Goal: Information Seeking & Learning: Learn about a topic

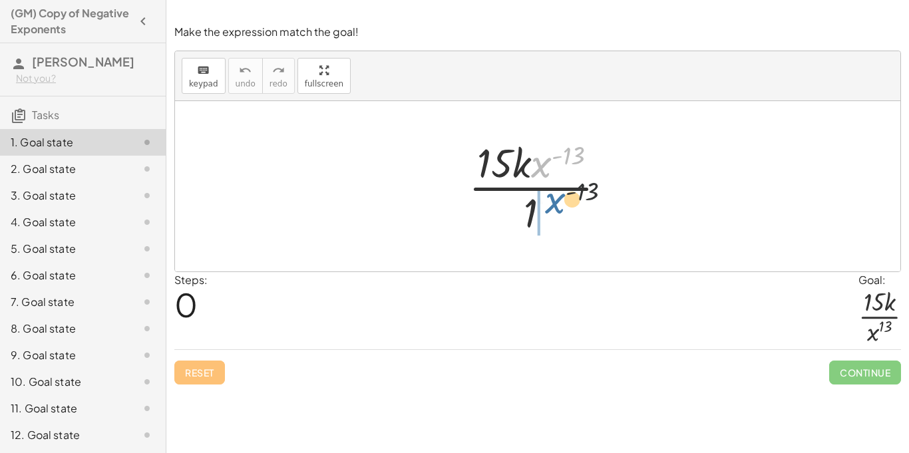
drag, startPoint x: 535, startPoint y: 165, endPoint x: 552, endPoint y: 212, distance: 50.1
click at [552, 212] on div at bounding box center [543, 186] width 162 height 102
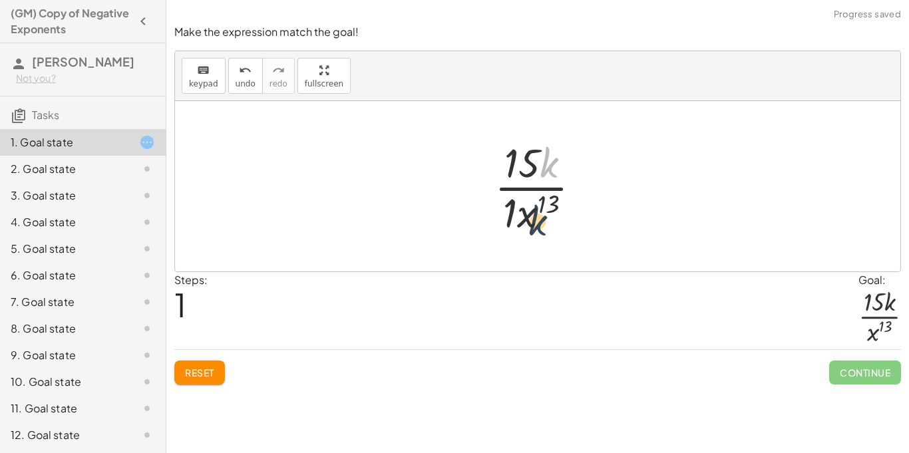
drag, startPoint x: 549, startPoint y: 172, endPoint x: 538, endPoint y: 229, distance: 59.0
click at [538, 229] on div at bounding box center [543, 186] width 110 height 102
drag, startPoint x: 524, startPoint y: 165, endPoint x: 552, endPoint y: 212, distance: 54.9
click at [552, 212] on div at bounding box center [543, 186] width 110 height 102
click at [533, 218] on div at bounding box center [543, 186] width 110 height 102
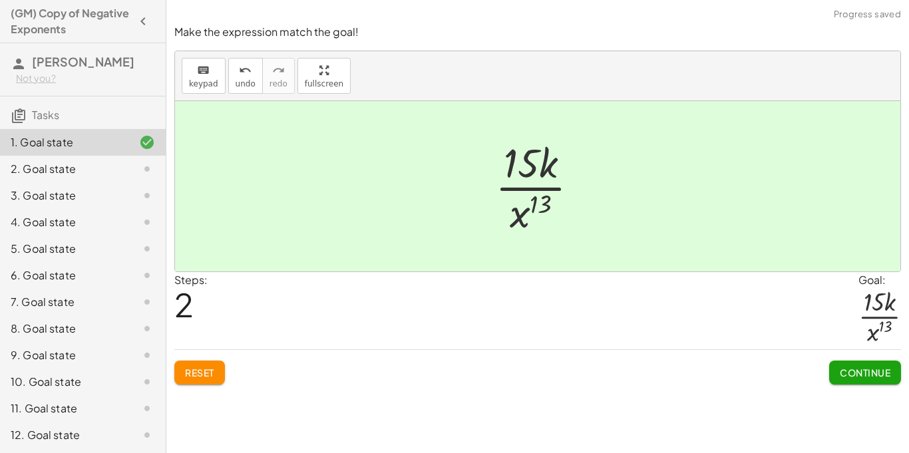
click at [532, 208] on div at bounding box center [542, 186] width 108 height 102
click at [851, 379] on button "Continue" at bounding box center [865, 372] width 72 height 24
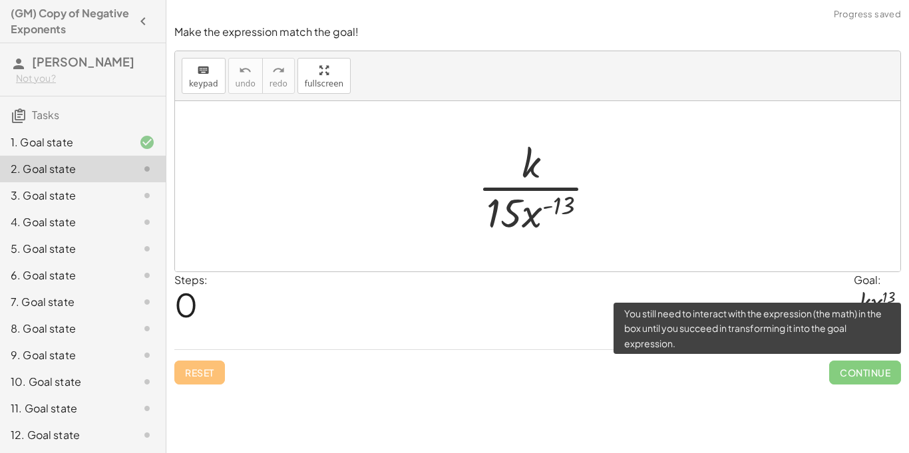
click at [858, 376] on span "Continue" at bounding box center [865, 372] width 72 height 24
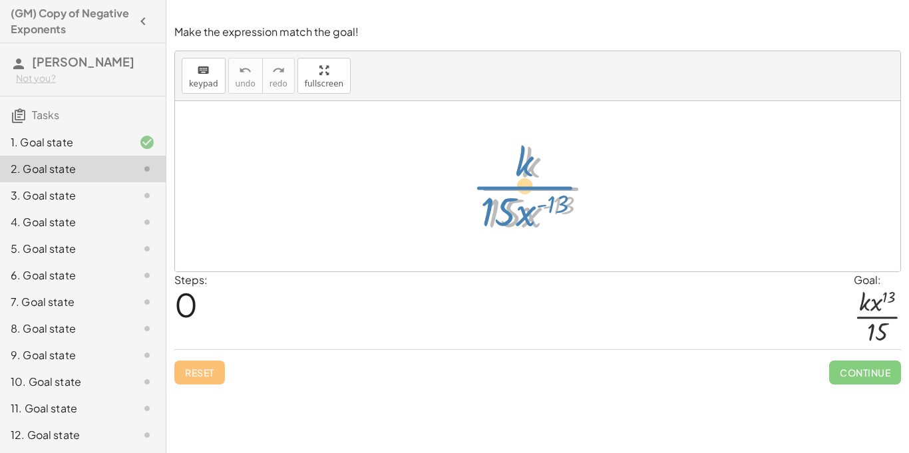
drag, startPoint x: 538, startPoint y: 176, endPoint x: 530, endPoint y: 172, distance: 8.9
click at [530, 172] on div at bounding box center [542, 186] width 142 height 102
drag, startPoint x: 560, startPoint y: 204, endPoint x: 550, endPoint y: 158, distance: 47.0
click at [550, 158] on div at bounding box center [542, 186] width 142 height 102
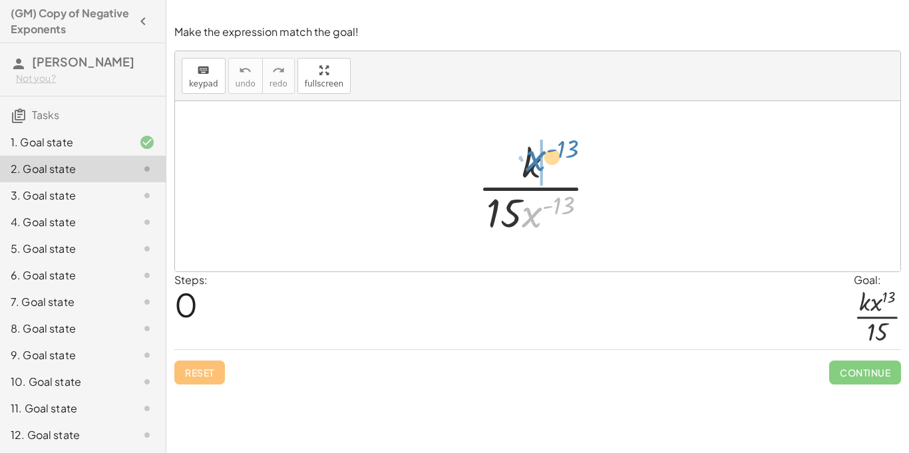
drag, startPoint x: 528, startPoint y: 215, endPoint x: 531, endPoint y: 158, distance: 57.3
click at [531, 158] on div at bounding box center [542, 186] width 142 height 102
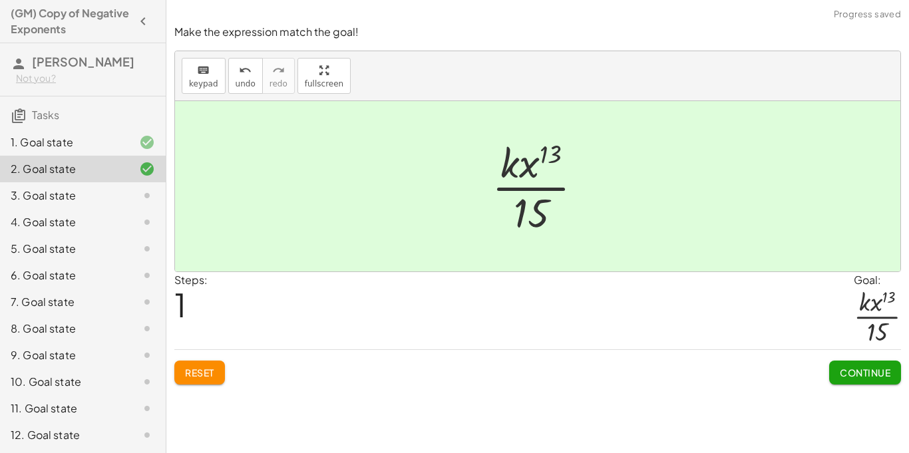
click at [857, 376] on span "Continue" at bounding box center [864, 372] width 51 height 12
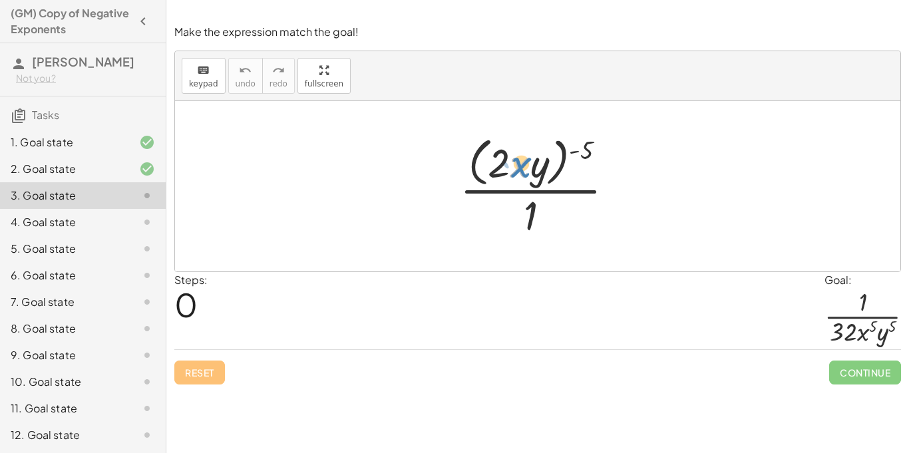
click at [513, 155] on div at bounding box center [542, 186] width 178 height 108
drag, startPoint x: 527, startPoint y: 223, endPoint x: 608, endPoint y: 156, distance: 105.3
click at [608, 156] on div at bounding box center [542, 186] width 178 height 108
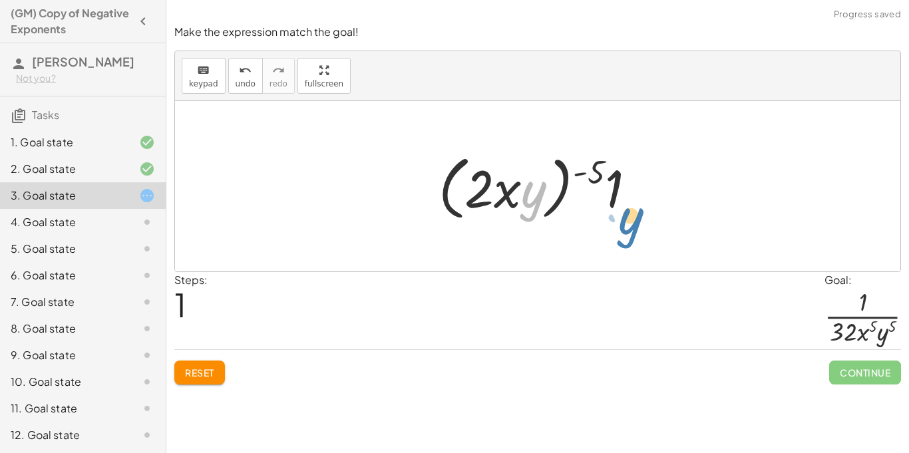
drag, startPoint x: 526, startPoint y: 180, endPoint x: 618, endPoint y: 200, distance: 94.1
click at [618, 200] on div at bounding box center [542, 186] width 221 height 76
drag, startPoint x: 495, startPoint y: 190, endPoint x: 506, endPoint y: 192, distance: 11.5
click at [506, 192] on div at bounding box center [542, 186] width 221 height 76
drag, startPoint x: 587, startPoint y: 169, endPoint x: 475, endPoint y: 179, distance: 112.8
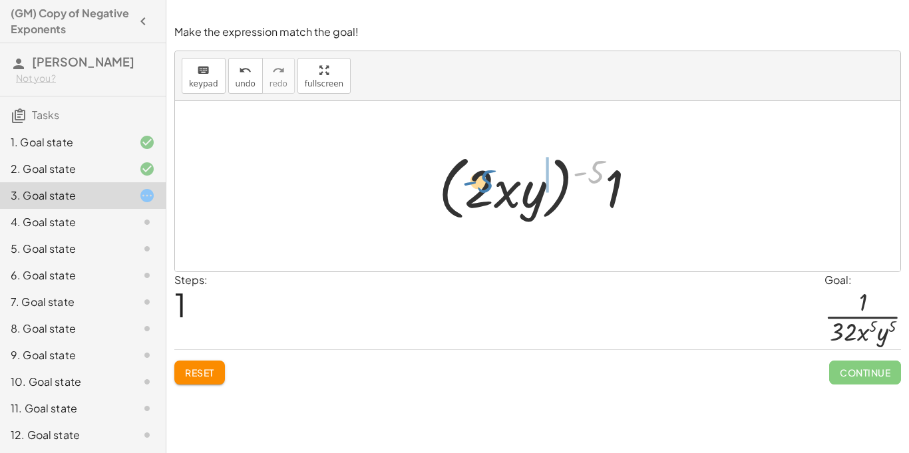
click at [475, 179] on div at bounding box center [542, 186] width 221 height 76
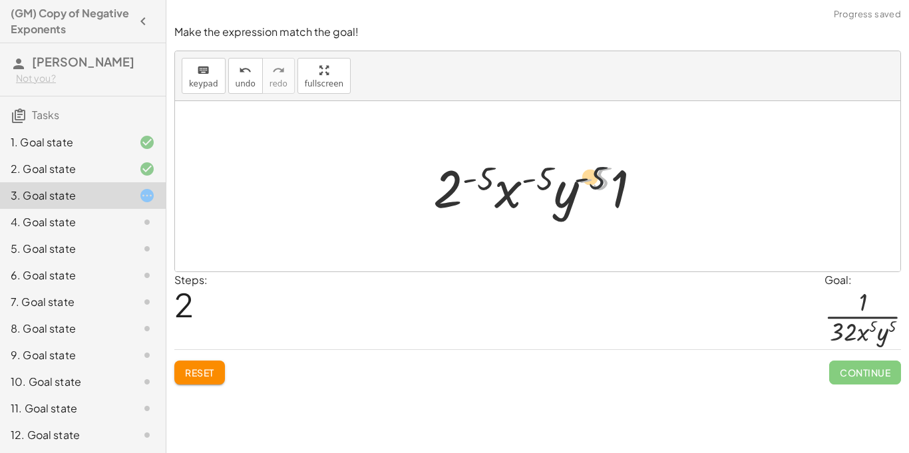
drag, startPoint x: 597, startPoint y: 175, endPoint x: 577, endPoint y: 173, distance: 19.4
click at [577, 173] on div at bounding box center [542, 186] width 232 height 69
drag, startPoint x: 484, startPoint y: 176, endPoint x: 456, endPoint y: 182, distance: 27.8
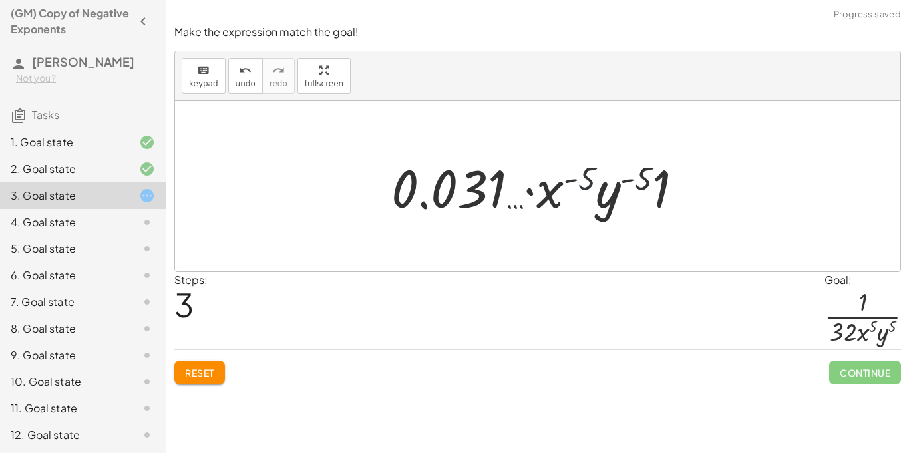
click at [587, 174] on div at bounding box center [542, 186] width 316 height 69
click at [216, 368] on button "Reset" at bounding box center [199, 372] width 51 height 24
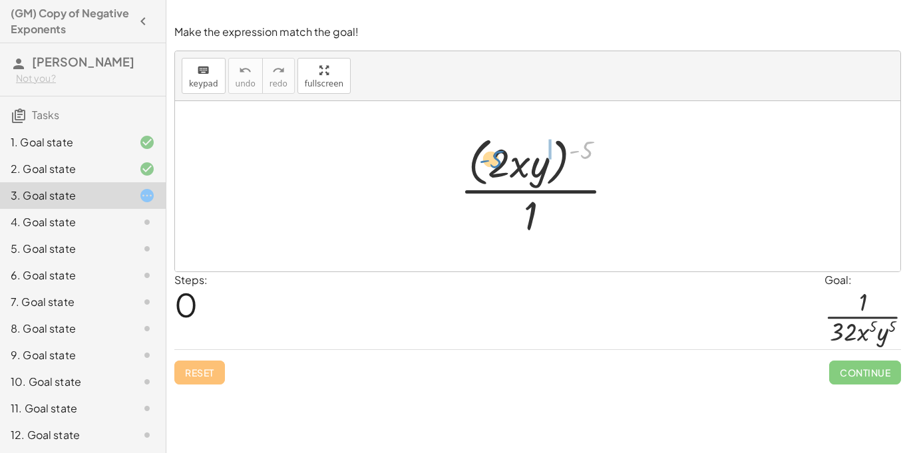
drag, startPoint x: 588, startPoint y: 145, endPoint x: 494, endPoint y: 154, distance: 94.2
click at [494, 154] on div at bounding box center [542, 186] width 178 height 108
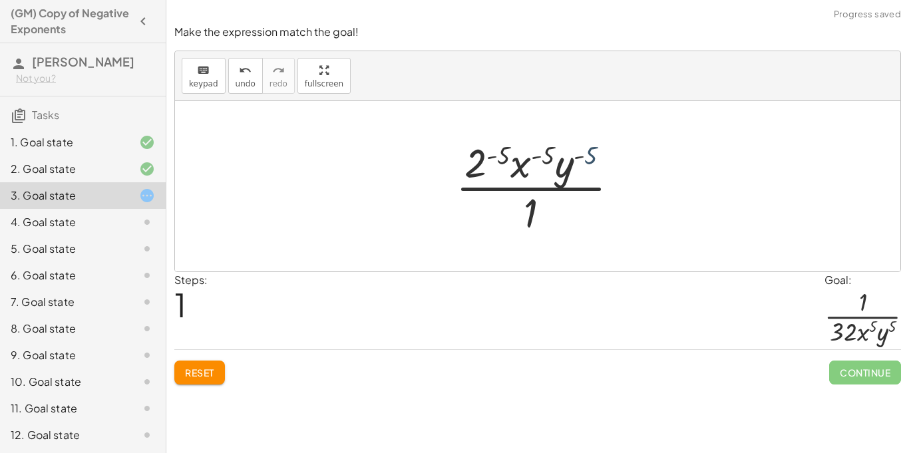
drag, startPoint x: 597, startPoint y: 166, endPoint x: 591, endPoint y: 162, distance: 7.1
click at [591, 162] on div at bounding box center [542, 186] width 187 height 102
drag, startPoint x: 501, startPoint y: 148, endPoint x: 478, endPoint y: 153, distance: 24.4
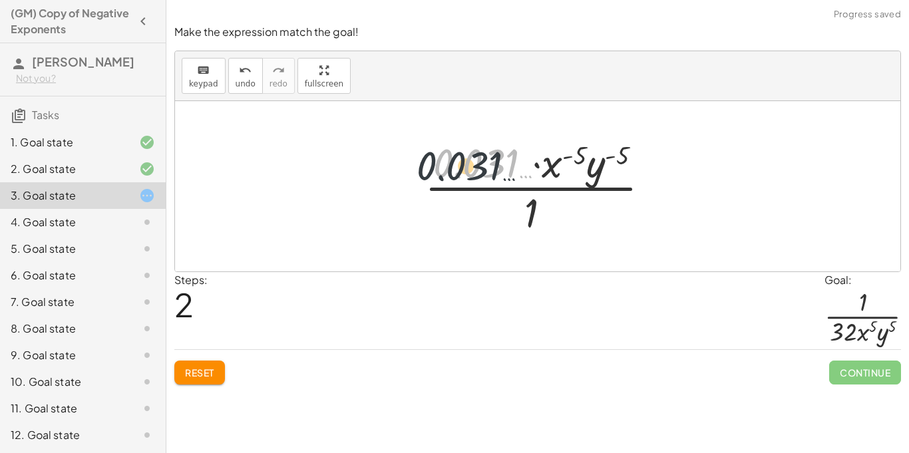
drag, startPoint x: 505, startPoint y: 161, endPoint x: 480, endPoint y: 164, distance: 24.8
click at [480, 164] on div at bounding box center [542, 186] width 249 height 102
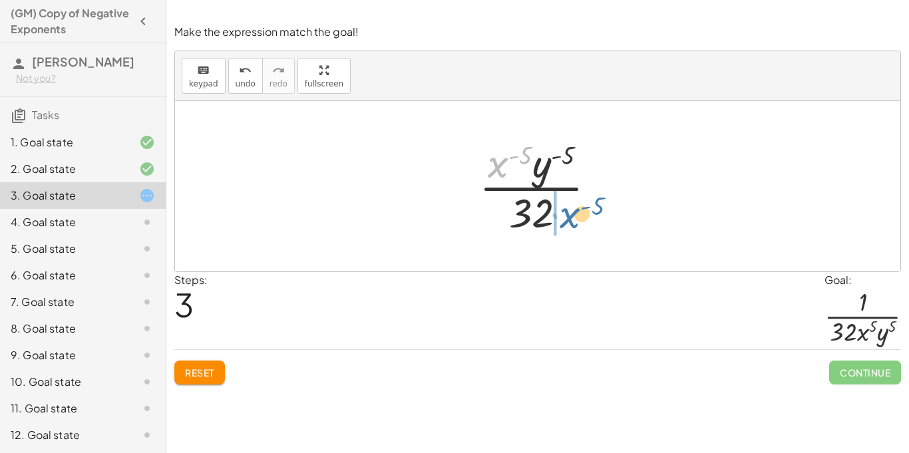
drag, startPoint x: 502, startPoint y: 159, endPoint x: 557, endPoint y: 209, distance: 73.9
click at [557, 209] on div at bounding box center [542, 186] width 141 height 102
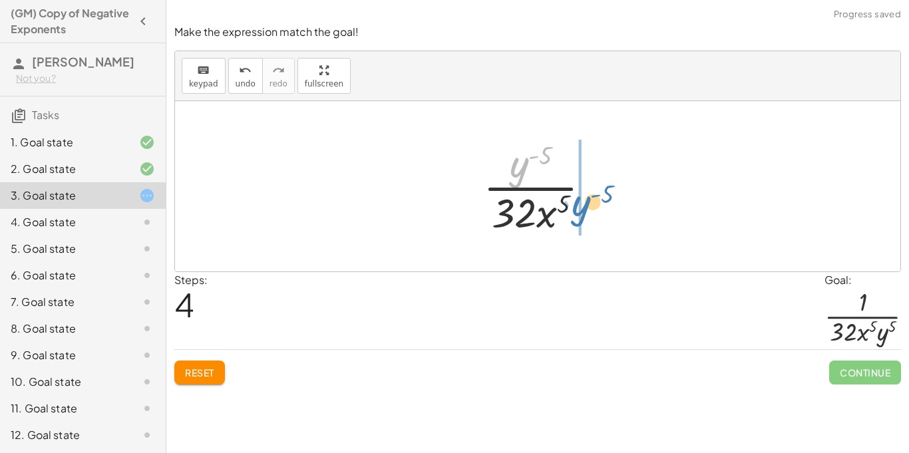
drag, startPoint x: 520, startPoint y: 172, endPoint x: 574, endPoint y: 211, distance: 66.6
click at [574, 211] on div at bounding box center [542, 186] width 132 height 102
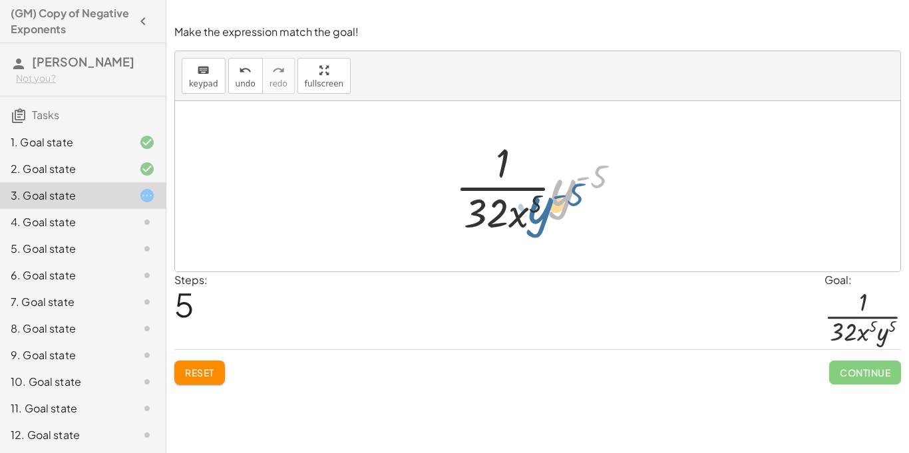
drag, startPoint x: 565, startPoint y: 198, endPoint x: 539, endPoint y: 217, distance: 31.8
click at [539, 217] on div at bounding box center [542, 186] width 189 height 102
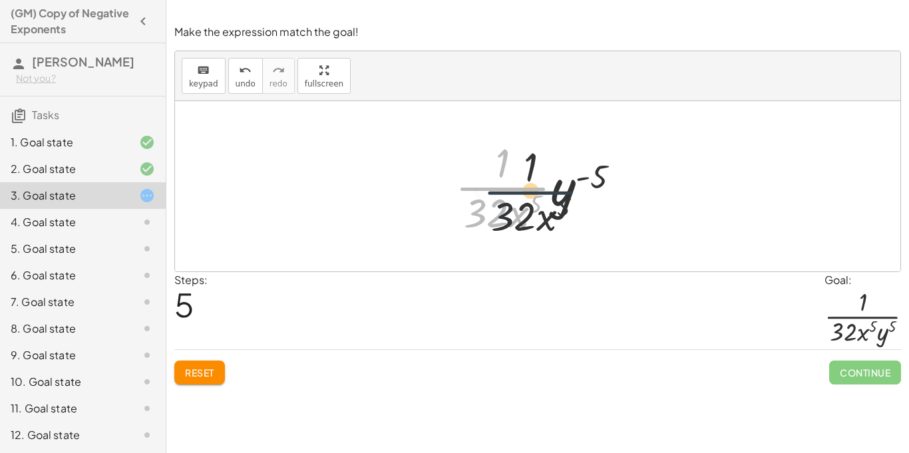
drag, startPoint x: 520, startPoint y: 190, endPoint x: 551, endPoint y: 194, distance: 31.5
click at [551, 194] on div at bounding box center [542, 186] width 189 height 102
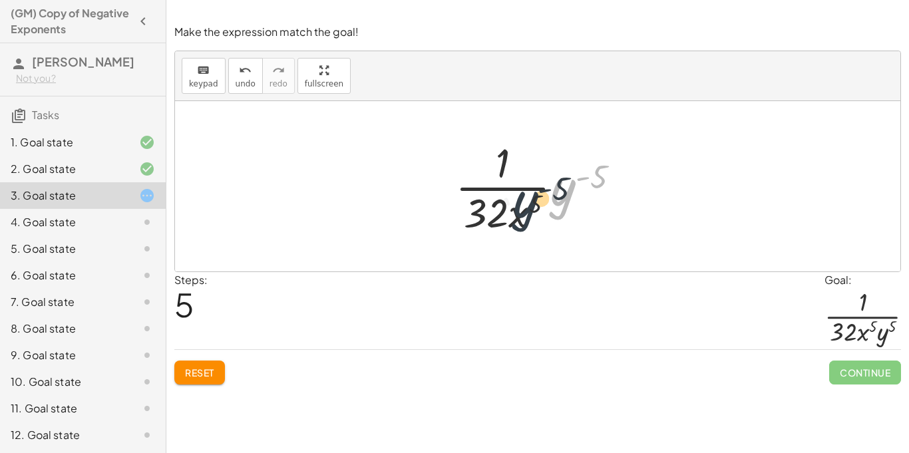
drag, startPoint x: 563, startPoint y: 188, endPoint x: 513, endPoint y: 202, distance: 51.2
click at [513, 202] on div at bounding box center [542, 186] width 189 height 102
drag, startPoint x: 551, startPoint y: 195, endPoint x: 498, endPoint y: 224, distance: 60.1
click at [498, 224] on div at bounding box center [542, 186] width 189 height 102
drag, startPoint x: 515, startPoint y: 221, endPoint x: 485, endPoint y: 178, distance: 53.1
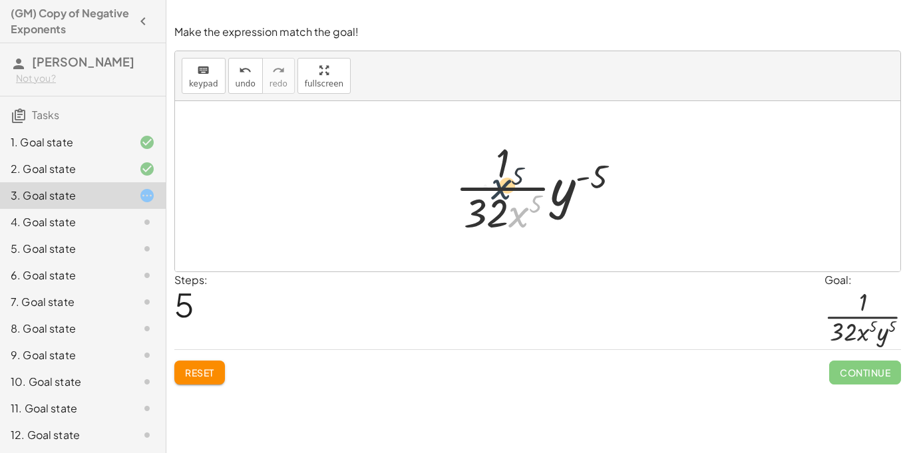
click at [485, 178] on div at bounding box center [542, 186] width 189 height 102
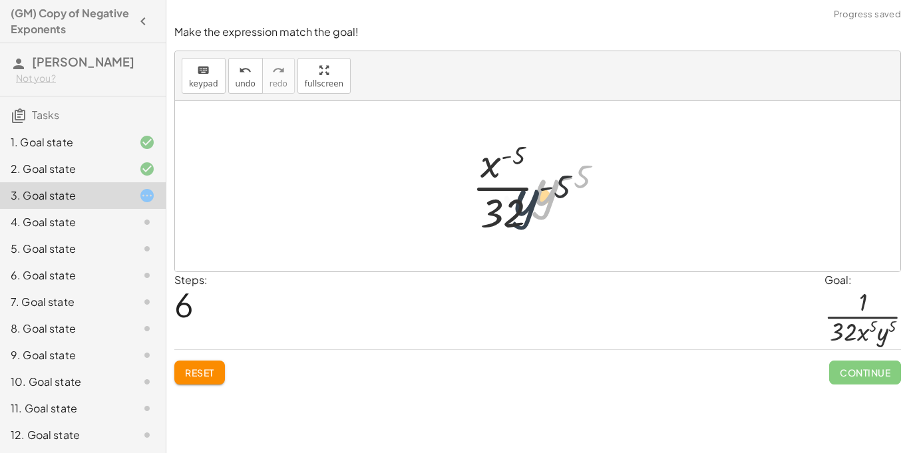
drag, startPoint x: 551, startPoint y: 201, endPoint x: 524, endPoint y: 213, distance: 29.2
click at [524, 213] on div at bounding box center [543, 186] width 156 height 102
click at [223, 363] on button "Reset" at bounding box center [199, 372] width 51 height 24
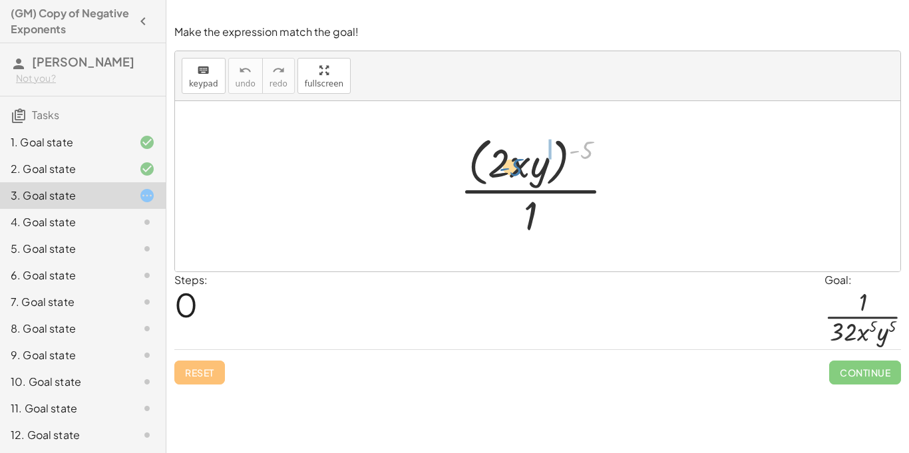
drag, startPoint x: 591, startPoint y: 146, endPoint x: 521, endPoint y: 157, distance: 70.7
click at [521, 157] on div at bounding box center [542, 186] width 178 height 108
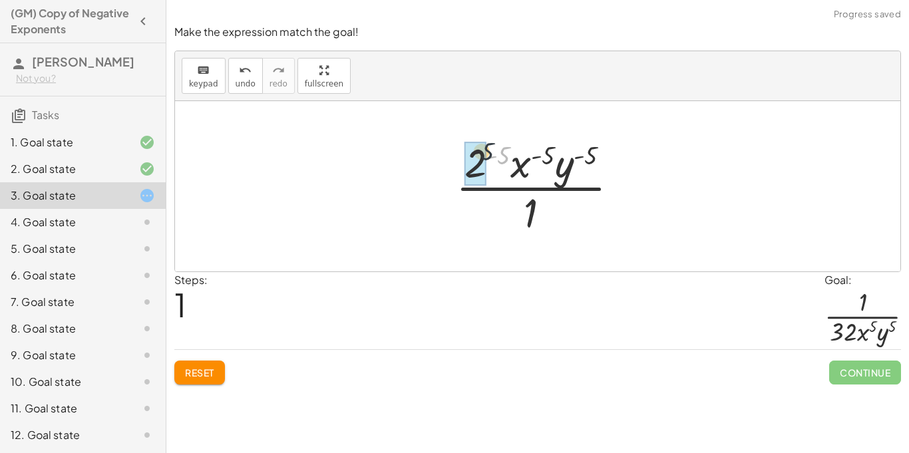
drag, startPoint x: 502, startPoint y: 158, endPoint x: 474, endPoint y: 152, distance: 29.1
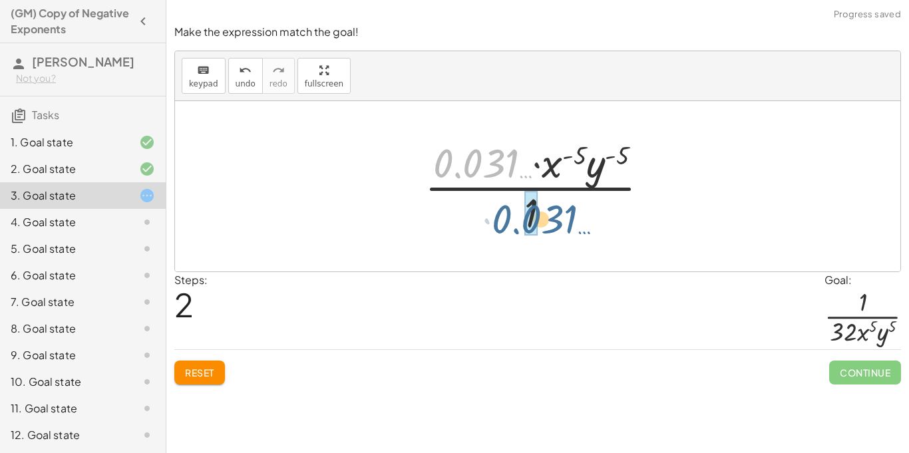
drag, startPoint x: 474, startPoint y: 153, endPoint x: 531, endPoint y: 210, distance: 80.9
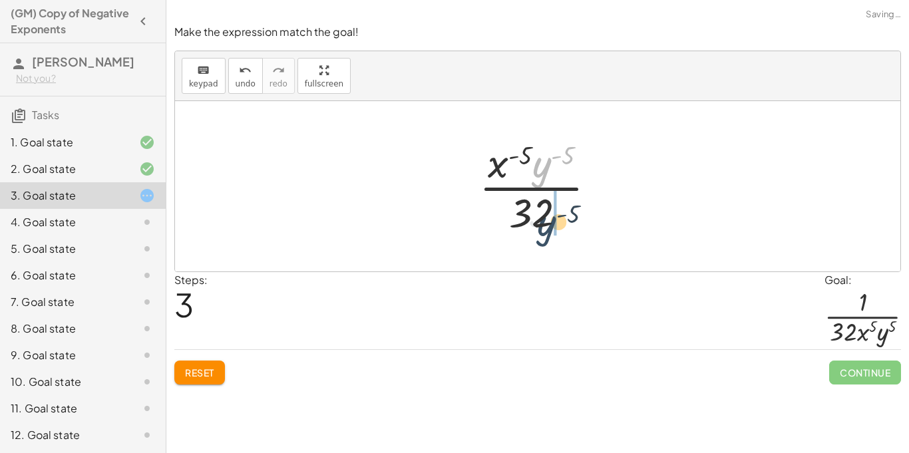
drag, startPoint x: 549, startPoint y: 170, endPoint x: 557, endPoint y: 225, distance: 55.8
click at [557, 225] on div at bounding box center [542, 186] width 141 height 102
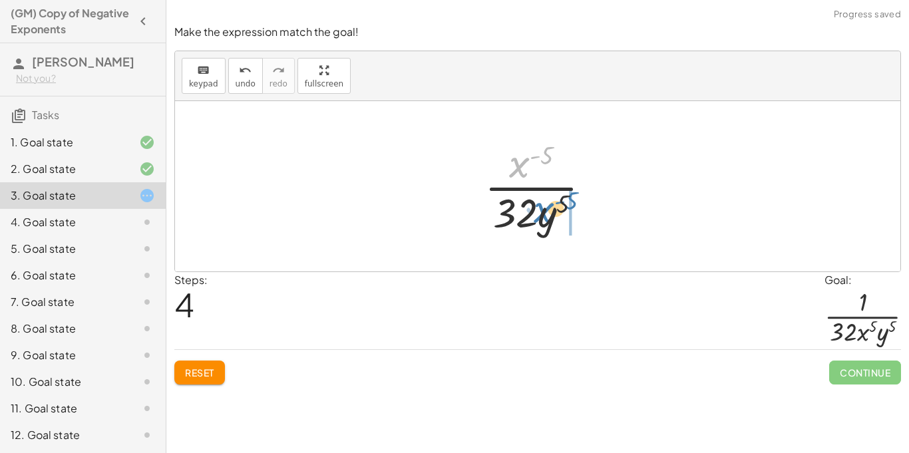
drag, startPoint x: 527, startPoint y: 160, endPoint x: 552, endPoint y: 206, distance: 52.1
click at [552, 206] on div at bounding box center [543, 186] width 130 height 102
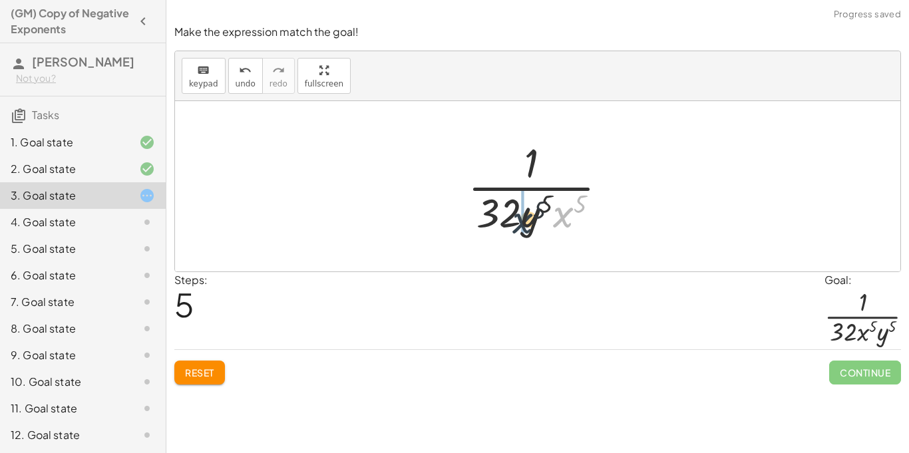
drag, startPoint x: 559, startPoint y: 209, endPoint x: 517, endPoint y: 217, distance: 42.7
click at [517, 217] on div at bounding box center [543, 186] width 164 height 102
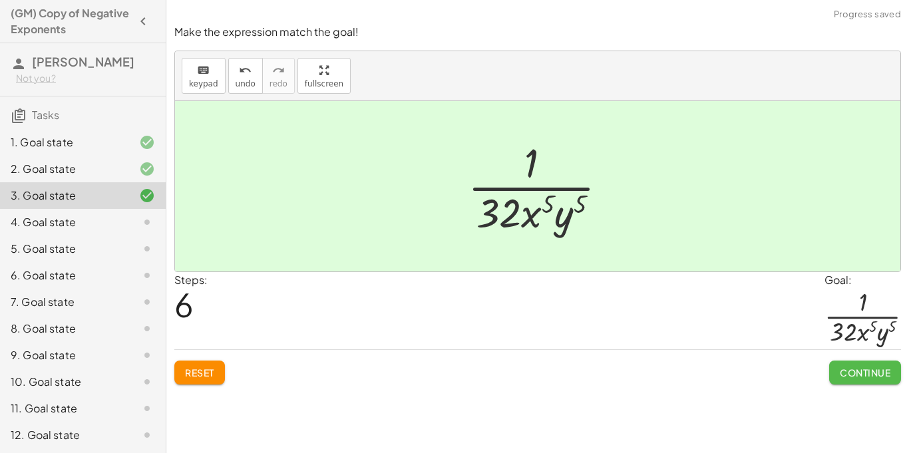
click at [873, 364] on button "Continue" at bounding box center [865, 372] width 72 height 24
click at [0, 0] on span "Continue" at bounding box center [0, 0] width 0 height 0
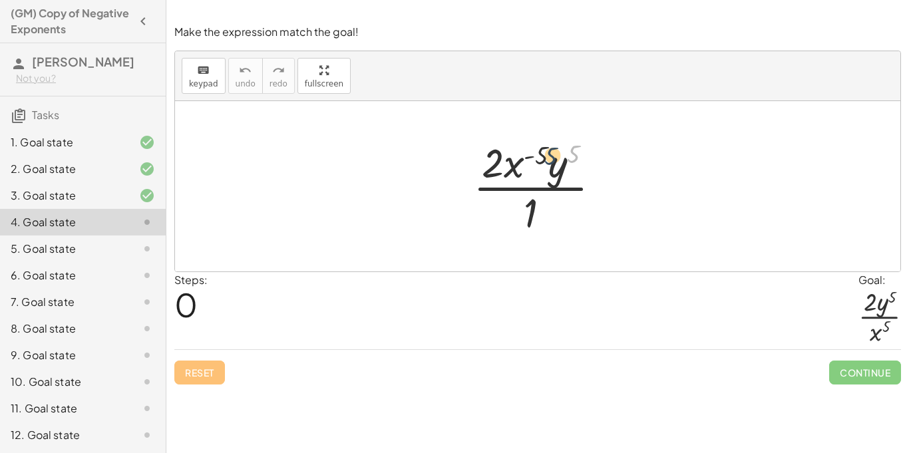
drag, startPoint x: 567, startPoint y: 155, endPoint x: 523, endPoint y: 158, distance: 44.0
click at [523, 158] on div at bounding box center [542, 186] width 152 height 102
click at [537, 155] on div at bounding box center [542, 186] width 152 height 102
drag, startPoint x: 539, startPoint y: 150, endPoint x: 495, endPoint y: 154, distance: 44.0
click at [495, 154] on div at bounding box center [542, 186] width 152 height 102
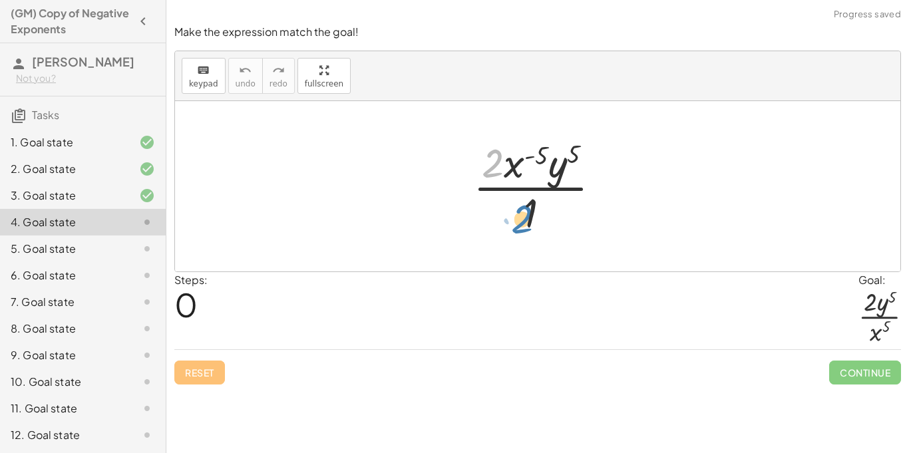
drag, startPoint x: 489, startPoint y: 158, endPoint x: 518, endPoint y: 213, distance: 63.1
click at [518, 213] on div at bounding box center [542, 186] width 152 height 102
drag, startPoint x: 496, startPoint y: 164, endPoint x: 543, endPoint y: 225, distance: 76.9
click at [543, 225] on div at bounding box center [542, 186] width 152 height 102
drag, startPoint x: 564, startPoint y: 163, endPoint x: 510, endPoint y: 170, distance: 54.3
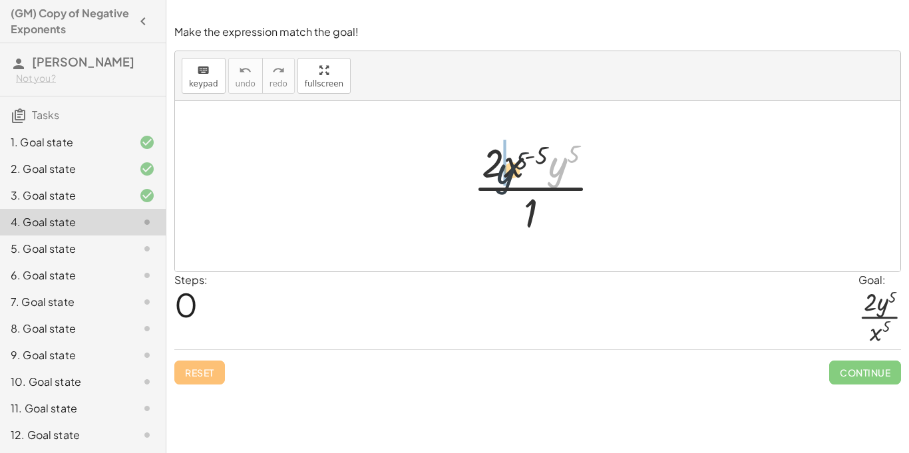
click at [510, 170] on div at bounding box center [542, 186] width 152 height 102
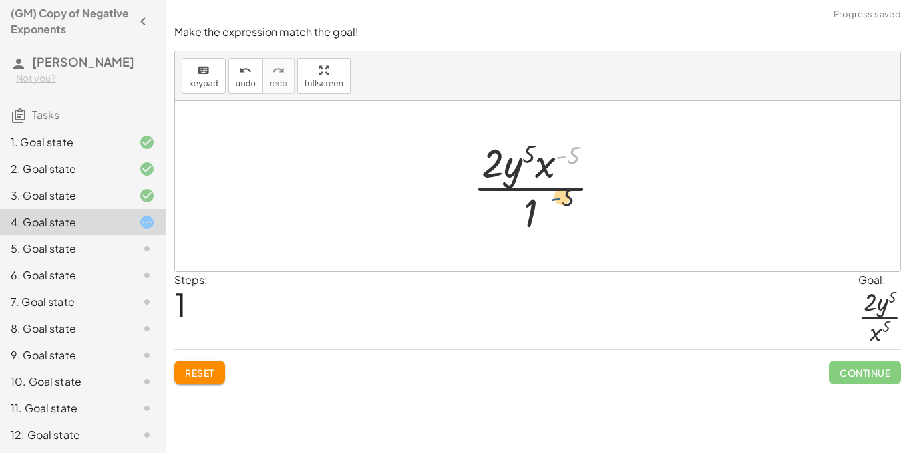
drag, startPoint x: 559, startPoint y: 163, endPoint x: 549, endPoint y: 214, distance: 52.2
click at [549, 214] on div at bounding box center [542, 186] width 152 height 102
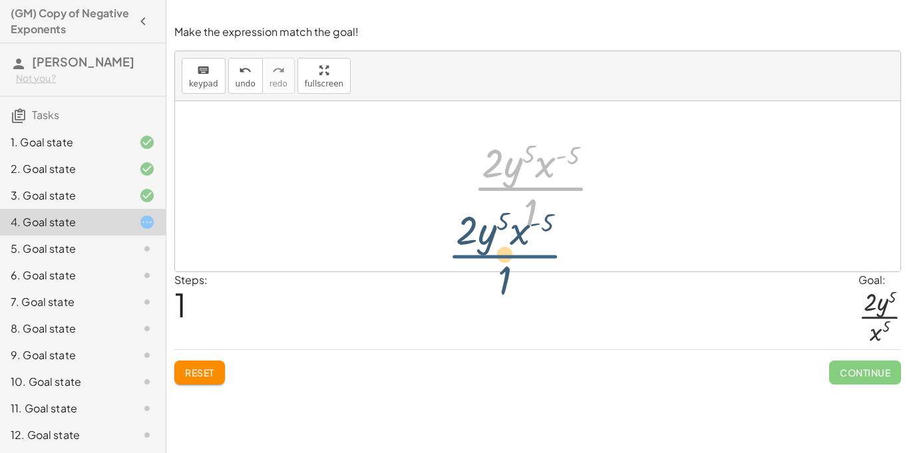
drag, startPoint x: 541, startPoint y: 179, endPoint x: 516, endPoint y: 244, distance: 69.9
click at [516, 244] on div "· 2 · x ( - 5 ) · y 5 · 1 · 2 · y 5 · x ( - 5 ) · 1 · 2 · x ( - 5 ) · y 5 · 1" at bounding box center [537, 186] width 725 height 170
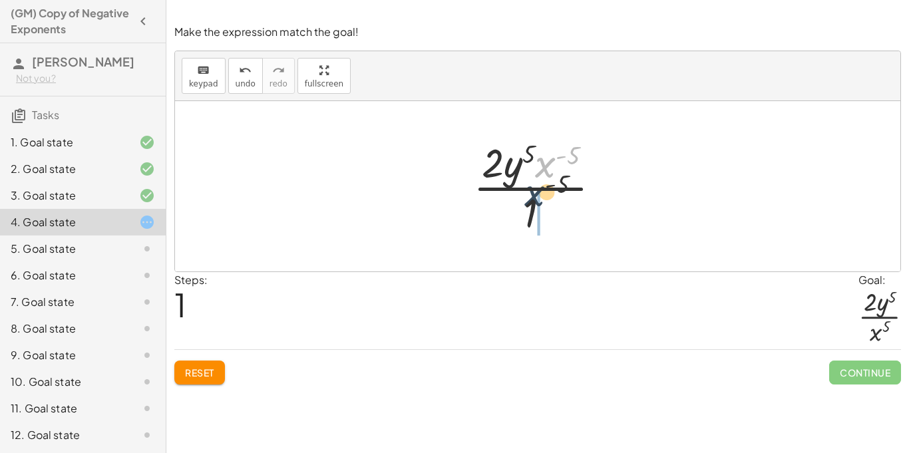
drag, startPoint x: 551, startPoint y: 168, endPoint x: 526, endPoint y: 233, distance: 69.9
click at [526, 233] on div at bounding box center [542, 186] width 152 height 102
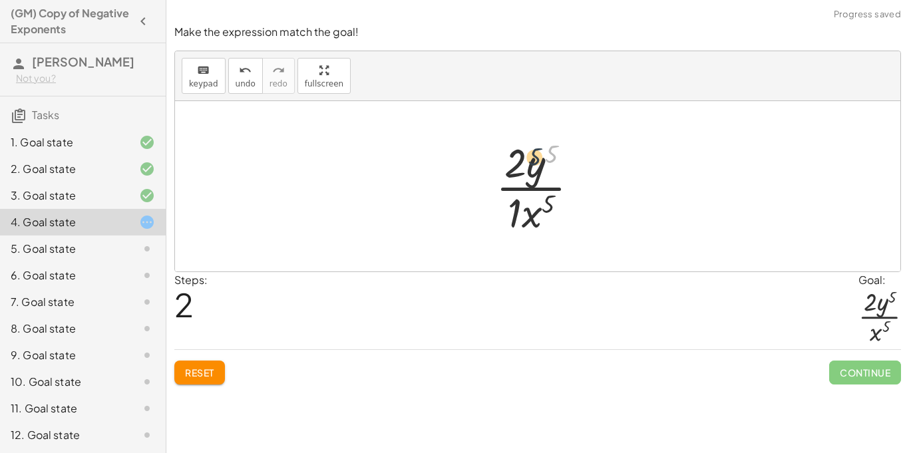
drag, startPoint x: 547, startPoint y: 158, endPoint x: 512, endPoint y: 166, distance: 35.5
click at [512, 166] on div at bounding box center [542, 186] width 107 height 102
drag, startPoint x: 509, startPoint y: 166, endPoint x: 509, endPoint y: 220, distance: 53.9
click at [509, 220] on div at bounding box center [542, 186] width 107 height 102
drag, startPoint x: 545, startPoint y: 210, endPoint x: 551, endPoint y: 181, distance: 29.9
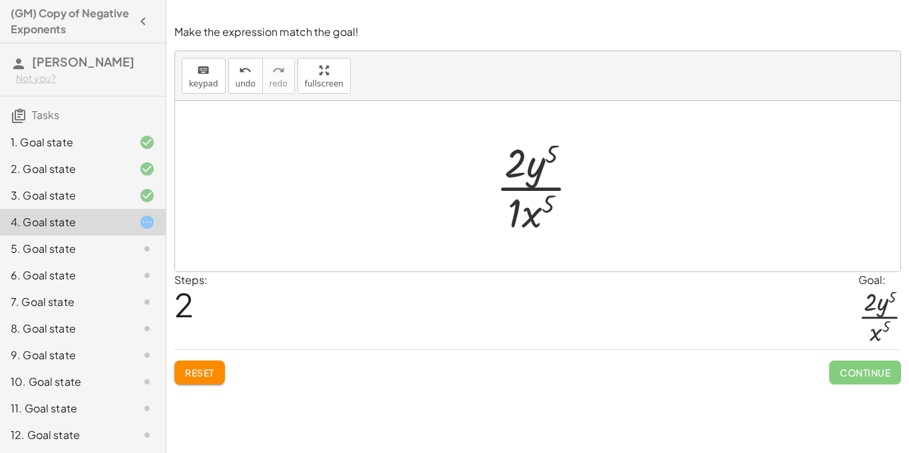
click at [551, 181] on div at bounding box center [542, 186] width 107 height 102
click at [532, 213] on div at bounding box center [542, 186] width 107 height 102
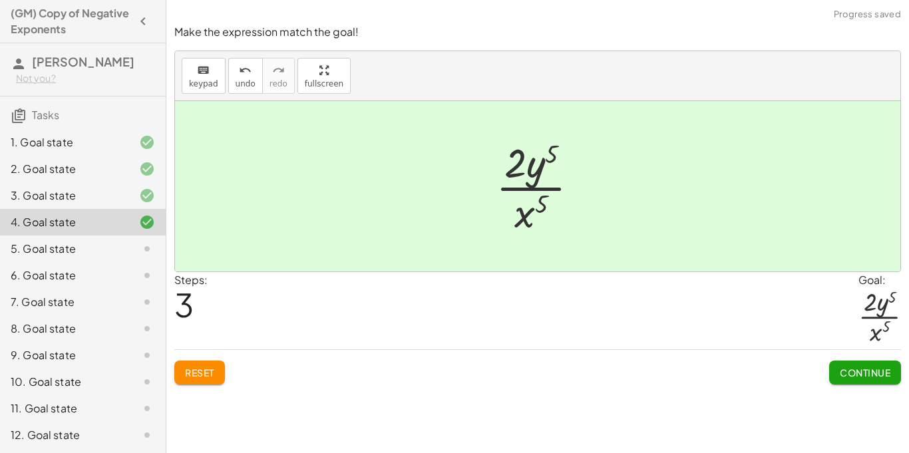
click at [879, 375] on span "Continue" at bounding box center [864, 372] width 51 height 12
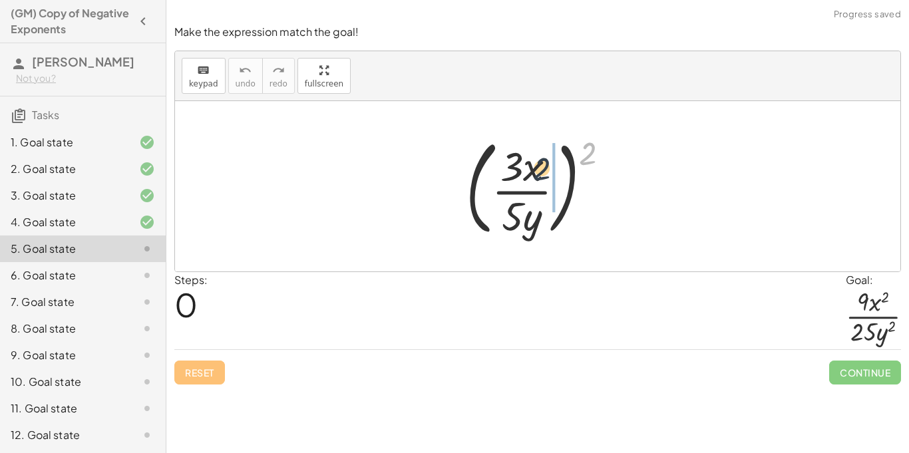
drag, startPoint x: 593, startPoint y: 145, endPoint x: 545, endPoint y: 162, distance: 50.9
click at [545, 162] on div at bounding box center [543, 186] width 168 height 110
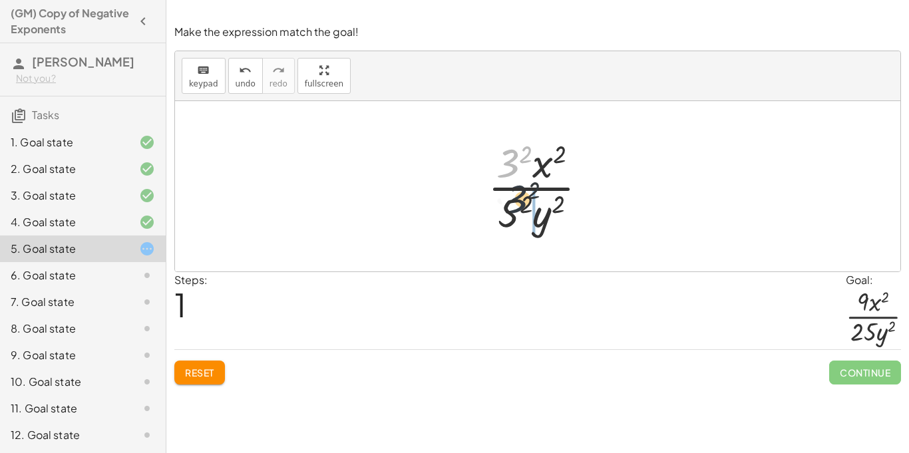
drag, startPoint x: 510, startPoint y: 160, endPoint x: 517, endPoint y: 200, distance: 39.9
click at [517, 200] on div at bounding box center [543, 186] width 124 height 102
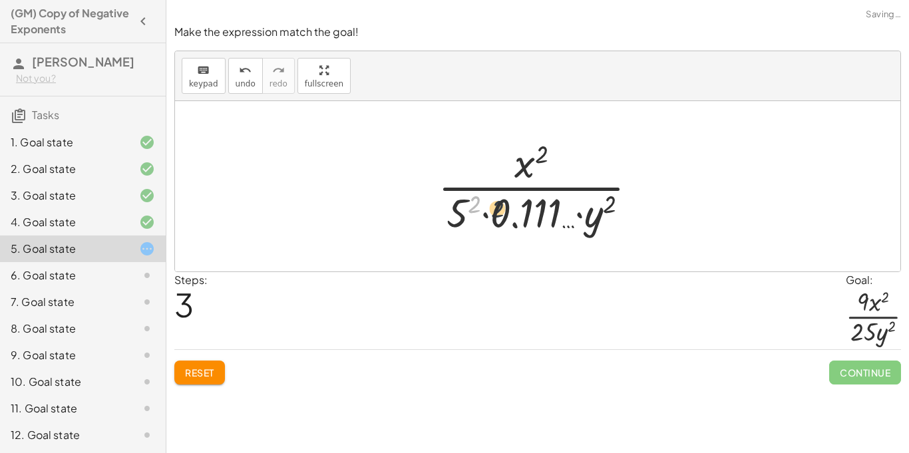
drag, startPoint x: 469, startPoint y: 200, endPoint x: 533, endPoint y: 208, distance: 64.3
click at [533, 208] on div at bounding box center [542, 186] width 223 height 102
drag, startPoint x: 456, startPoint y: 204, endPoint x: 506, endPoint y: 212, distance: 51.1
click at [506, 212] on div at bounding box center [542, 186] width 223 height 102
drag, startPoint x: 538, startPoint y: 210, endPoint x: 478, endPoint y: 215, distance: 60.0
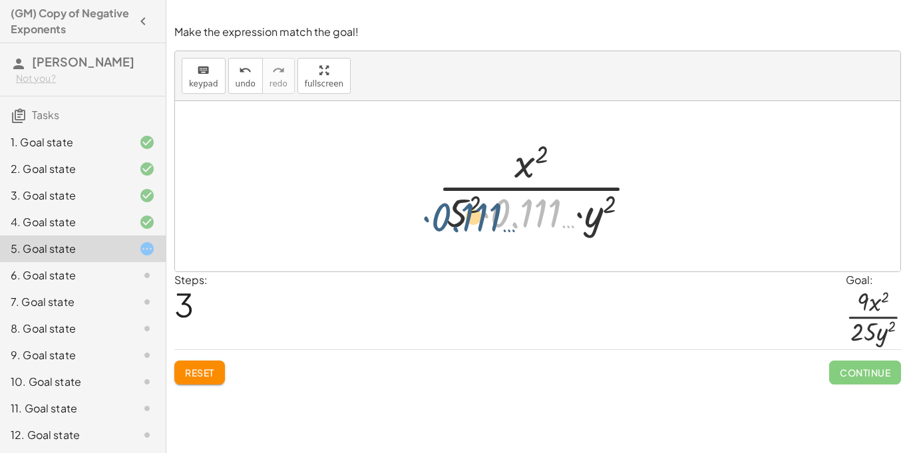
click at [478, 215] on div at bounding box center [542, 186] width 223 height 102
click at [533, 166] on div at bounding box center [542, 186] width 223 height 102
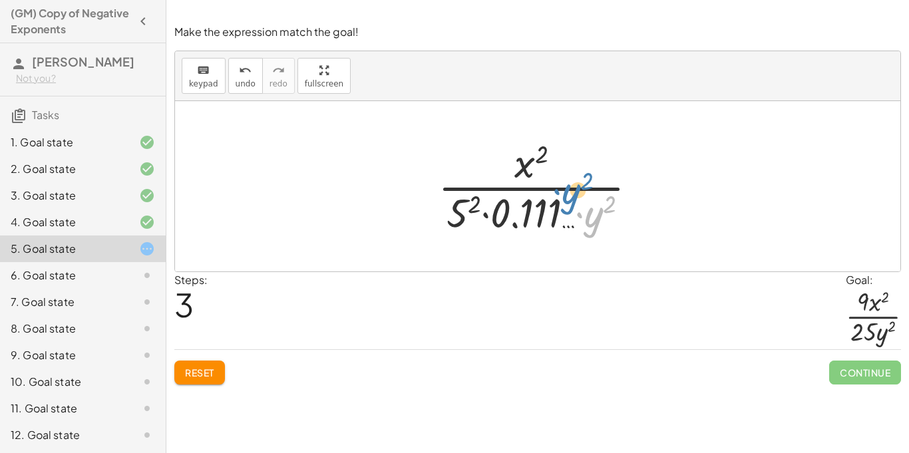
drag, startPoint x: 593, startPoint y: 219, endPoint x: 570, endPoint y: 197, distance: 32.0
click at [570, 197] on div at bounding box center [542, 186] width 223 height 102
click at [247, 79] on span "undo" at bounding box center [245, 83] width 20 height 9
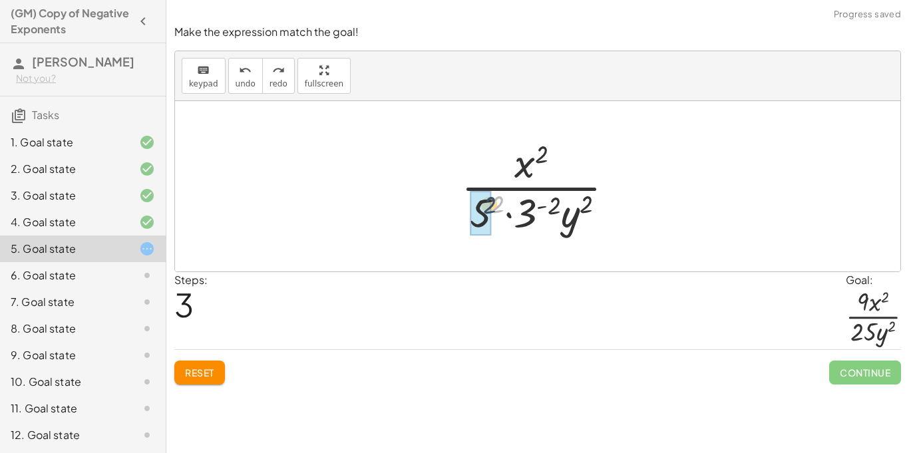
drag, startPoint x: 501, startPoint y: 207, endPoint x: 488, endPoint y: 209, distance: 12.8
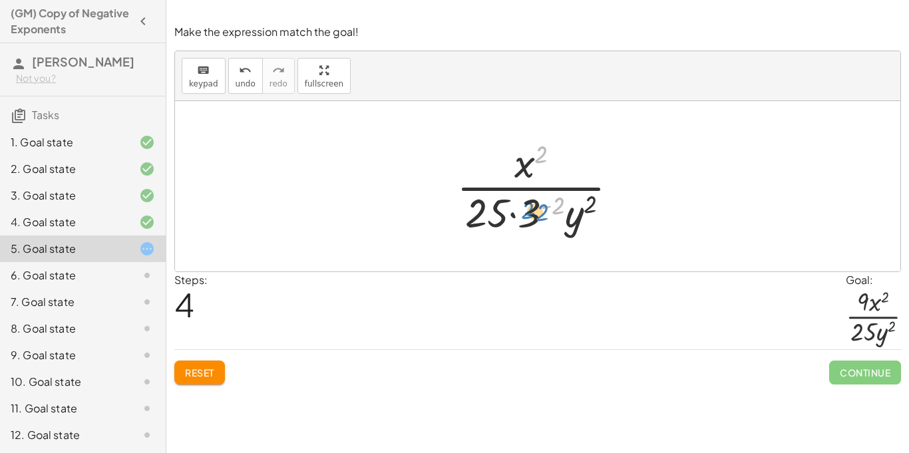
drag, startPoint x: 543, startPoint y: 215, endPoint x: 527, endPoint y: 222, distance: 17.6
click at [527, 222] on div at bounding box center [543, 186] width 186 height 102
click at [553, 213] on div at bounding box center [543, 186] width 186 height 102
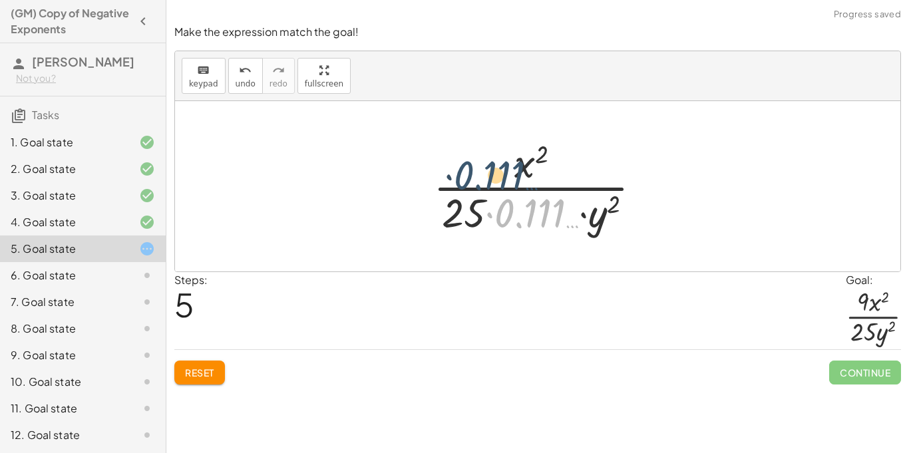
drag, startPoint x: 550, startPoint y: 216, endPoint x: 509, endPoint y: 178, distance: 56.0
click at [509, 178] on div at bounding box center [542, 186] width 232 height 102
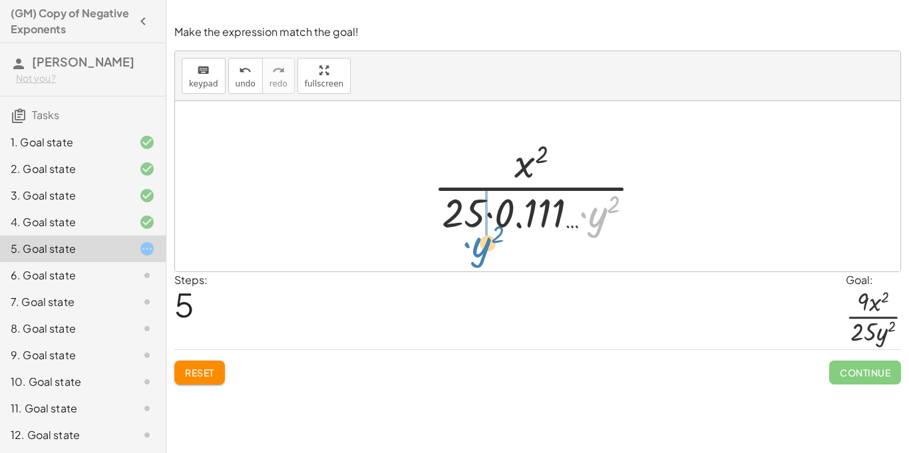
drag, startPoint x: 599, startPoint y: 219, endPoint x: 485, endPoint y: 248, distance: 117.9
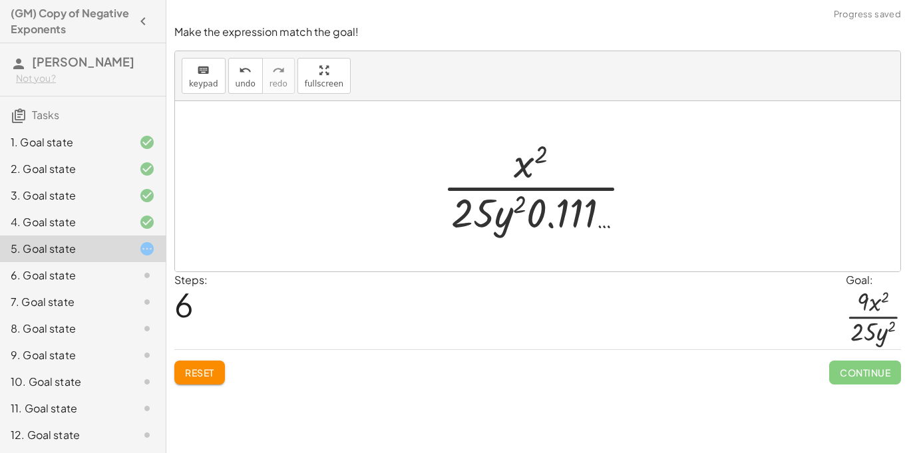
click at [567, 213] on div at bounding box center [542, 186] width 213 height 102
click at [537, 215] on div at bounding box center [542, 186] width 213 height 102
click at [591, 210] on div at bounding box center [542, 186] width 213 height 102
click at [539, 154] on div at bounding box center [542, 186] width 213 height 102
drag, startPoint x: 539, startPoint y: 154, endPoint x: 565, endPoint y: 259, distance: 108.9
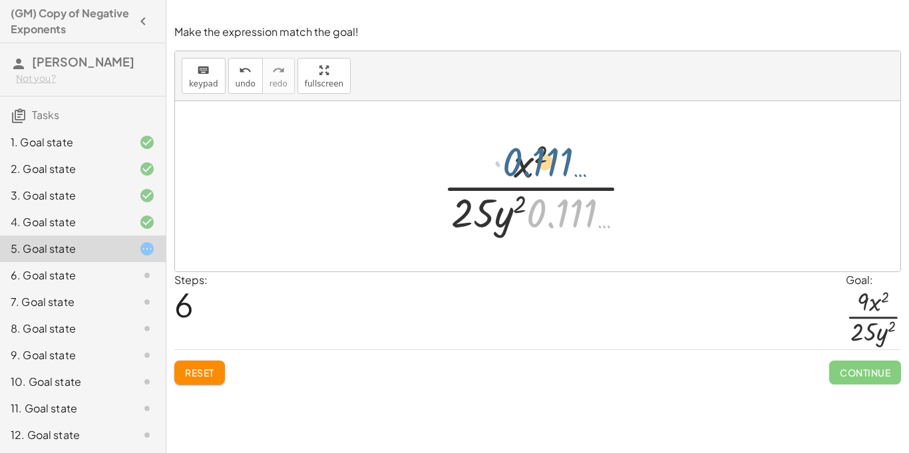
drag, startPoint x: 546, startPoint y: 225, endPoint x: 519, endPoint y: 171, distance: 60.1
click at [519, 171] on div at bounding box center [542, 186] width 213 height 102
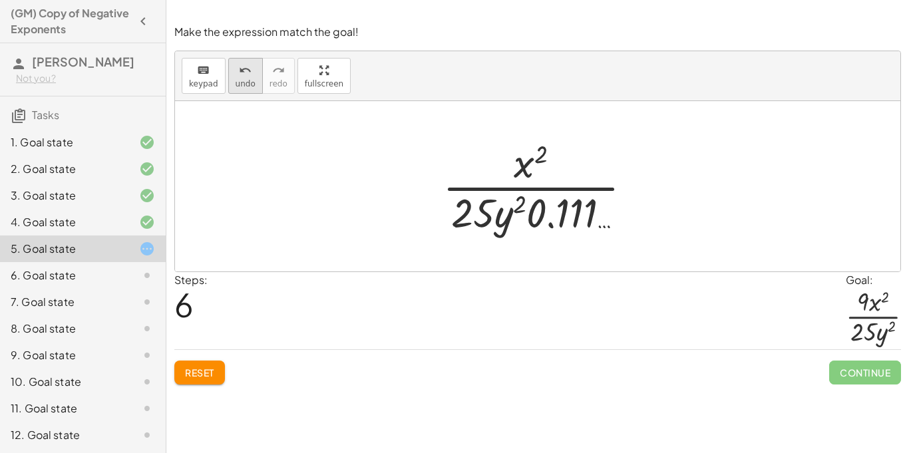
click at [239, 69] on icon "undo" at bounding box center [245, 71] width 13 height 16
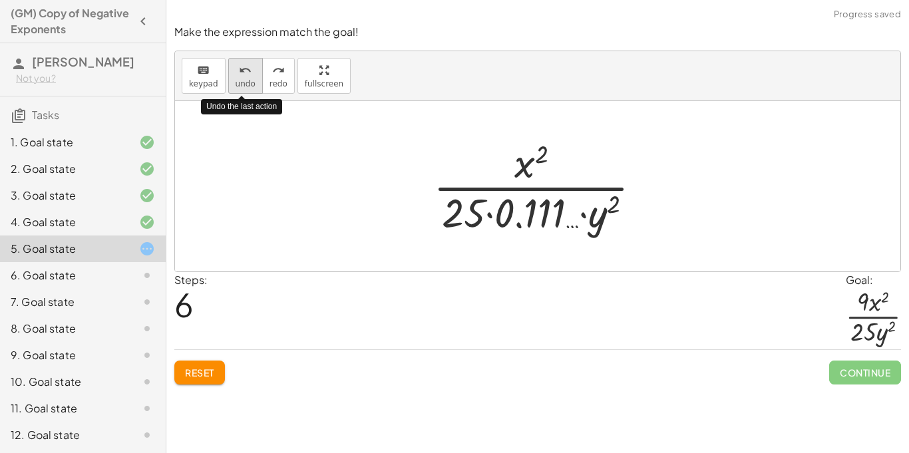
click at [239, 69] on icon "undo" at bounding box center [245, 71] width 13 height 16
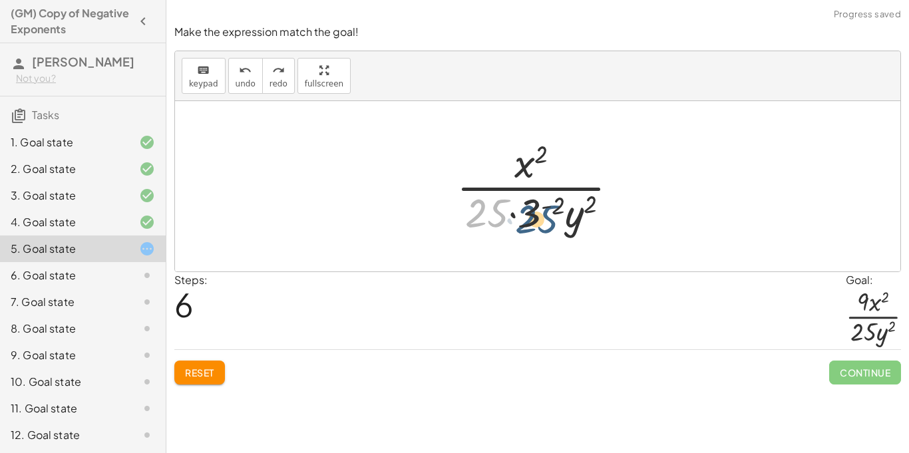
drag, startPoint x: 501, startPoint y: 204, endPoint x: 555, endPoint y: 210, distance: 54.2
click at [555, 210] on div at bounding box center [543, 186] width 186 height 102
drag, startPoint x: 555, startPoint y: 210, endPoint x: 486, endPoint y: 212, distance: 69.2
click at [486, 212] on div at bounding box center [543, 186] width 186 height 102
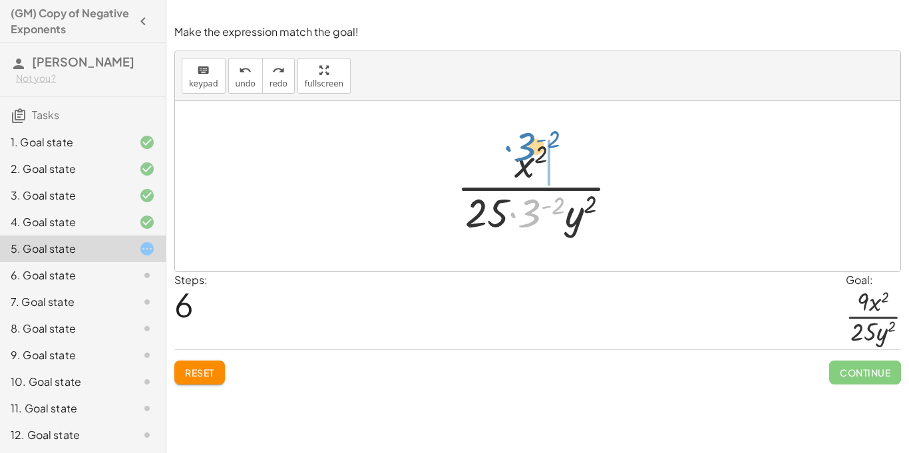
drag, startPoint x: 526, startPoint y: 223, endPoint x: 521, endPoint y: 156, distance: 66.7
click at [521, 156] on div at bounding box center [543, 186] width 186 height 102
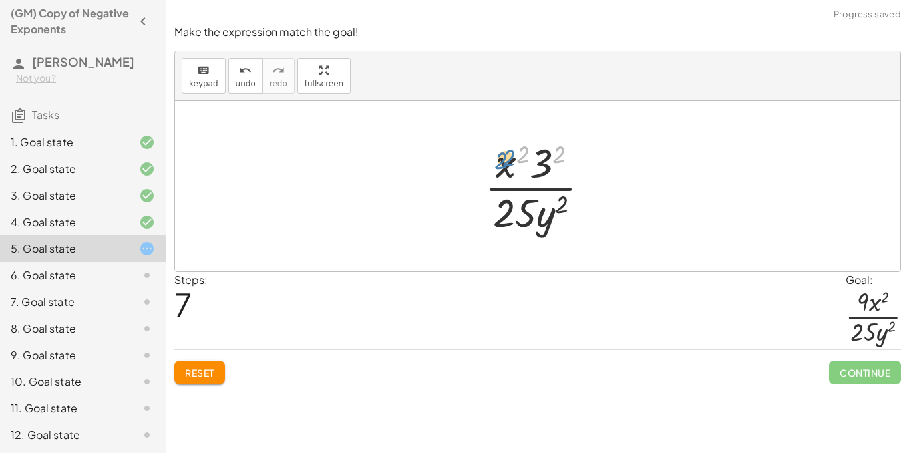
drag, startPoint x: 553, startPoint y: 162, endPoint x: 503, endPoint y: 167, distance: 50.1
click at [503, 167] on div at bounding box center [542, 186] width 129 height 102
drag, startPoint x: 547, startPoint y: 162, endPoint x: 500, endPoint y: 172, distance: 48.3
click at [500, 172] on div at bounding box center [542, 186] width 129 height 102
drag, startPoint x: 529, startPoint y: 158, endPoint x: 514, endPoint y: 162, distance: 16.0
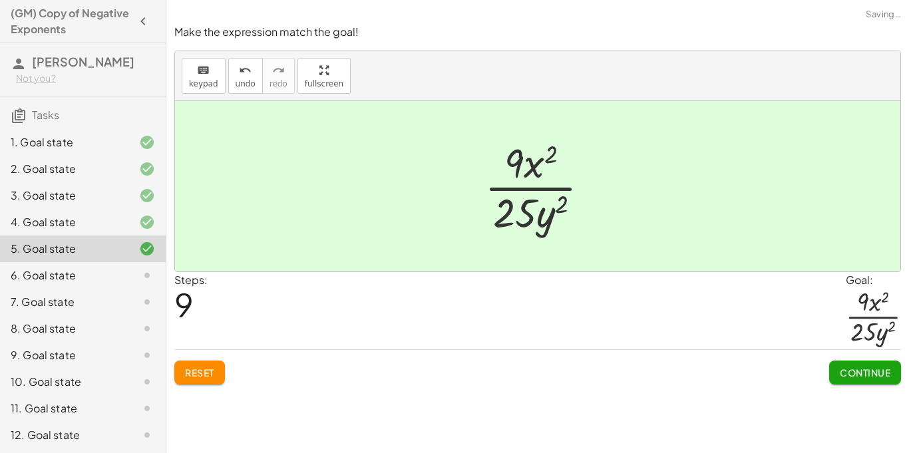
click at [860, 369] on span "Continue" at bounding box center [864, 372] width 51 height 12
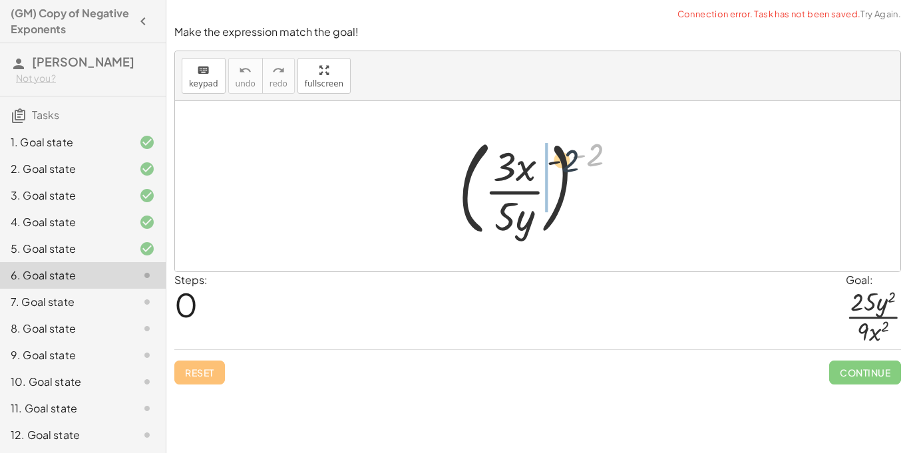
drag, startPoint x: 589, startPoint y: 158, endPoint x: 470, endPoint y: 182, distance: 121.3
click at [470, 182] on div at bounding box center [543, 186] width 182 height 110
click at [591, 150] on div at bounding box center [543, 186] width 182 height 110
drag, startPoint x: 593, startPoint y: 151, endPoint x: 541, endPoint y: 172, distance: 56.1
click at [541, 172] on div at bounding box center [543, 186] width 182 height 110
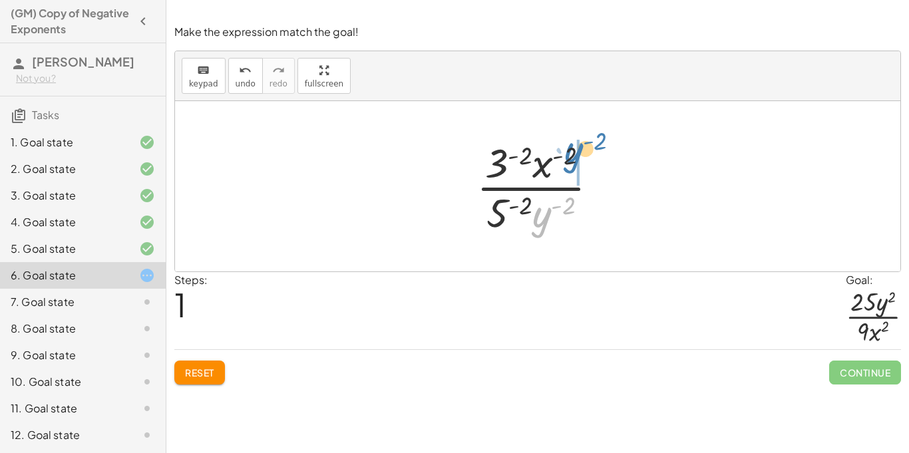
drag, startPoint x: 545, startPoint y: 218, endPoint x: 577, endPoint y: 154, distance: 71.1
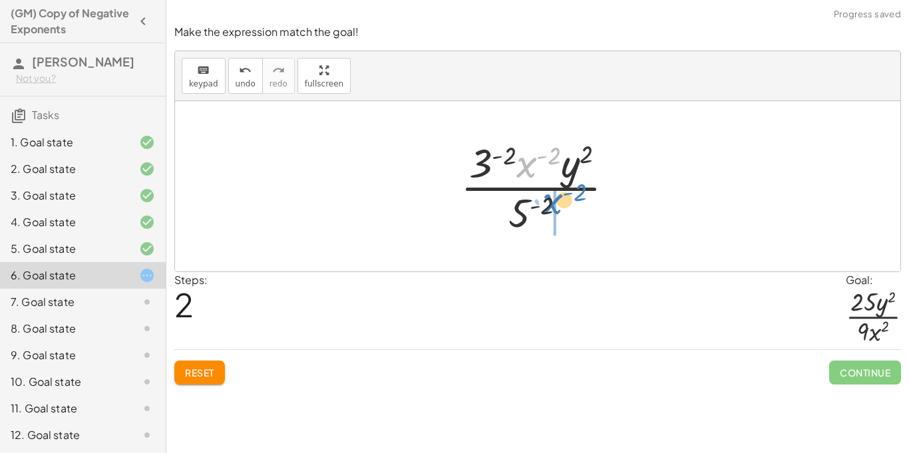
drag, startPoint x: 531, startPoint y: 161, endPoint x: 557, endPoint y: 198, distance: 44.8
click at [557, 198] on div at bounding box center [543, 186] width 178 height 102
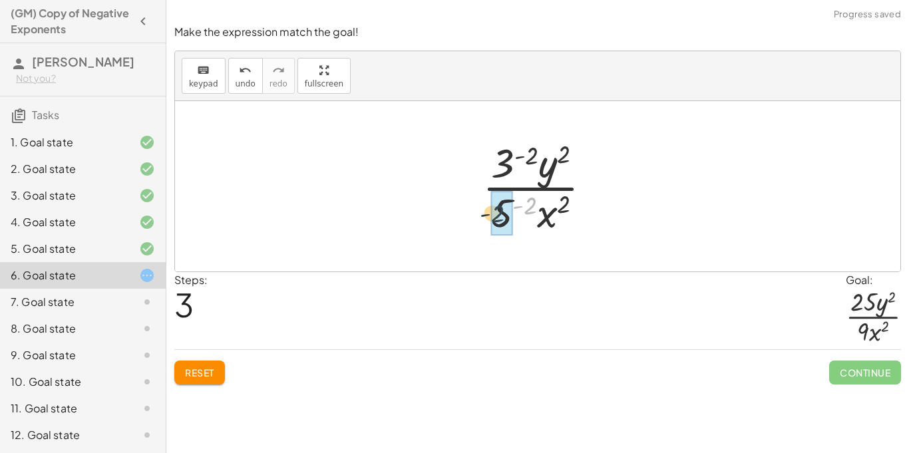
drag, startPoint x: 528, startPoint y: 205, endPoint x: 495, endPoint y: 214, distance: 34.5
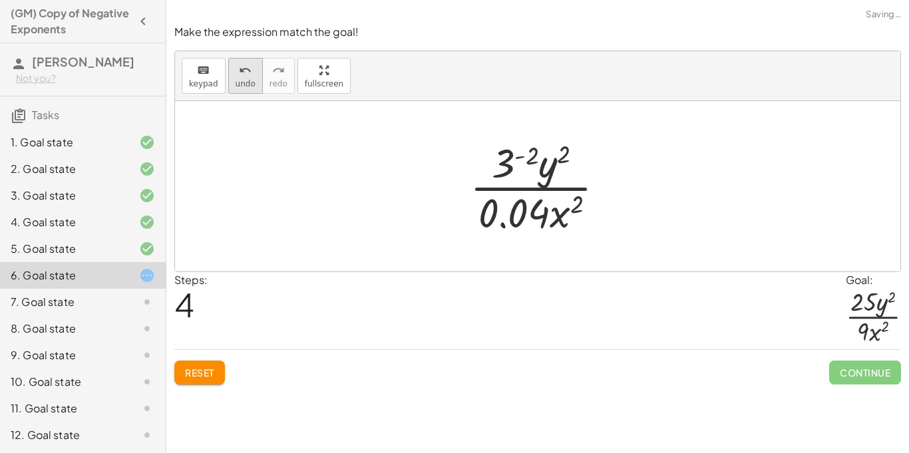
click at [241, 69] on icon "undo" at bounding box center [245, 71] width 13 height 16
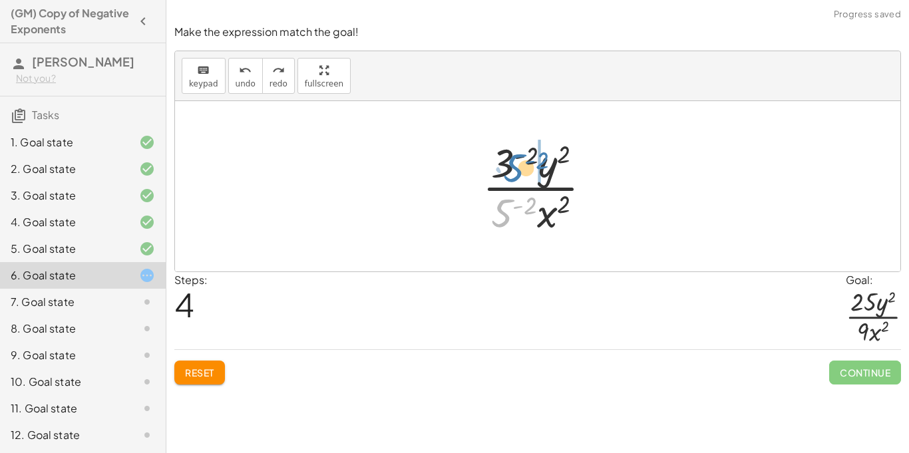
drag, startPoint x: 510, startPoint y: 208, endPoint x: 522, endPoint y: 163, distance: 46.8
click at [522, 163] on div at bounding box center [542, 186] width 133 height 102
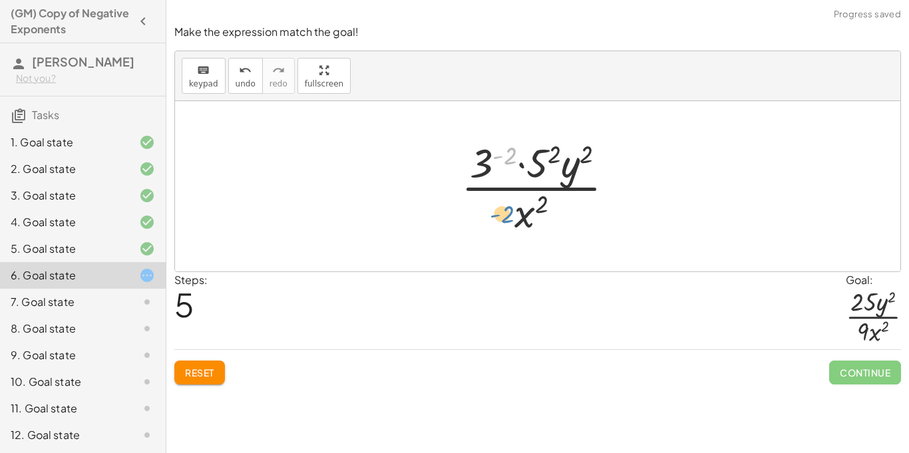
drag, startPoint x: 499, startPoint y: 155, endPoint x: 496, endPoint y: 213, distance: 58.6
click at [496, 213] on div at bounding box center [542, 186] width 177 height 102
drag, startPoint x: 484, startPoint y: 162, endPoint x: 494, endPoint y: 204, distance: 42.3
click at [494, 204] on div at bounding box center [542, 186] width 177 height 102
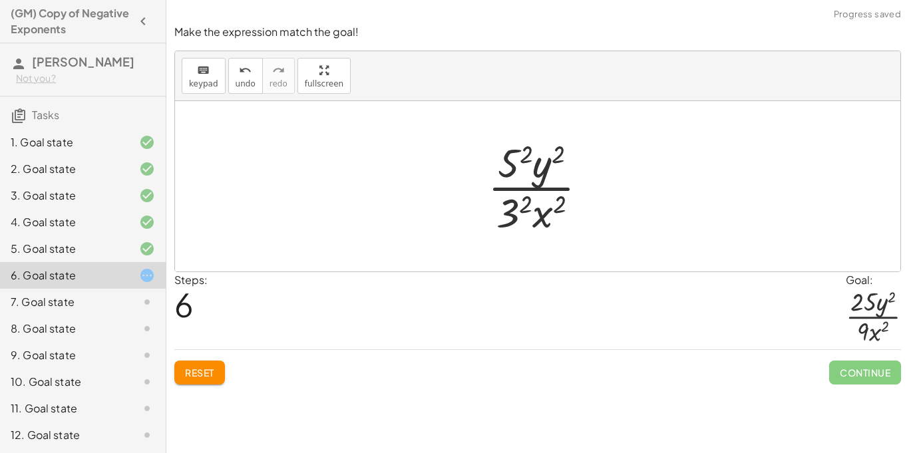
click at [519, 159] on div at bounding box center [543, 186] width 124 height 102
click at [513, 201] on div at bounding box center [542, 186] width 129 height 102
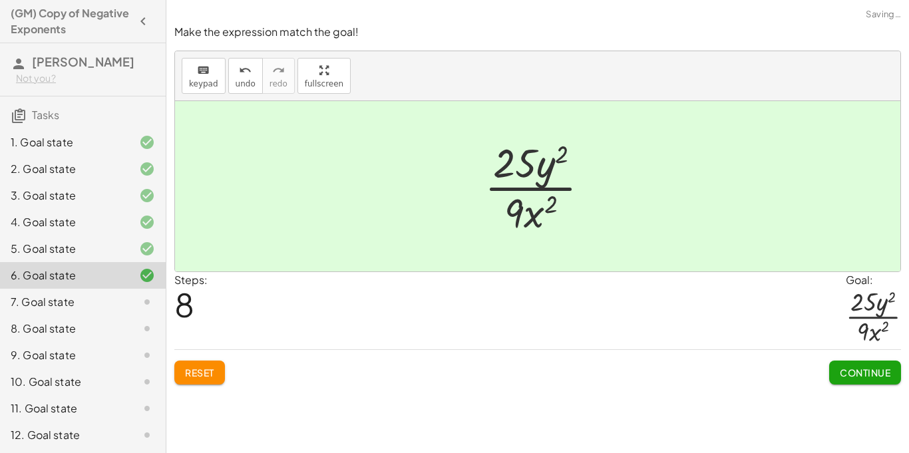
click at [869, 367] on span "Continue" at bounding box center [864, 372] width 51 height 12
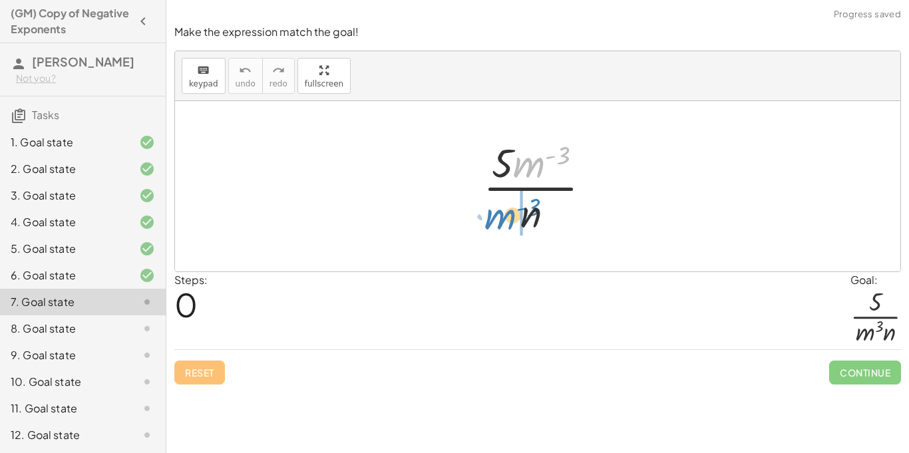
drag, startPoint x: 529, startPoint y: 169, endPoint x: 499, endPoint y: 218, distance: 58.0
click at [499, 218] on div at bounding box center [542, 186] width 132 height 102
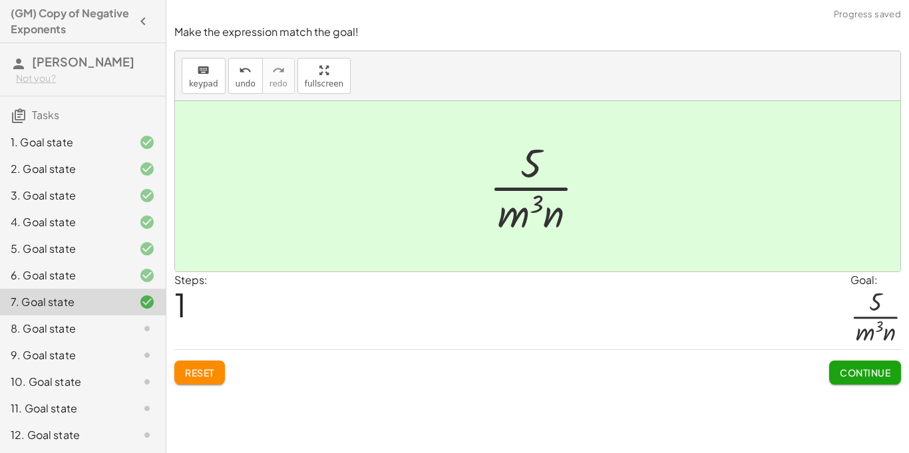
click at [865, 371] on span "Continue" at bounding box center [864, 372] width 51 height 12
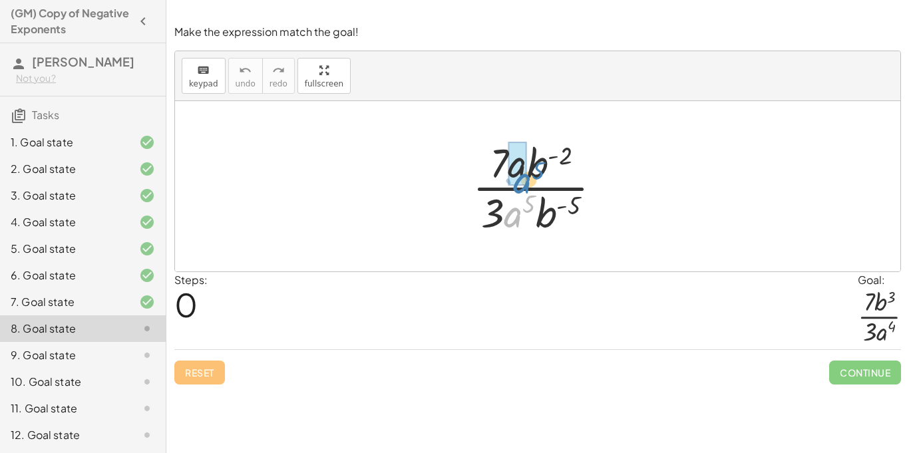
drag, startPoint x: 518, startPoint y: 221, endPoint x: 529, endPoint y: 186, distance: 36.2
click at [529, 186] on div at bounding box center [542, 186] width 153 height 102
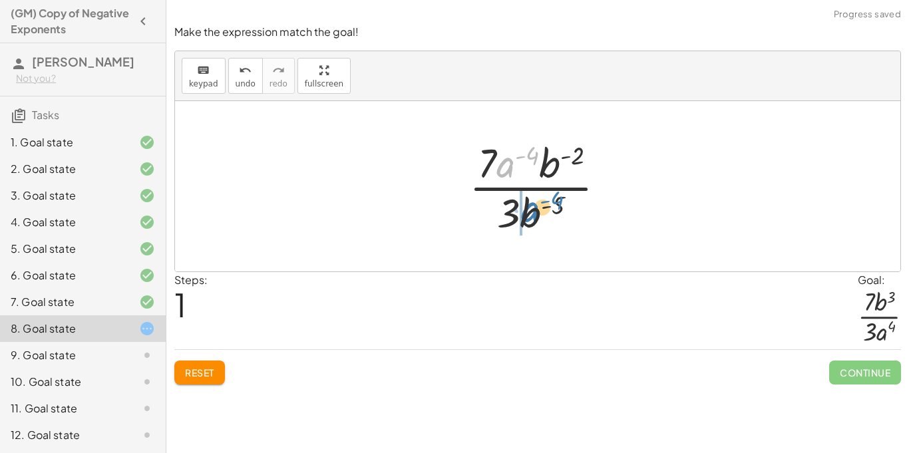
drag, startPoint x: 497, startPoint y: 170, endPoint x: 522, endPoint y: 216, distance: 52.1
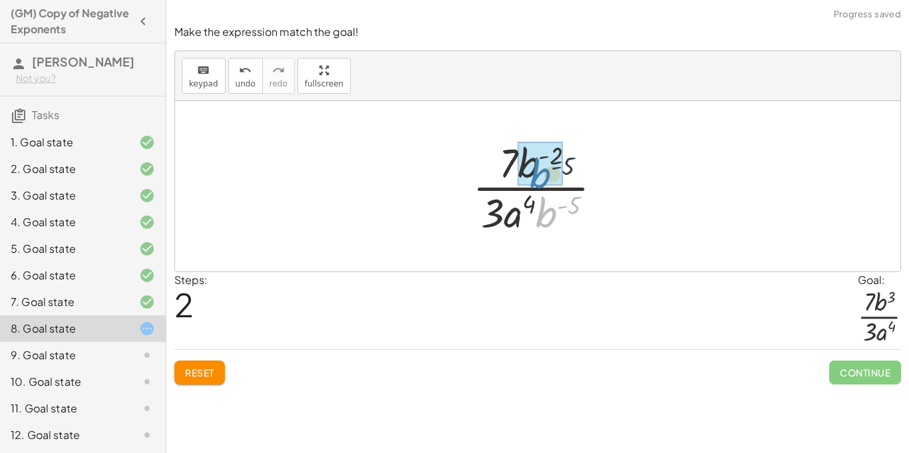
drag, startPoint x: 550, startPoint y: 210, endPoint x: 541, endPoint y: 169, distance: 42.3
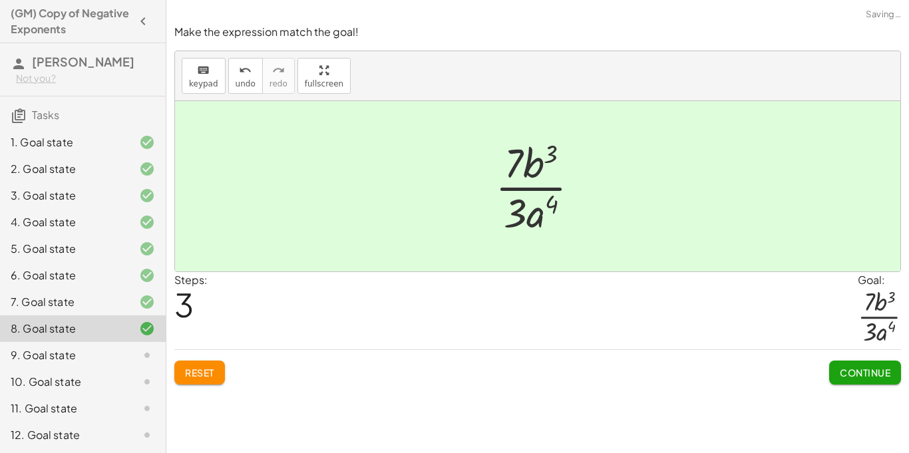
click at [858, 372] on span "Continue" at bounding box center [864, 372] width 51 height 12
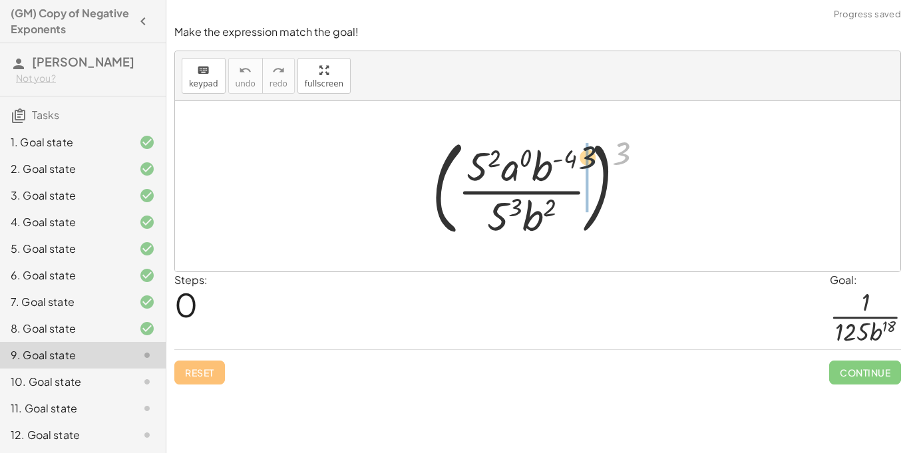
drag, startPoint x: 616, startPoint y: 158, endPoint x: 565, endPoint y: 167, distance: 51.3
click at [565, 167] on div at bounding box center [542, 186] width 235 height 110
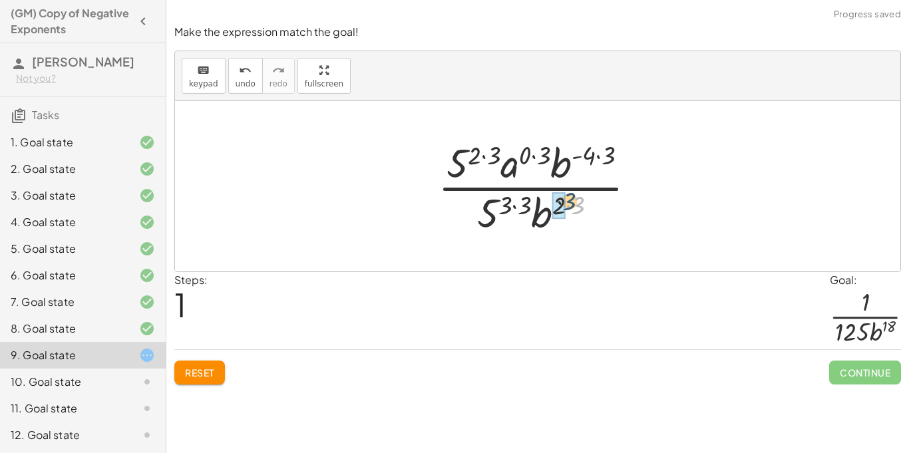
drag, startPoint x: 577, startPoint y: 210, endPoint x: 563, endPoint y: 205, distance: 14.7
drag, startPoint x: 606, startPoint y: 157, endPoint x: 591, endPoint y: 155, distance: 15.4
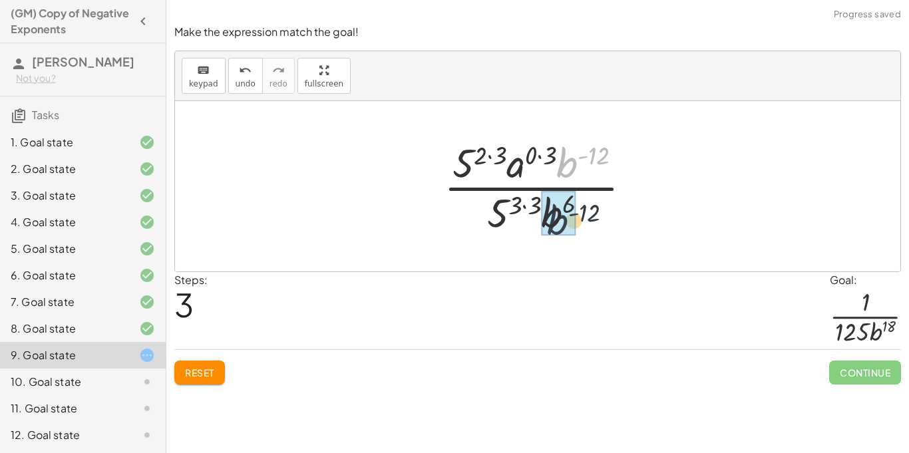
drag, startPoint x: 571, startPoint y: 162, endPoint x: 560, endPoint y: 214, distance: 53.7
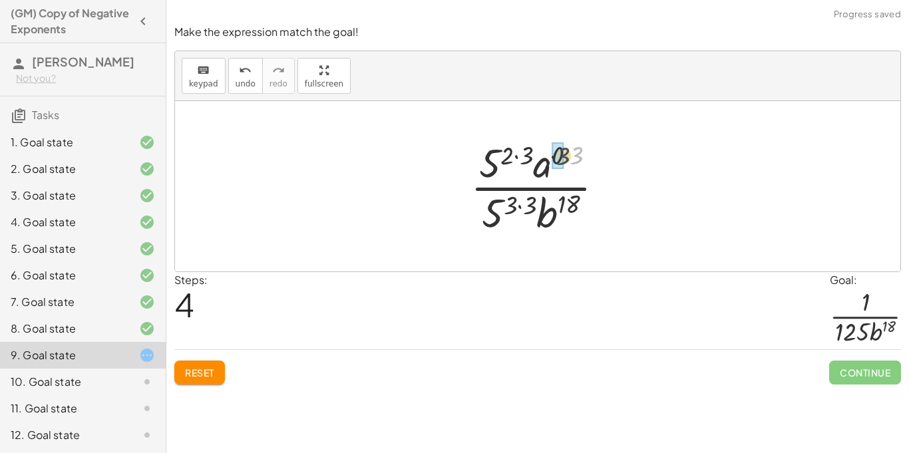
drag, startPoint x: 575, startPoint y: 153, endPoint x: 561, endPoint y: 154, distance: 14.0
click at [516, 203] on div at bounding box center [542, 186] width 152 height 102
drag, startPoint x: 527, startPoint y: 202, endPoint x: 509, endPoint y: 204, distance: 18.7
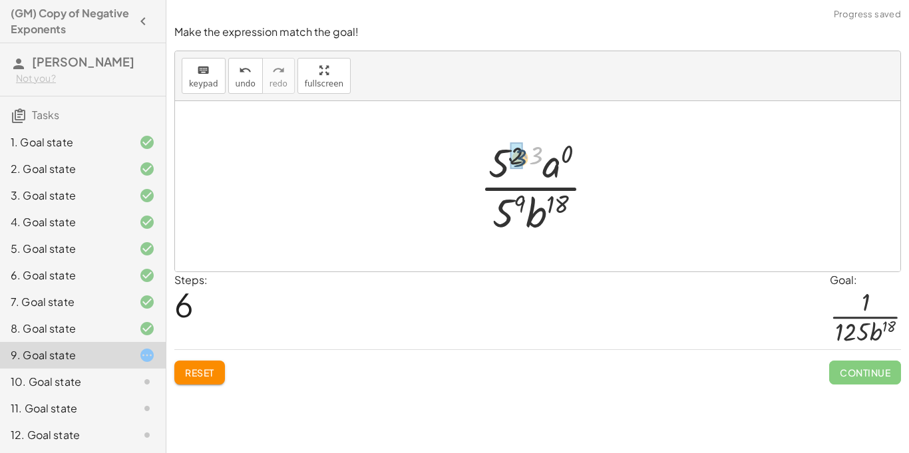
drag, startPoint x: 537, startPoint y: 151, endPoint x: 518, endPoint y: 154, distance: 18.9
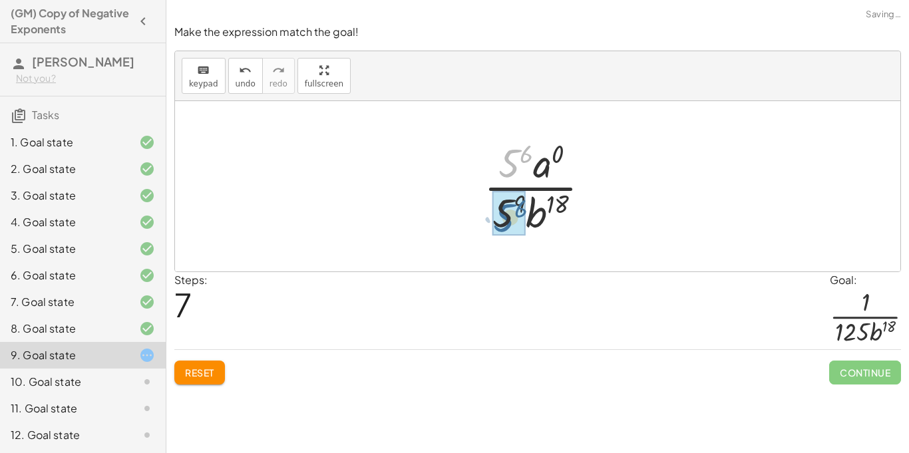
drag, startPoint x: 516, startPoint y: 154, endPoint x: 511, endPoint y: 210, distance: 55.5
drag, startPoint x: 509, startPoint y: 209, endPoint x: 500, endPoint y: 178, distance: 31.8
click at [500, 178] on div at bounding box center [542, 186] width 132 height 102
click at [543, 159] on div at bounding box center [542, 186] width 132 height 102
click at [516, 212] on div at bounding box center [542, 186] width 132 height 102
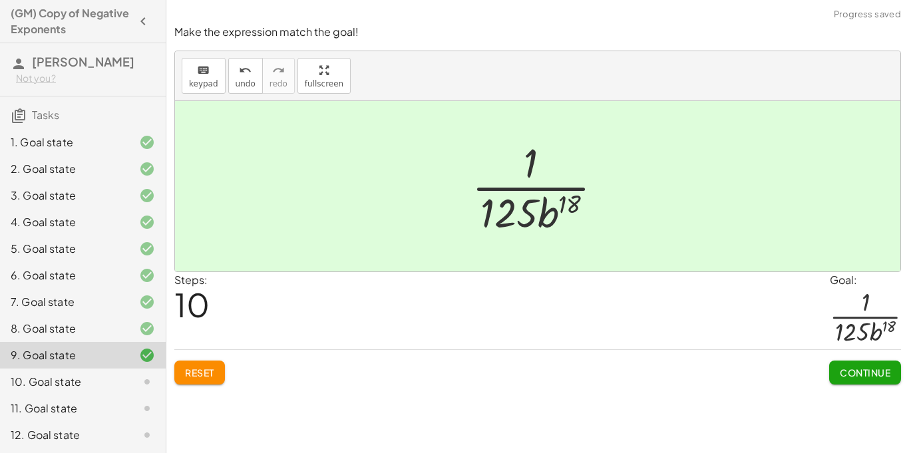
click at [843, 376] on span "Continue" at bounding box center [864, 372] width 51 height 12
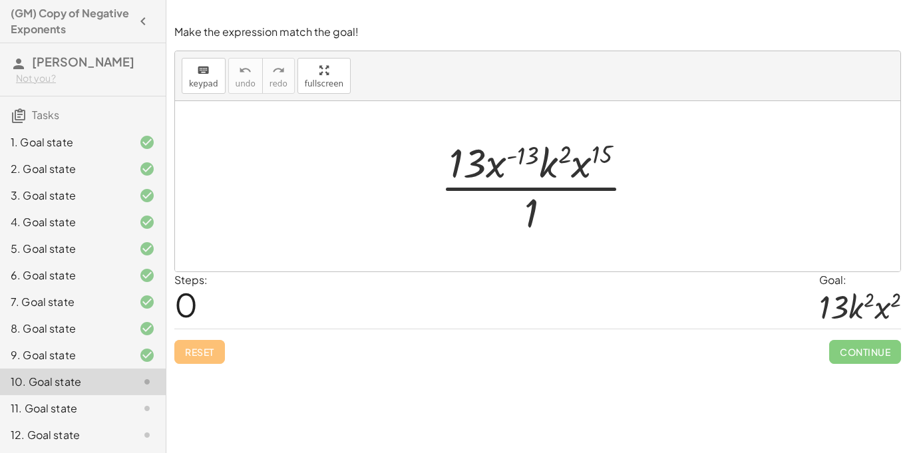
click at [531, 150] on div at bounding box center [542, 186] width 217 height 102
drag, startPoint x: 508, startPoint y: 161, endPoint x: 523, endPoint y: 182, distance: 26.2
click at [523, 182] on div at bounding box center [542, 186] width 217 height 102
drag, startPoint x: 594, startPoint y: 158, endPoint x: 511, endPoint y: 161, distance: 83.2
click at [511, 161] on div at bounding box center [542, 186] width 217 height 102
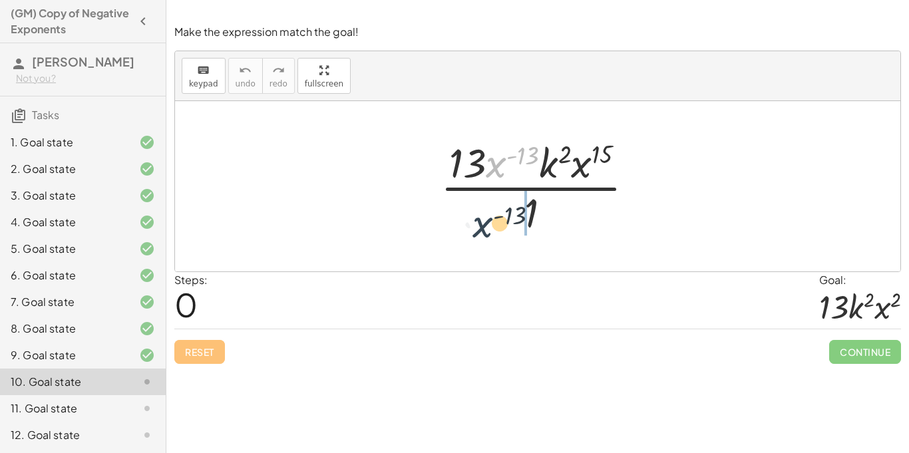
drag, startPoint x: 503, startPoint y: 162, endPoint x: 490, endPoint y: 226, distance: 65.9
click at [490, 226] on div at bounding box center [542, 186] width 217 height 102
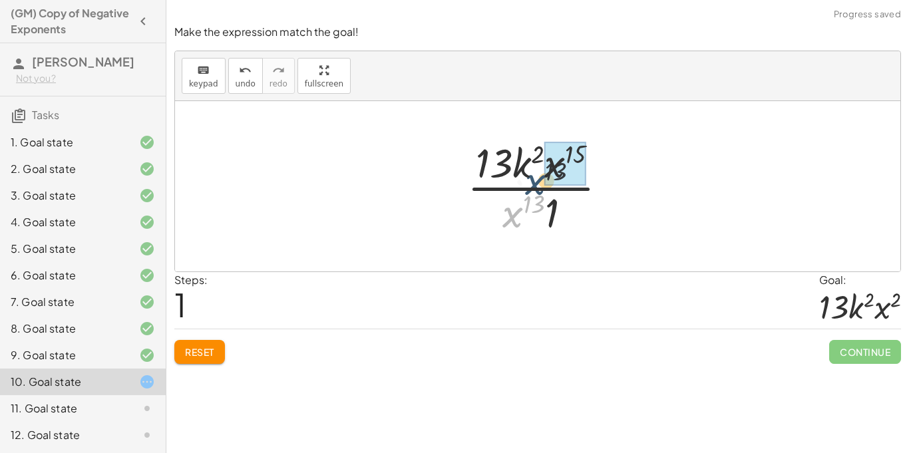
drag, startPoint x: 523, startPoint y: 225, endPoint x: 563, endPoint y: 180, distance: 60.3
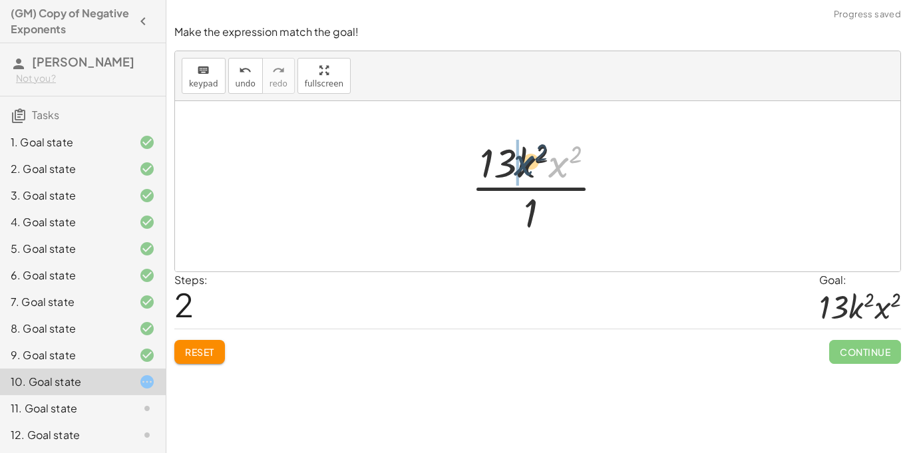
drag, startPoint x: 562, startPoint y: 173, endPoint x: 525, endPoint y: 171, distance: 36.6
click at [525, 171] on div at bounding box center [542, 186] width 156 height 102
drag, startPoint x: 563, startPoint y: 166, endPoint x: 529, endPoint y: 167, distance: 33.9
click at [529, 167] on div at bounding box center [542, 186] width 156 height 102
drag, startPoint x: 527, startPoint y: 213, endPoint x: 526, endPoint y: 183, distance: 30.6
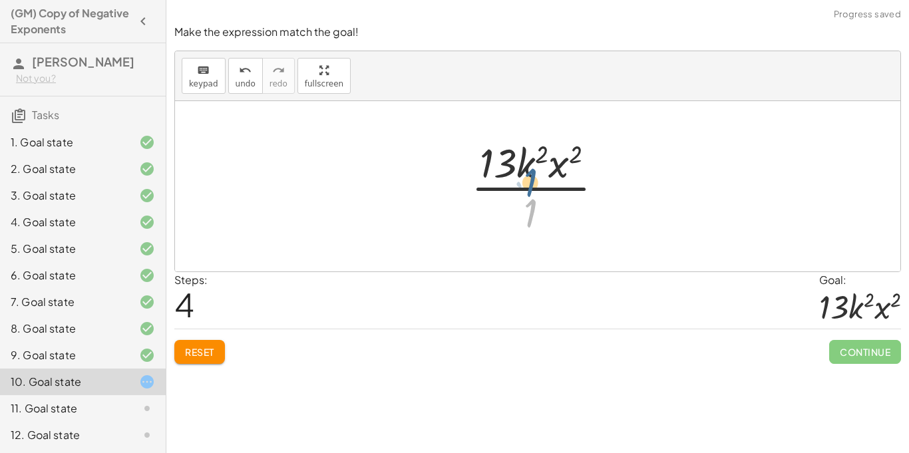
click at [526, 183] on div at bounding box center [542, 186] width 156 height 102
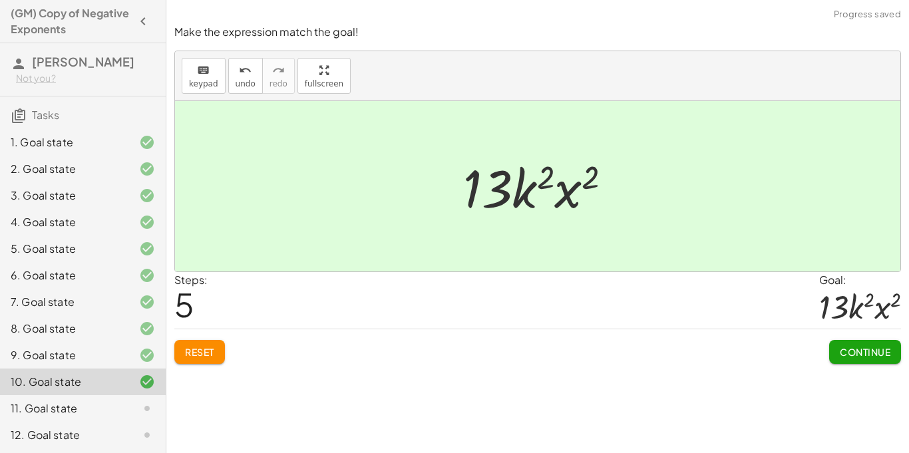
click at [874, 349] on span "Continue" at bounding box center [864, 352] width 51 height 12
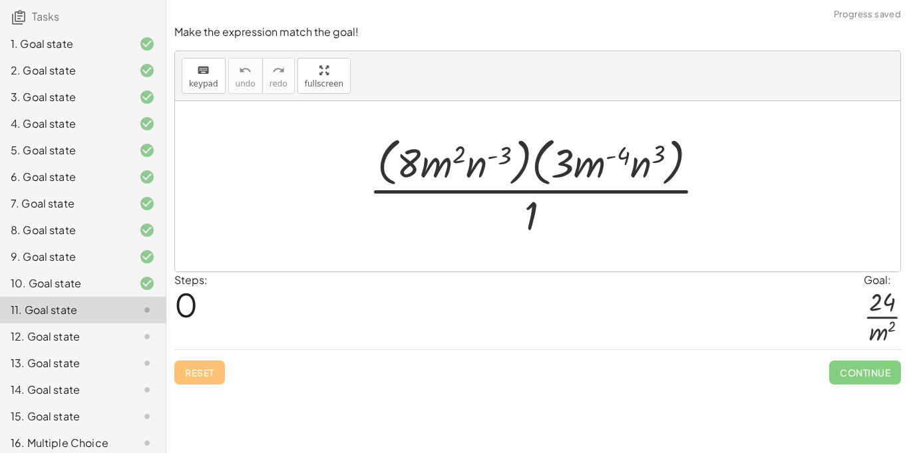
scroll to position [107, 0]
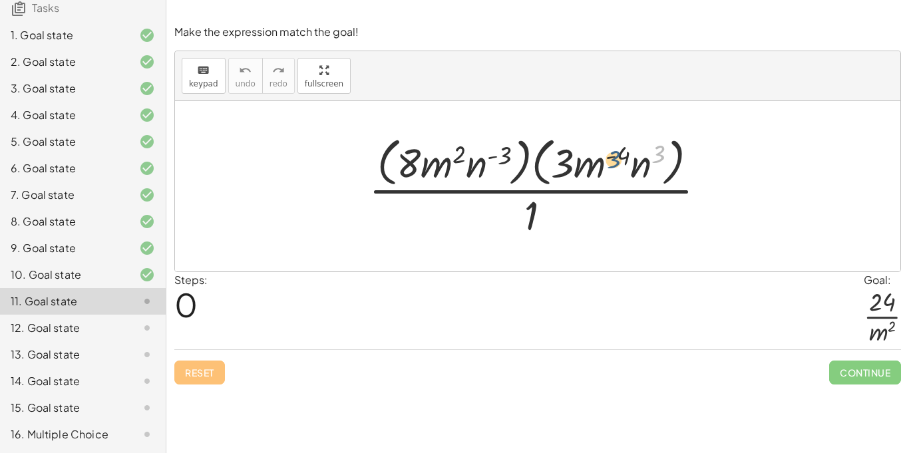
drag, startPoint x: 662, startPoint y: 150, endPoint x: 607, endPoint y: 156, distance: 56.2
click at [607, 156] on div at bounding box center [542, 186] width 361 height 108
drag, startPoint x: 623, startPoint y: 156, endPoint x: 565, endPoint y: 162, distance: 58.2
click at [565, 162] on div at bounding box center [542, 186] width 361 height 108
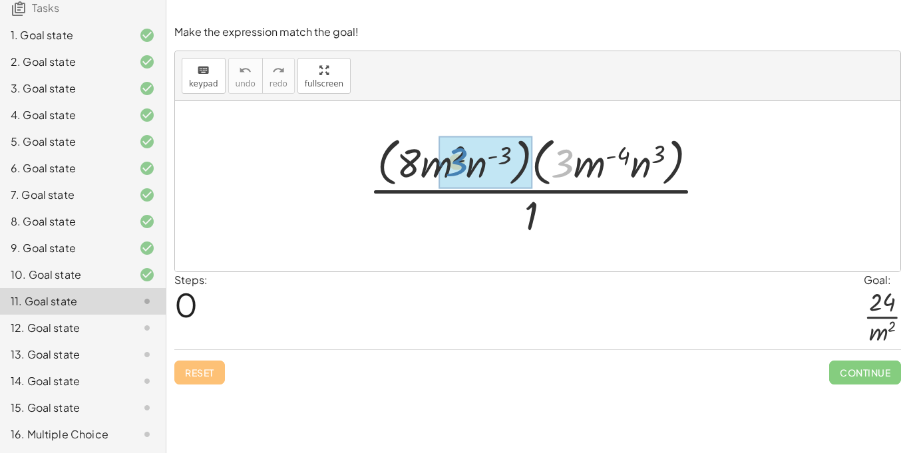
drag, startPoint x: 567, startPoint y: 163, endPoint x: 468, endPoint y: 164, distance: 98.4
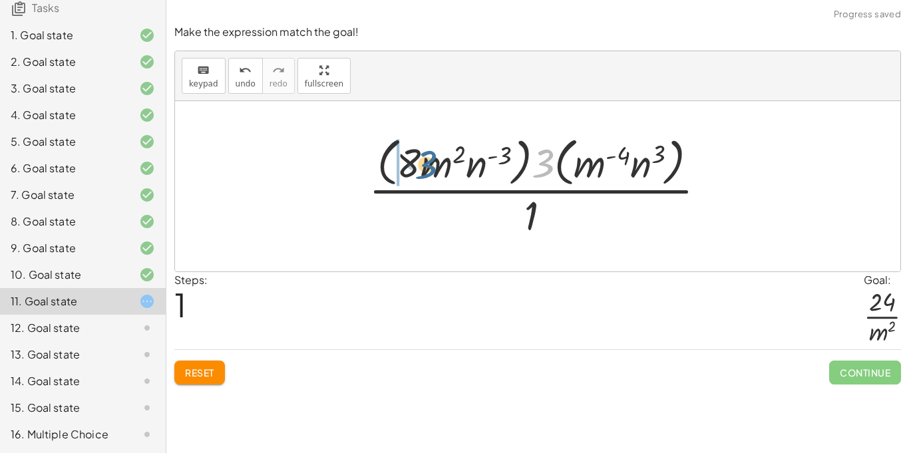
drag, startPoint x: 547, startPoint y: 164, endPoint x: 407, endPoint y: 166, distance: 139.7
click at [407, 166] on div at bounding box center [542, 186] width 361 height 108
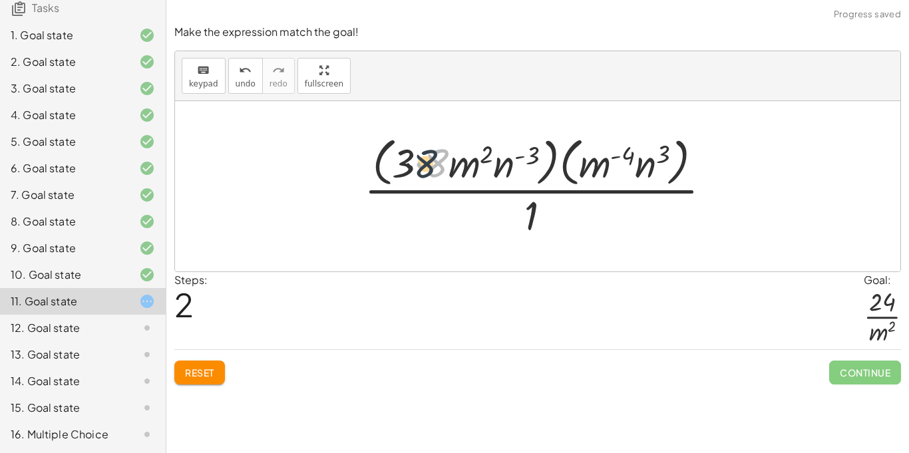
drag, startPoint x: 438, startPoint y: 162, endPoint x: 423, endPoint y: 165, distance: 15.0
click at [423, 165] on div at bounding box center [542, 186] width 371 height 108
click at [450, 168] on div at bounding box center [542, 186] width 371 height 108
drag, startPoint x: 435, startPoint y: 166, endPoint x: 415, endPoint y: 161, distance: 20.7
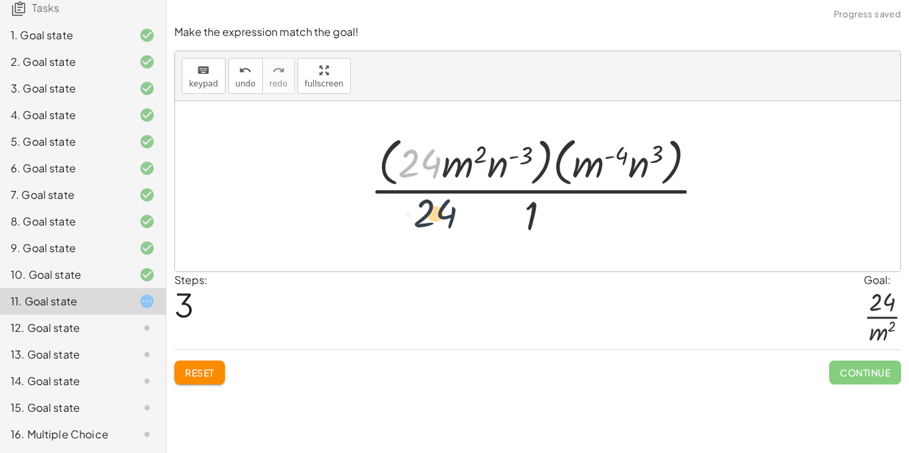
drag, startPoint x: 416, startPoint y: 160, endPoint x: 431, endPoint y: 212, distance: 53.4
click at [431, 212] on div at bounding box center [542, 186] width 358 height 108
drag, startPoint x: 414, startPoint y: 155, endPoint x: 494, endPoint y: 231, distance: 110.1
click at [494, 231] on div at bounding box center [542, 186] width 358 height 108
click at [480, 156] on div at bounding box center [542, 186] width 358 height 108
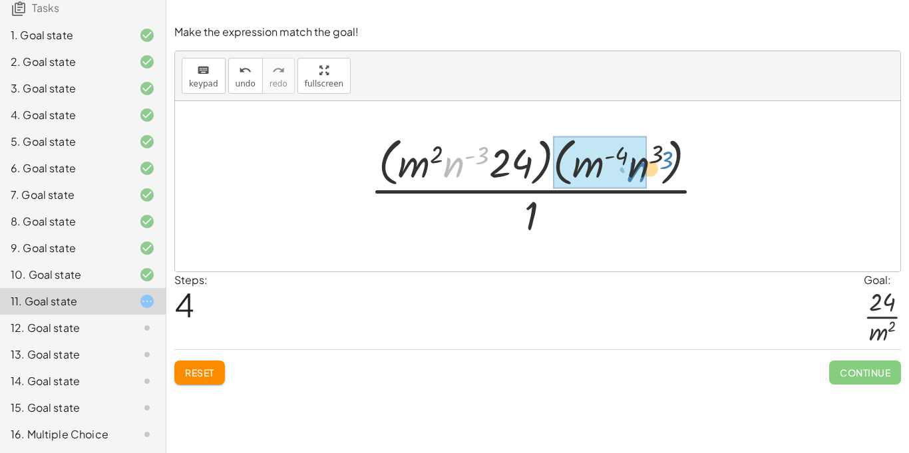
drag, startPoint x: 459, startPoint y: 163, endPoint x: 637, endPoint y: 167, distance: 178.3
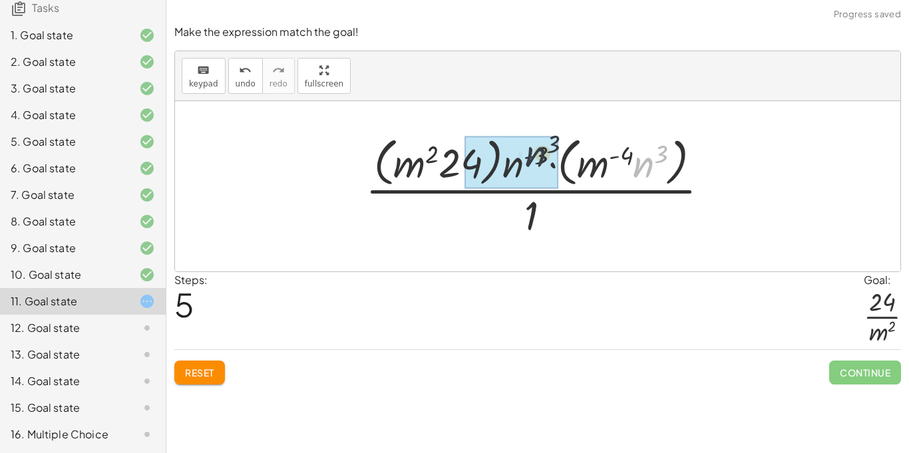
drag, startPoint x: 646, startPoint y: 168, endPoint x: 508, endPoint y: 161, distance: 138.5
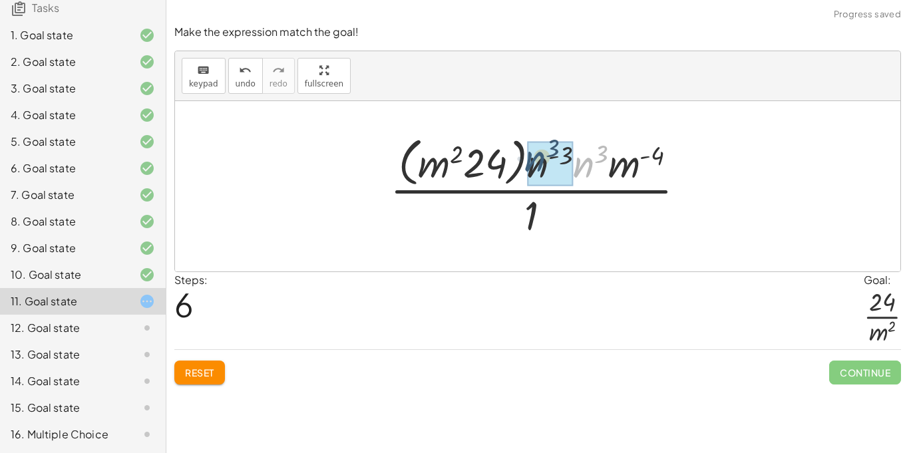
drag, startPoint x: 583, startPoint y: 168, endPoint x: 534, endPoint y: 162, distance: 48.9
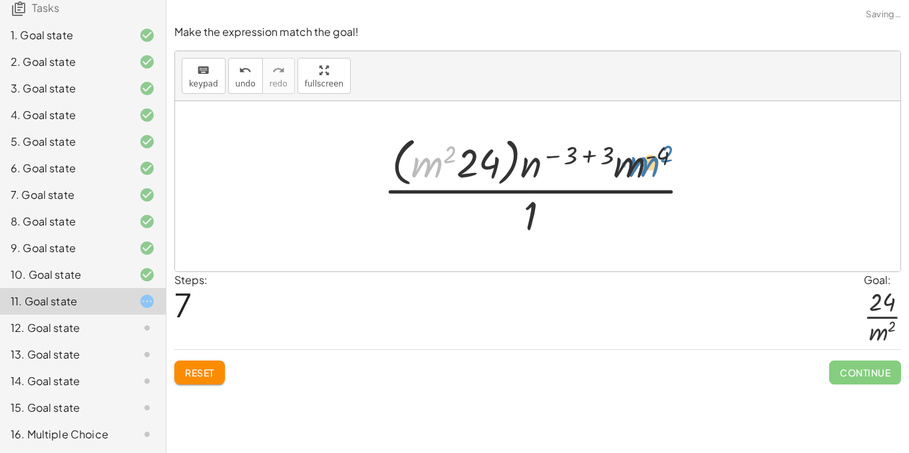
drag, startPoint x: 434, startPoint y: 166, endPoint x: 653, endPoint y: 166, distance: 219.5
click at [653, 166] on div at bounding box center [541, 186] width 331 height 108
click at [582, 156] on div at bounding box center [541, 186] width 331 height 108
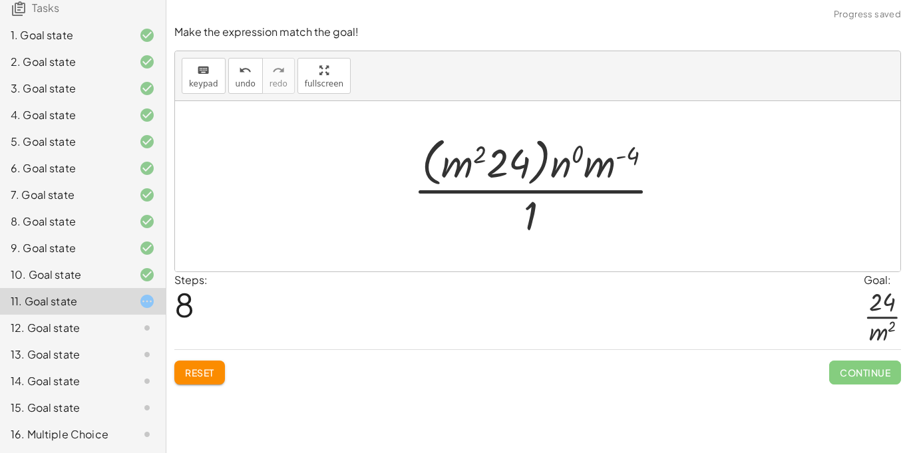
click at [622, 154] on div at bounding box center [541, 186] width 271 height 108
click at [565, 160] on div at bounding box center [541, 186] width 271 height 108
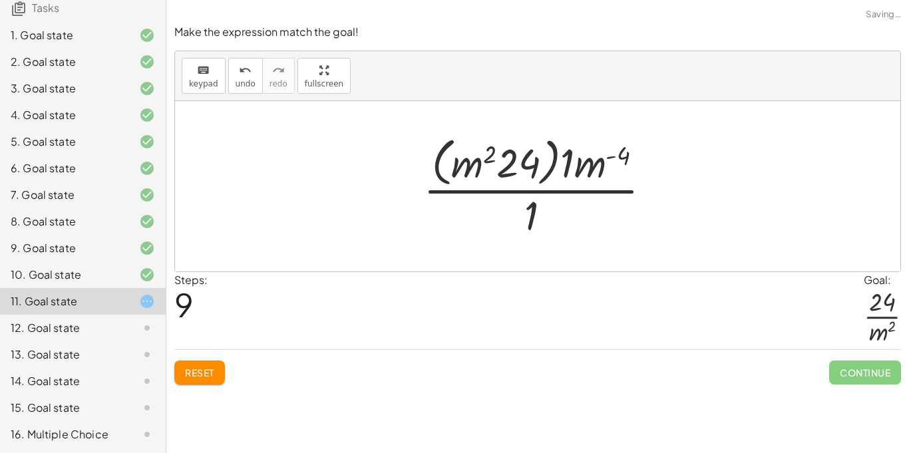
click at [616, 160] on div at bounding box center [542, 186] width 252 height 108
drag, startPoint x: 569, startPoint y: 158, endPoint x: 480, endPoint y: 158, distance: 89.1
click at [480, 158] on div at bounding box center [542, 186] width 252 height 108
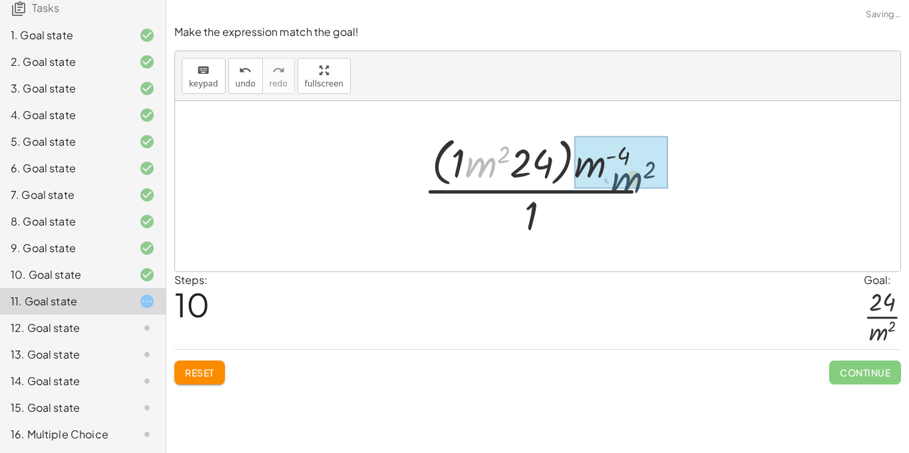
drag, startPoint x: 489, startPoint y: 164, endPoint x: 633, endPoint y: 178, distance: 145.0
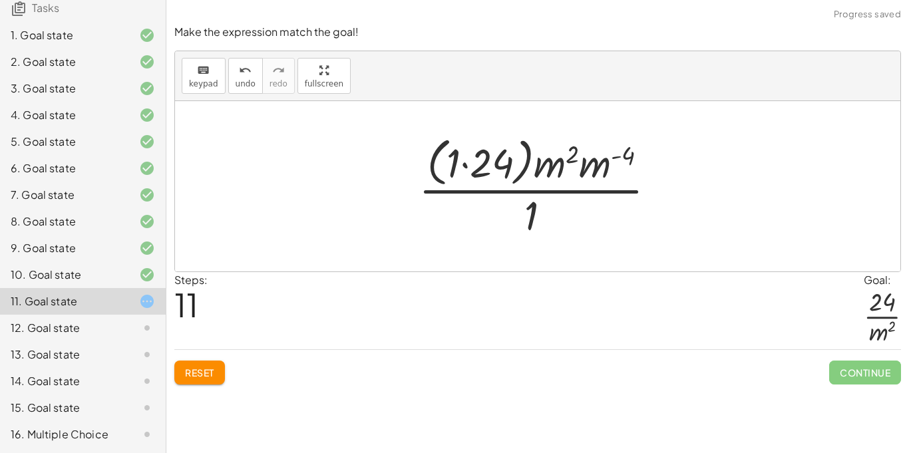
click at [623, 161] on div at bounding box center [542, 186] width 261 height 108
click at [575, 164] on div at bounding box center [542, 186] width 261 height 108
drag, startPoint x: 561, startPoint y: 164, endPoint x: 607, endPoint y: 165, distance: 45.2
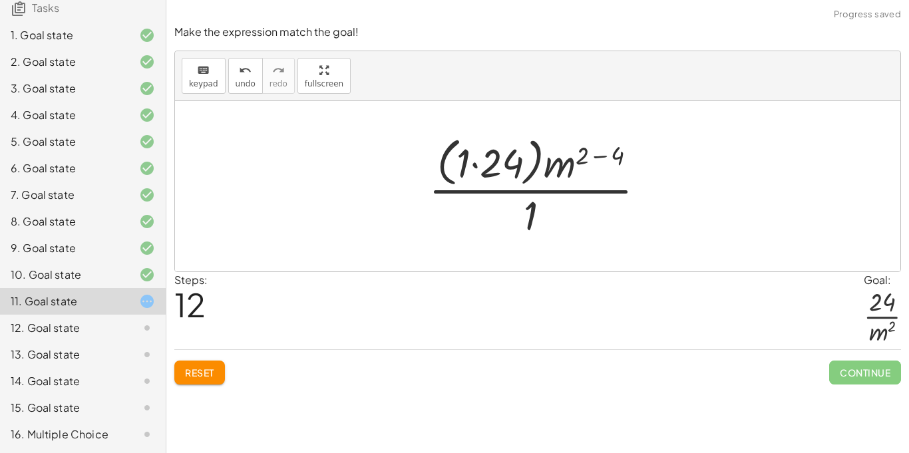
click at [612, 158] on div at bounding box center [542, 186] width 241 height 108
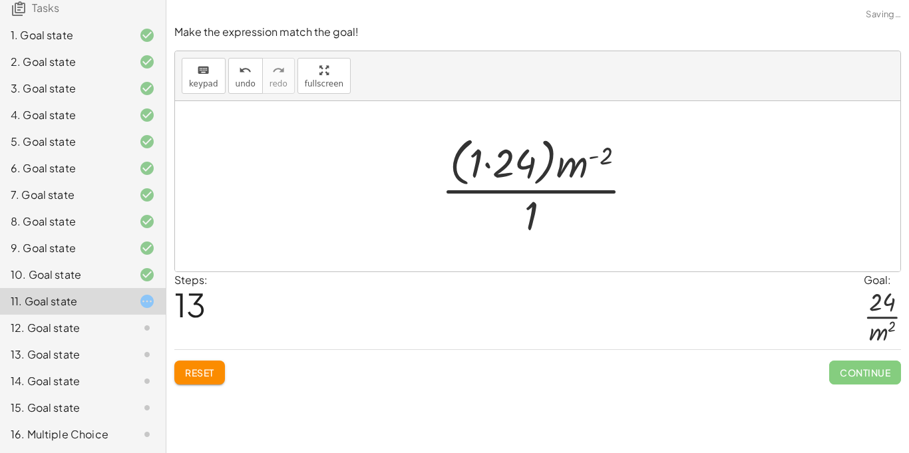
click at [533, 165] on div at bounding box center [542, 186] width 216 height 108
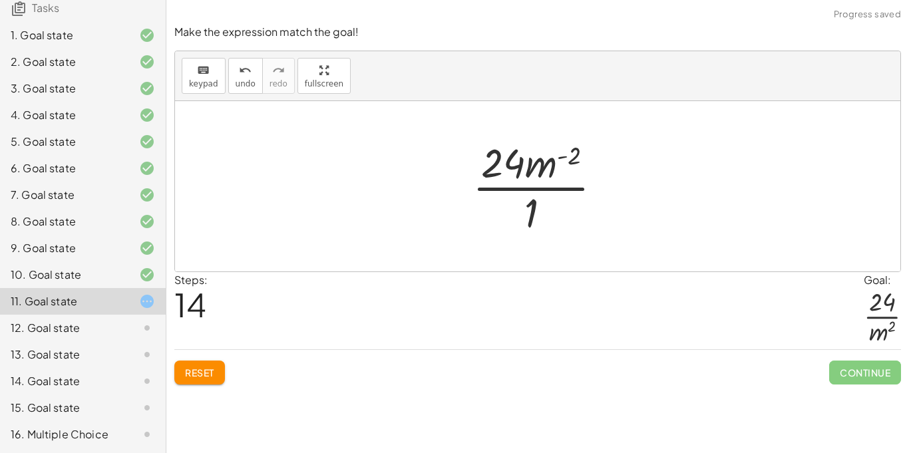
click at [515, 163] on div at bounding box center [543, 186] width 154 height 102
click at [541, 166] on div at bounding box center [543, 186] width 154 height 102
click at [573, 154] on div at bounding box center [543, 186] width 154 height 102
drag, startPoint x: 573, startPoint y: 154, endPoint x: 542, endPoint y: 167, distance: 33.1
click at [542, 167] on div at bounding box center [543, 186] width 154 height 102
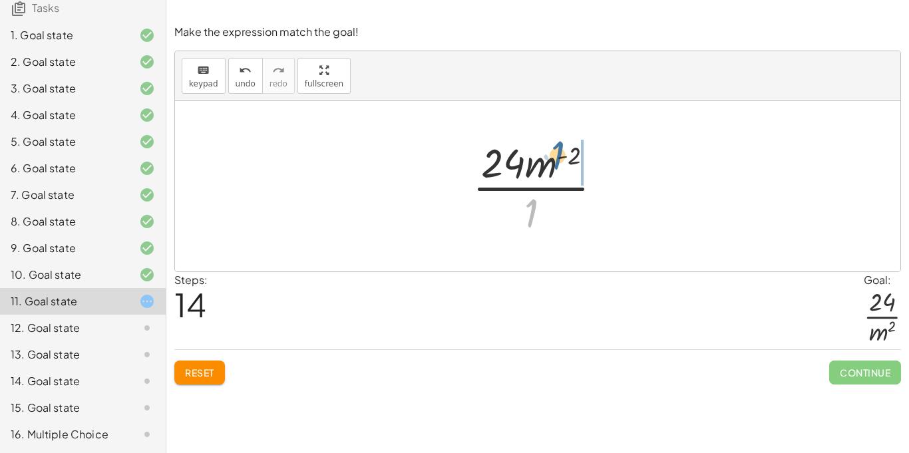
drag, startPoint x: 526, startPoint y: 219, endPoint x: 554, endPoint y: 161, distance: 64.3
click at [554, 161] on div at bounding box center [543, 186] width 154 height 102
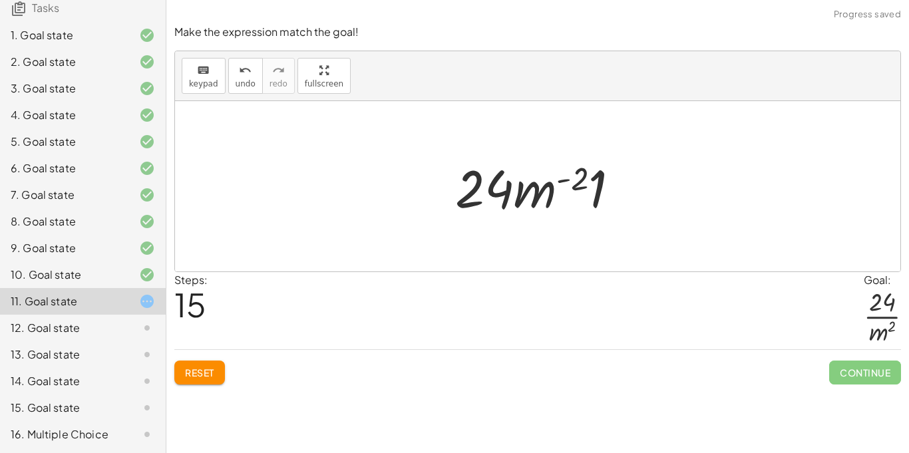
click at [596, 183] on div at bounding box center [542, 186] width 188 height 69
click at [564, 193] on div at bounding box center [543, 186] width 170 height 69
click at [537, 202] on div at bounding box center [543, 186] width 170 height 69
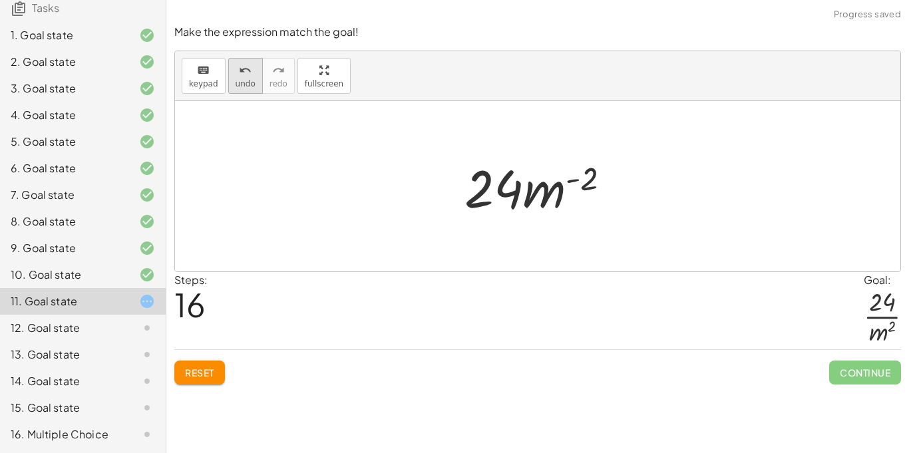
click at [245, 92] on button "undo undo" at bounding box center [245, 76] width 35 height 36
click at [246, 74] on icon "undo" at bounding box center [245, 71] width 13 height 16
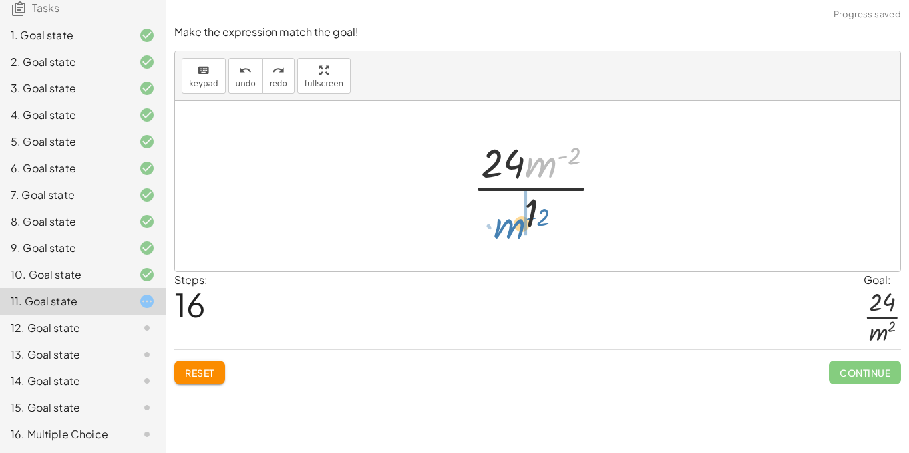
drag, startPoint x: 554, startPoint y: 159, endPoint x: 525, endPoint y: 218, distance: 66.0
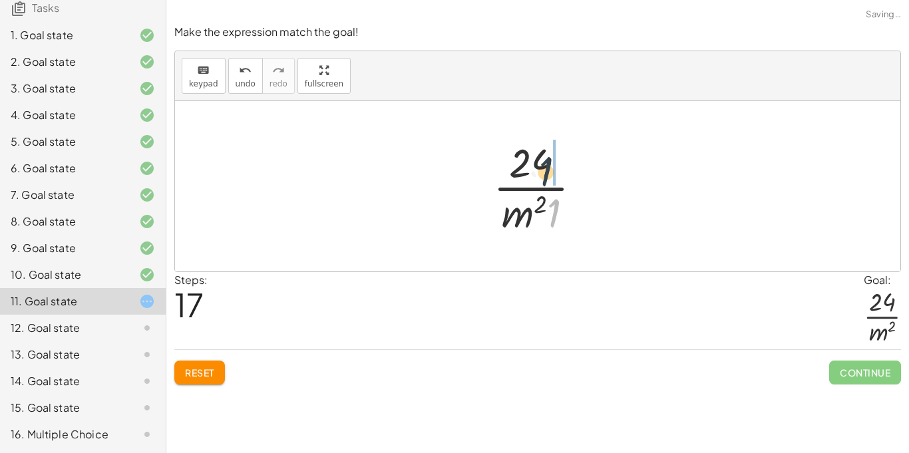
drag, startPoint x: 559, startPoint y: 215, endPoint x: 552, endPoint y: 174, distance: 41.2
click at [552, 174] on div at bounding box center [542, 186] width 112 height 102
drag, startPoint x: 562, startPoint y: 164, endPoint x: 527, endPoint y: 167, distance: 35.4
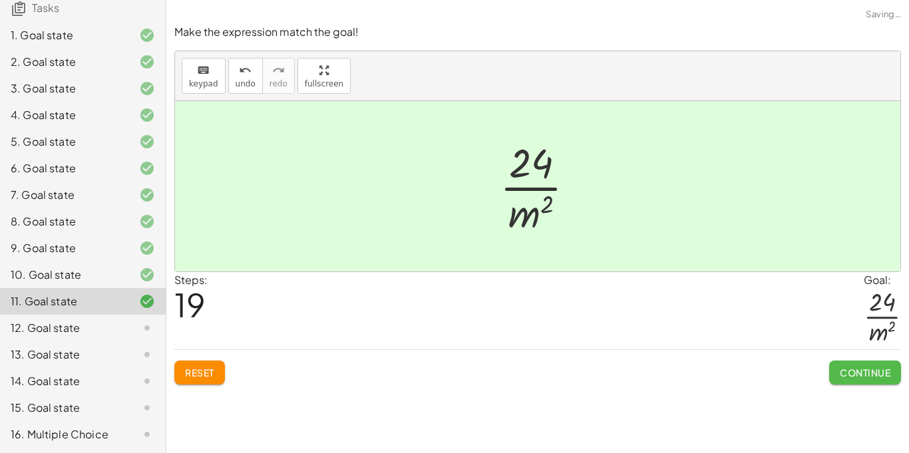
click at [881, 372] on span "Continue" at bounding box center [864, 372] width 51 height 12
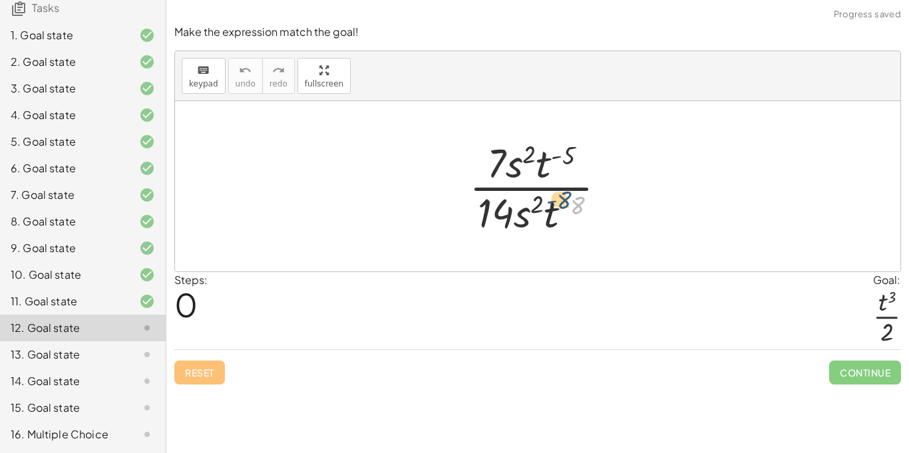
drag, startPoint x: 574, startPoint y: 203, endPoint x: 561, endPoint y: 189, distance: 18.8
click at [561, 189] on div at bounding box center [542, 186] width 161 height 102
drag, startPoint x: 565, startPoint y: 158, endPoint x: 573, endPoint y: 215, distance: 57.8
click at [573, 215] on div at bounding box center [542, 186] width 161 height 102
drag, startPoint x: 543, startPoint y: 163, endPoint x: 543, endPoint y: 220, distance: 57.2
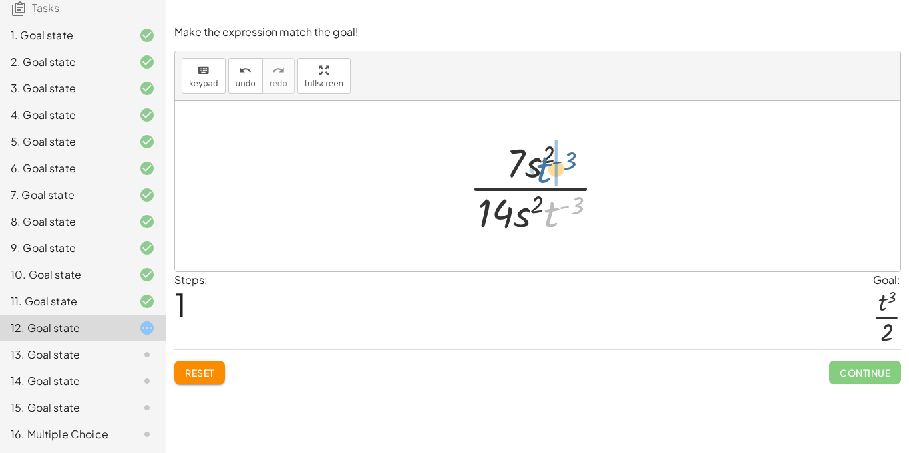
drag, startPoint x: 557, startPoint y: 216, endPoint x: 550, endPoint y: 171, distance: 45.8
click at [550, 171] on div at bounding box center [542, 186] width 160 height 102
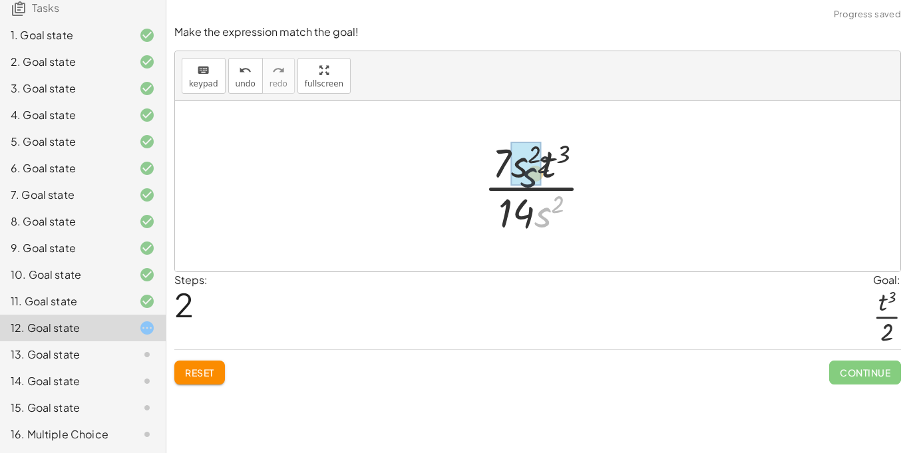
drag, startPoint x: 542, startPoint y: 214, endPoint x: 520, endPoint y: 164, distance: 55.1
drag, startPoint x: 537, startPoint y: 215, endPoint x: 515, endPoint y: 170, distance: 50.3
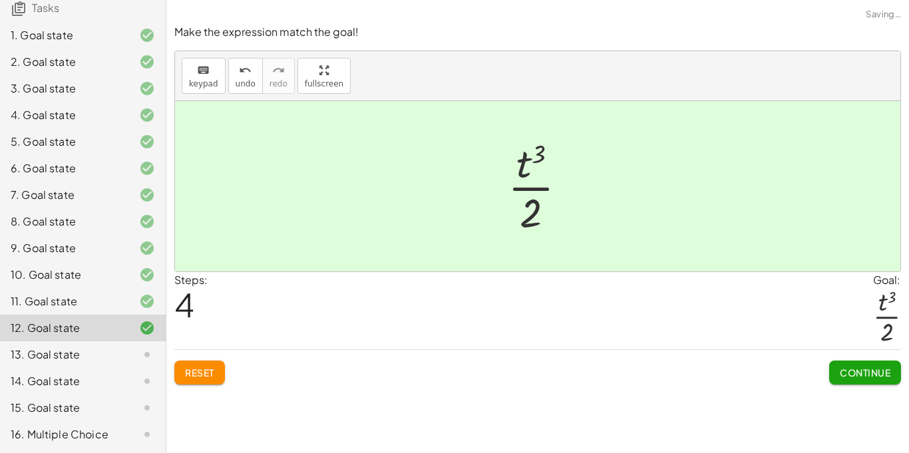
click at [883, 374] on span "Continue" at bounding box center [864, 372] width 51 height 12
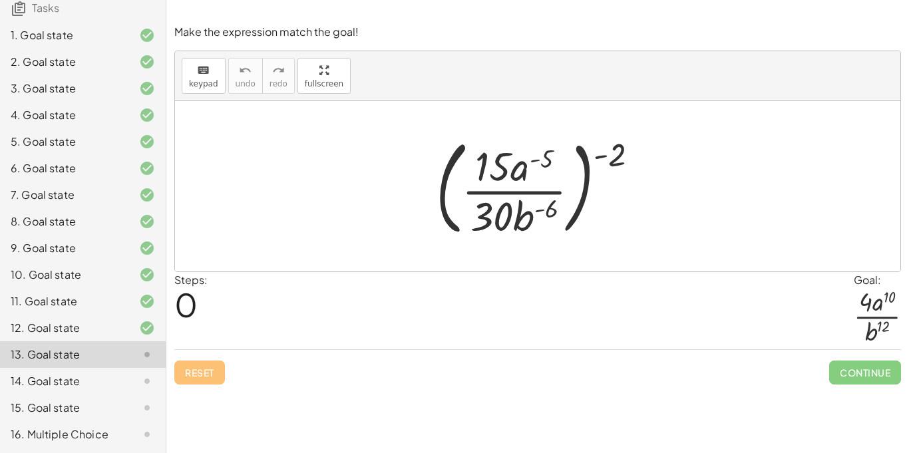
drag, startPoint x: 539, startPoint y: 215, endPoint x: 537, endPoint y: 206, distance: 9.5
click at [537, 206] on div at bounding box center [542, 186] width 227 height 110
drag, startPoint x: 618, startPoint y: 144, endPoint x: 557, endPoint y: 154, distance: 62.0
click at [557, 154] on div at bounding box center [542, 186] width 227 height 110
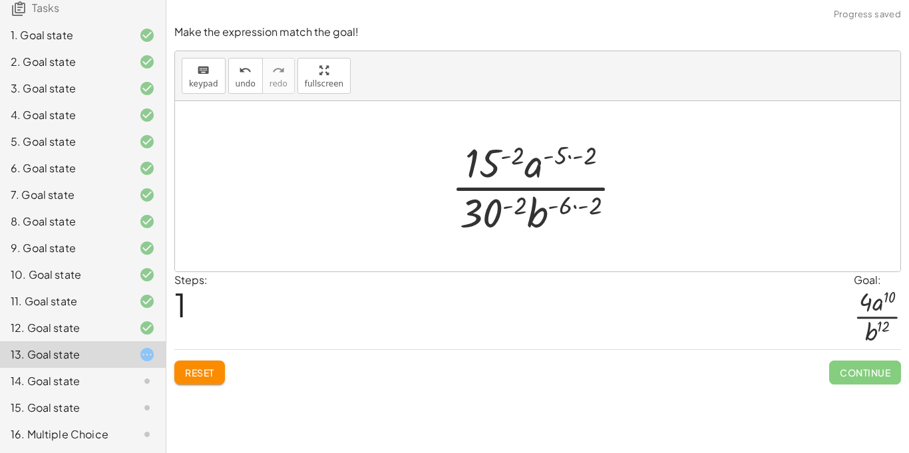
click at [582, 151] on div at bounding box center [542, 186] width 196 height 102
click at [513, 159] on div at bounding box center [542, 186] width 196 height 102
click at [579, 212] on div at bounding box center [542, 186] width 207 height 102
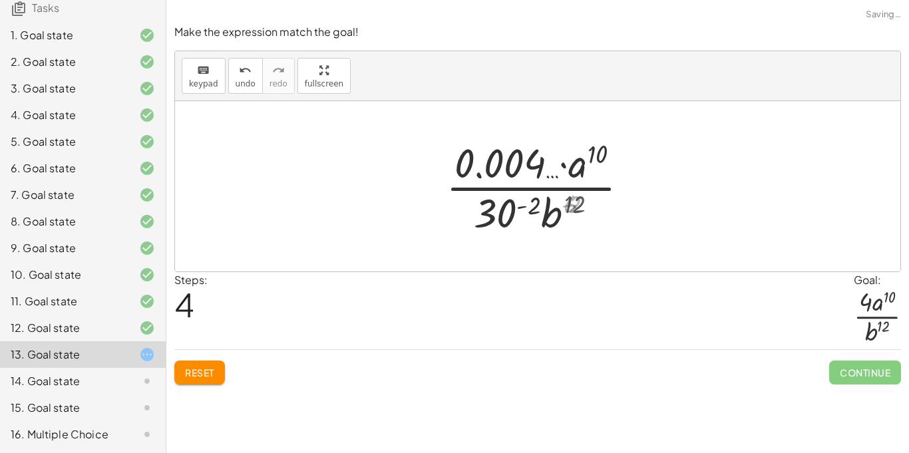
click at [548, 215] on div at bounding box center [542, 186] width 207 height 102
click at [515, 211] on div at bounding box center [542, 186] width 207 height 102
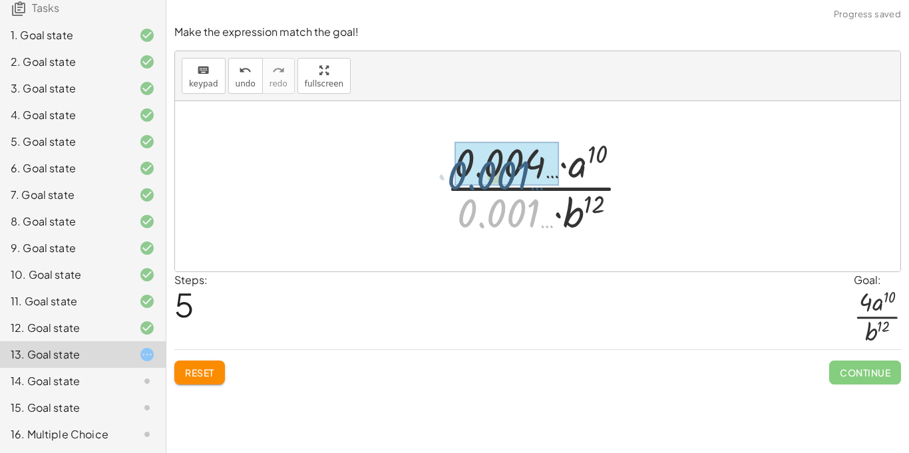
drag, startPoint x: 513, startPoint y: 218, endPoint x: 503, endPoint y: 178, distance: 41.8
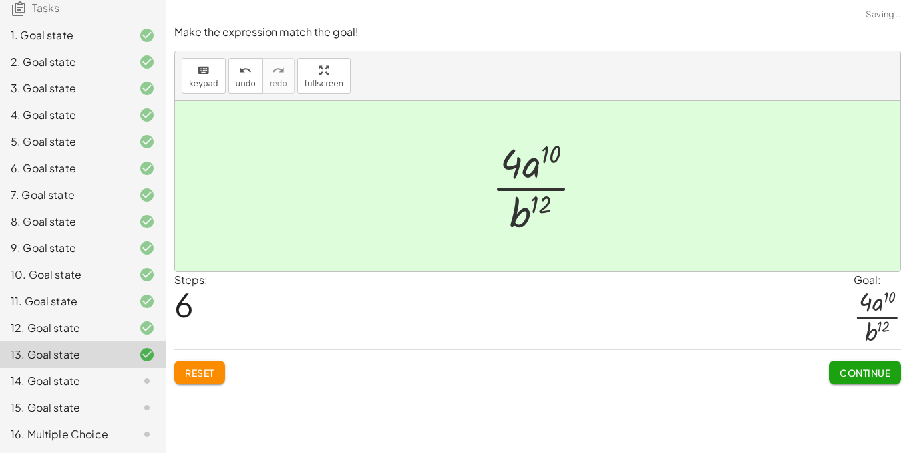
click at [873, 366] on button "Continue" at bounding box center [865, 372] width 72 height 24
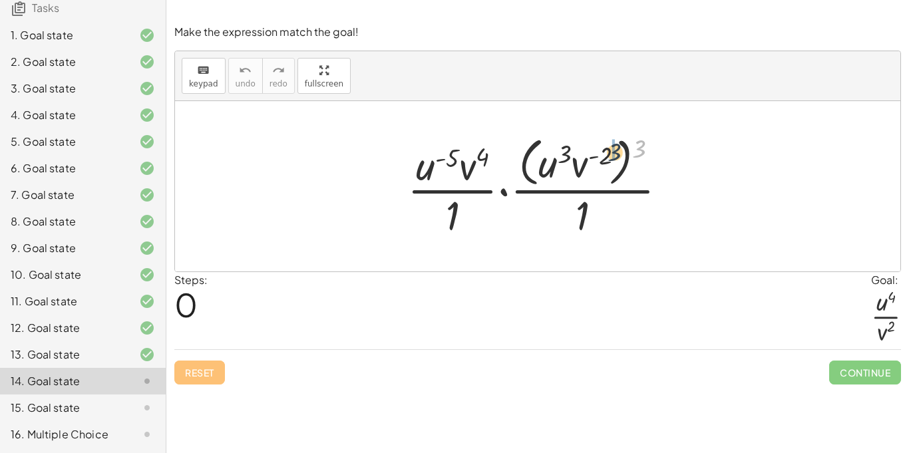
drag, startPoint x: 635, startPoint y: 152, endPoint x: 601, endPoint y: 158, distance: 34.4
click at [601, 158] on div at bounding box center [542, 186] width 284 height 108
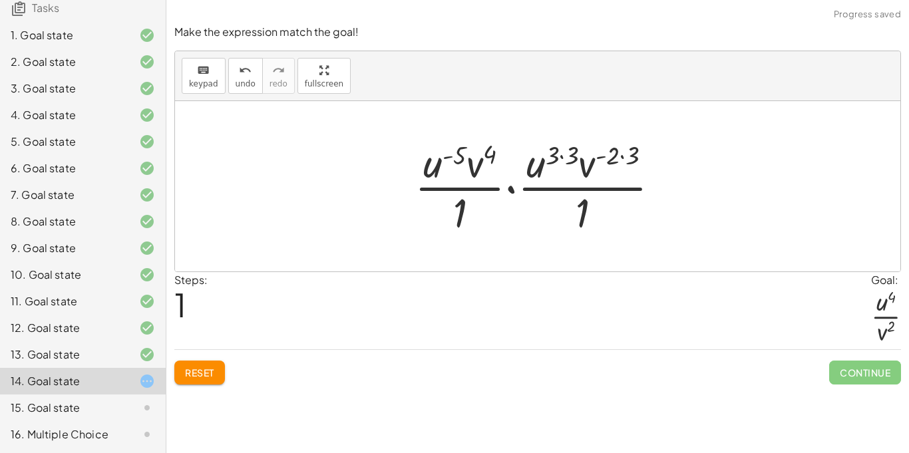
click at [486, 156] on div at bounding box center [542, 186] width 269 height 102
click at [408, 168] on div at bounding box center [542, 186] width 269 height 102
drag, startPoint x: 423, startPoint y: 168, endPoint x: 548, endPoint y: 168, distance: 125.0
click at [548, 168] on div at bounding box center [542, 186] width 269 height 102
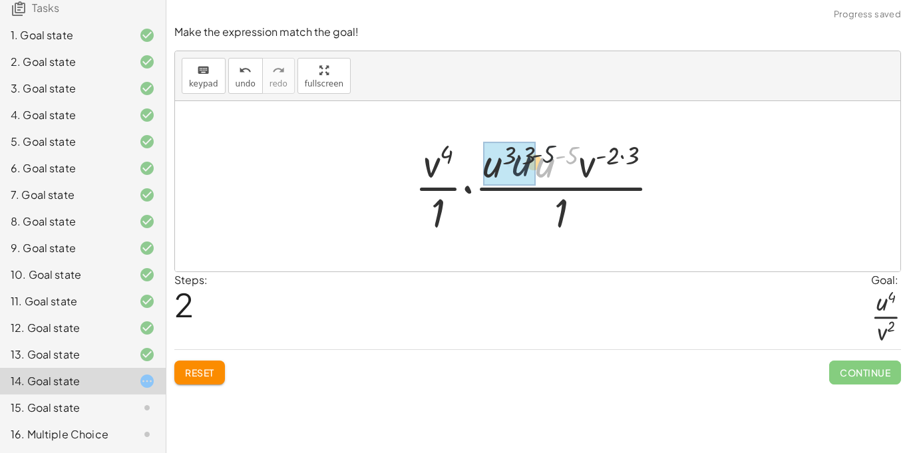
drag, startPoint x: 551, startPoint y: 166, endPoint x: 523, endPoint y: 164, distance: 28.6
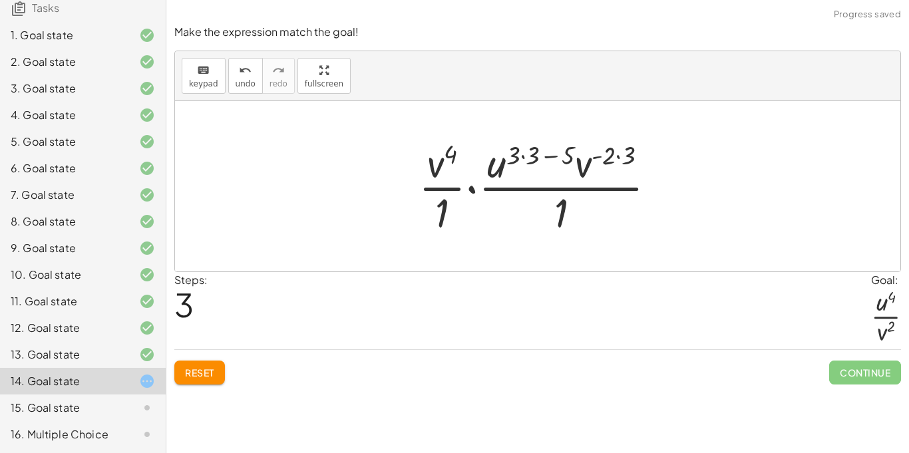
click at [528, 154] on div at bounding box center [542, 186] width 261 height 102
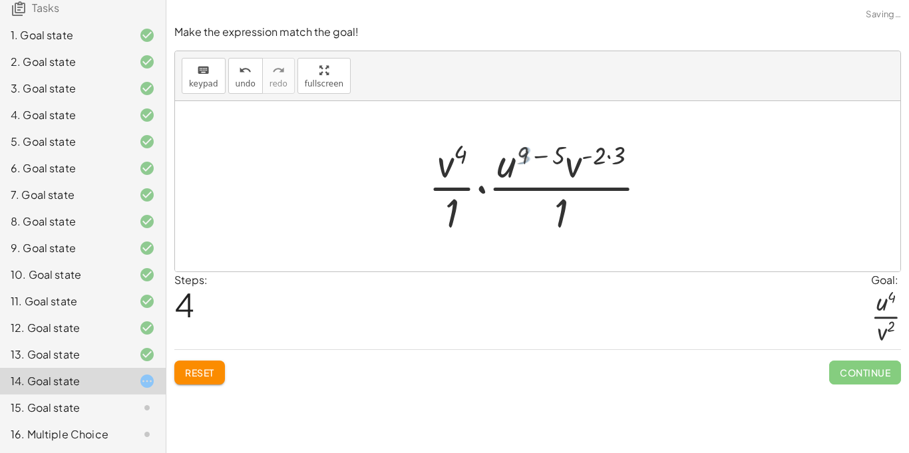
click at [605, 148] on div at bounding box center [542, 186] width 240 height 102
click at [540, 154] on div at bounding box center [542, 186] width 240 height 102
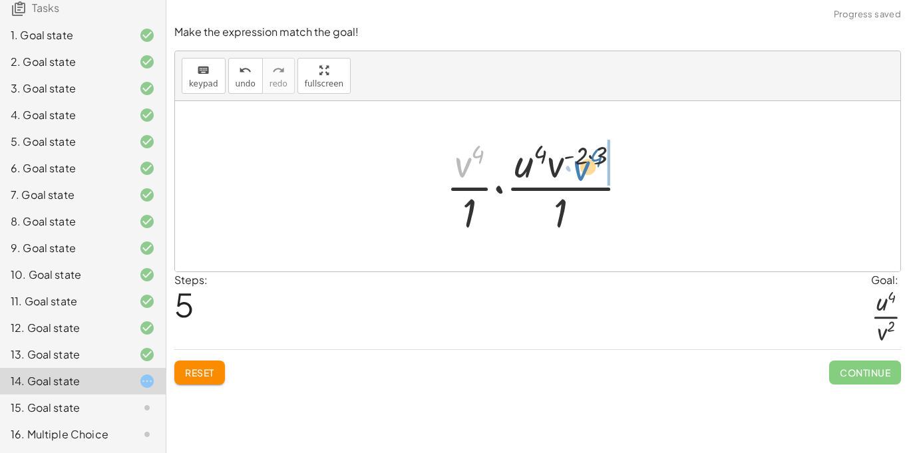
drag, startPoint x: 468, startPoint y: 166, endPoint x: 586, endPoint y: 169, distance: 117.8
click at [586, 169] on div at bounding box center [542, 186] width 207 height 102
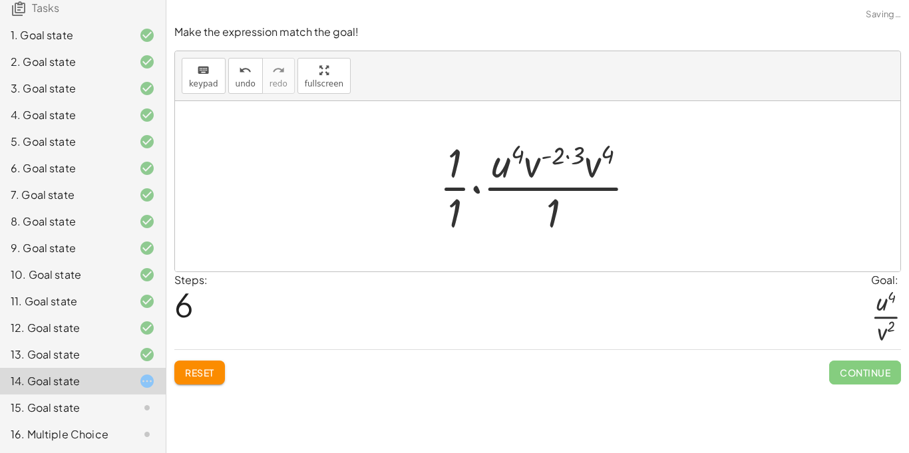
click at [567, 157] on div at bounding box center [542, 186] width 220 height 102
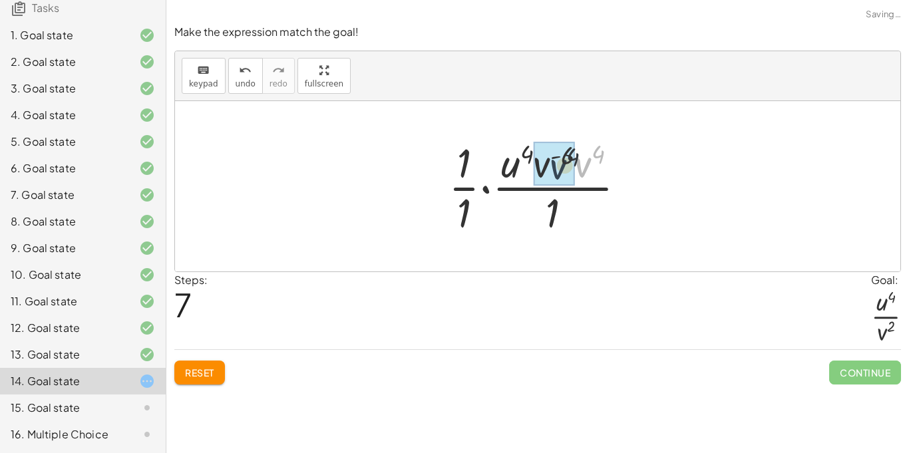
drag, startPoint x: 587, startPoint y: 164, endPoint x: 557, endPoint y: 167, distance: 30.0
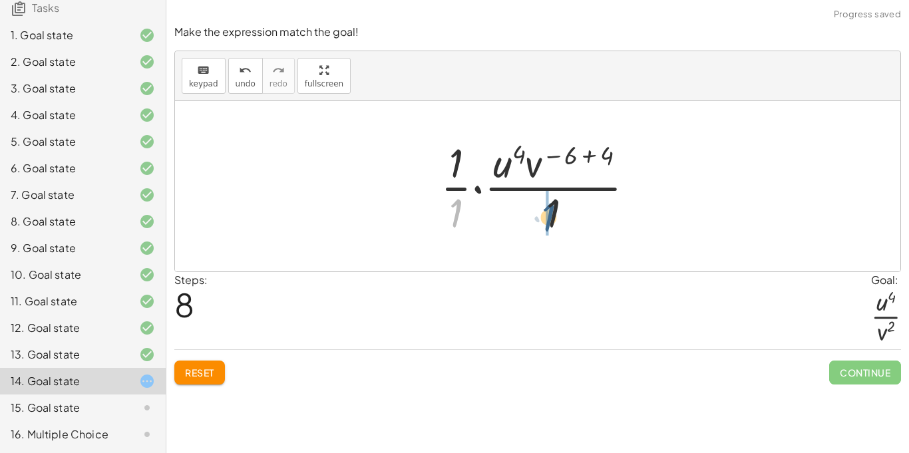
drag, startPoint x: 457, startPoint y: 215, endPoint x: 555, endPoint y: 221, distance: 98.6
click at [555, 221] on div at bounding box center [543, 186] width 218 height 102
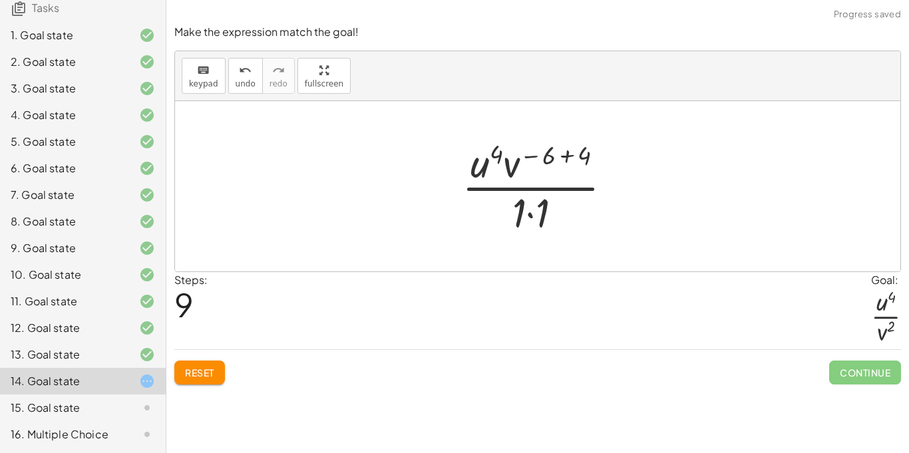
click at [531, 220] on div at bounding box center [542, 186] width 174 height 102
click at [515, 164] on div at bounding box center [542, 186] width 174 height 102
click at [563, 159] on div at bounding box center [542, 186] width 174 height 102
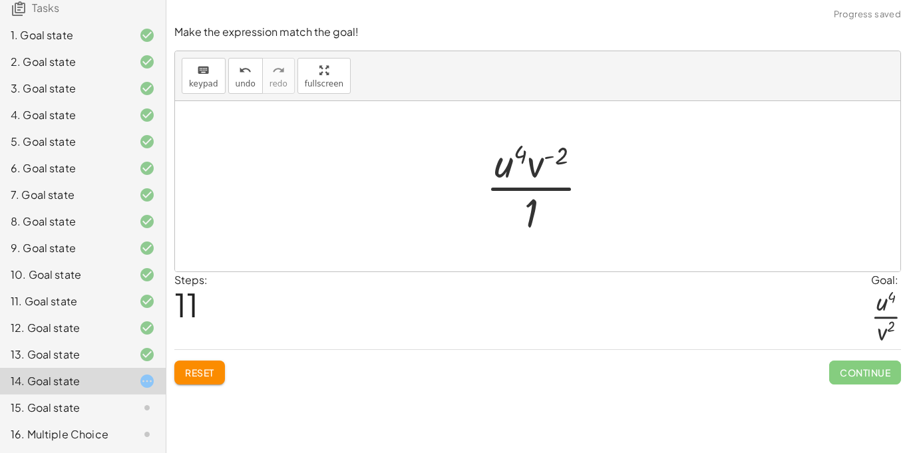
click at [513, 155] on div at bounding box center [542, 186] width 127 height 102
drag, startPoint x: 539, startPoint y: 164, endPoint x: 535, endPoint y: 208, distance: 44.1
click at [535, 208] on div at bounding box center [542, 186] width 127 height 102
click at [512, 211] on div at bounding box center [543, 186] width 98 height 102
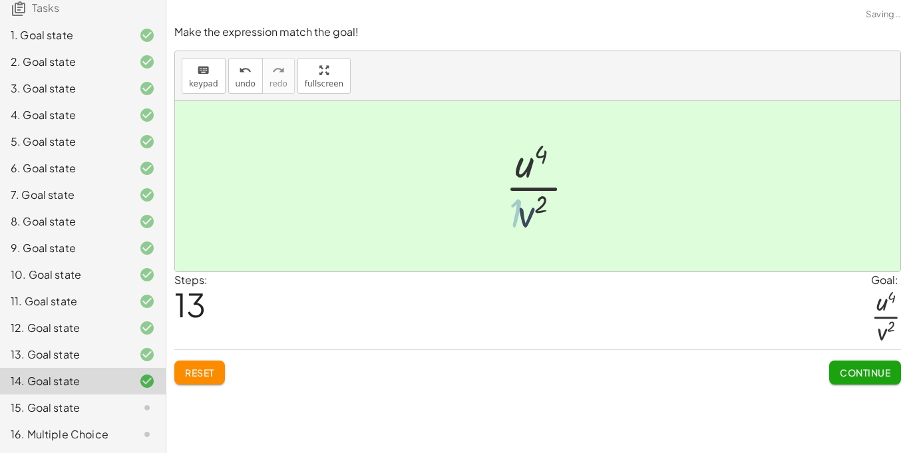
drag, startPoint x: 512, startPoint y: 211, endPoint x: 533, endPoint y: 156, distance: 58.3
click at [533, 156] on div at bounding box center [542, 186] width 86 height 102
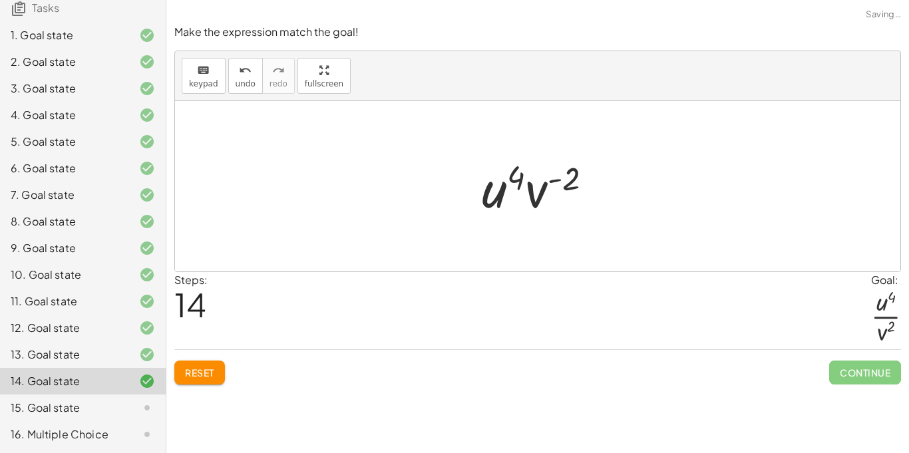
click at [544, 197] on div at bounding box center [542, 186] width 134 height 69
click at [231, 83] on button "undo undo" at bounding box center [245, 76] width 35 height 36
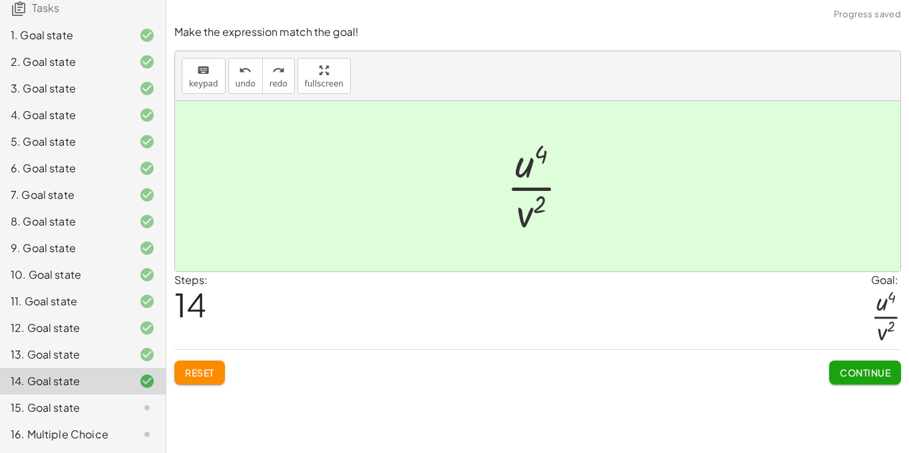
click at [864, 374] on span "Continue" at bounding box center [864, 372] width 51 height 12
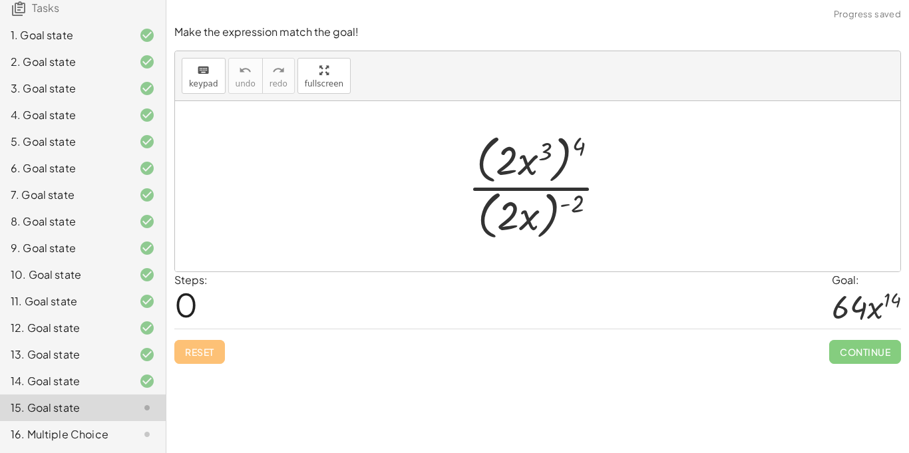
drag, startPoint x: 581, startPoint y: 142, endPoint x: 609, endPoint y: 219, distance: 81.8
click at [535, 147] on div at bounding box center [542, 186] width 163 height 114
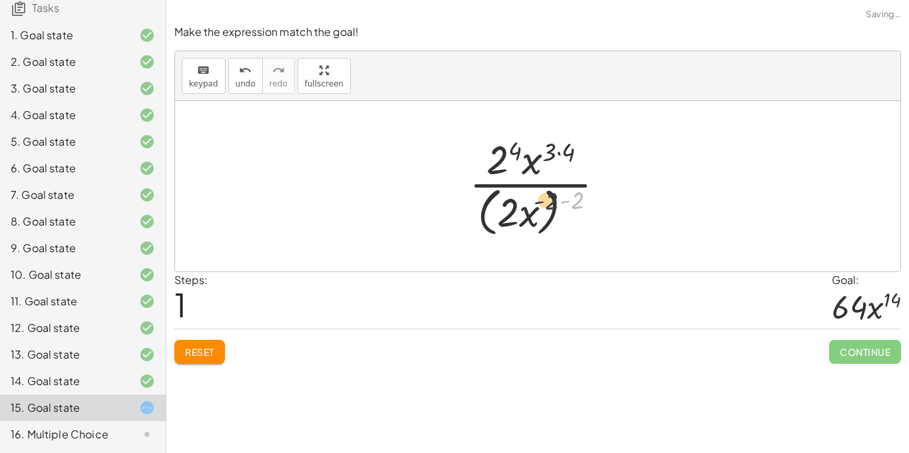
drag, startPoint x: 580, startPoint y: 196, endPoint x: 549, endPoint y: 200, distance: 30.9
click at [549, 200] on div at bounding box center [542, 186] width 160 height 108
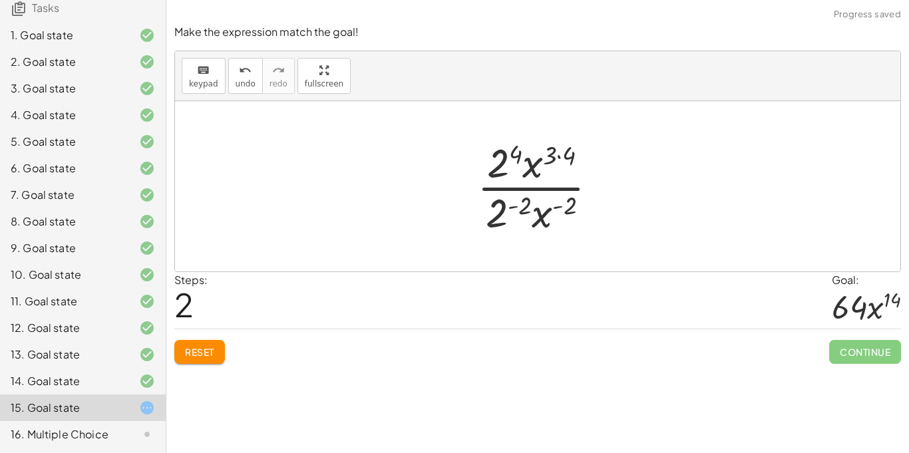
click at [538, 202] on div at bounding box center [542, 186] width 144 height 102
click at [523, 204] on div at bounding box center [542, 186] width 144 height 102
click at [575, 215] on div at bounding box center [543, 186] width 172 height 102
click at [565, 206] on div at bounding box center [543, 186] width 172 height 102
click at [503, 157] on div at bounding box center [543, 186] width 172 height 102
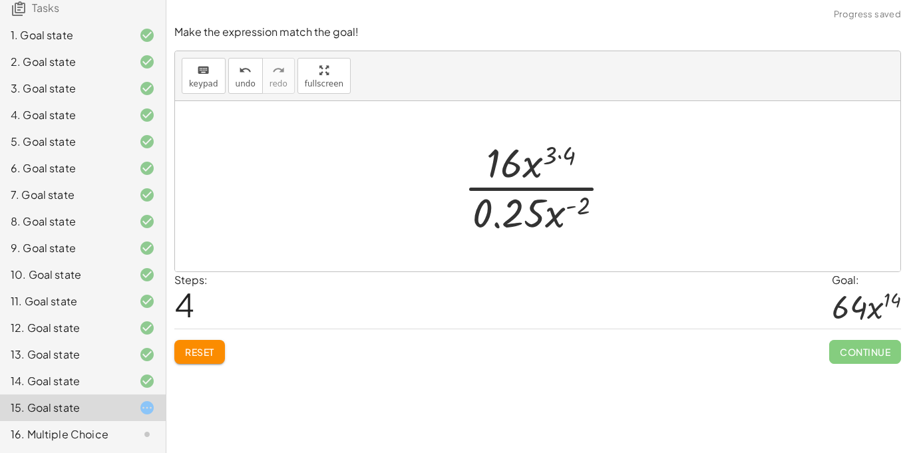
click at [555, 157] on div at bounding box center [543, 186] width 172 height 102
click at [542, 163] on div at bounding box center [543, 186] width 172 height 102
click at [531, 163] on div at bounding box center [543, 186] width 172 height 102
drag, startPoint x: 568, startPoint y: 160, endPoint x: 555, endPoint y: 162, distance: 12.9
click at [553, 159] on div at bounding box center [543, 186] width 172 height 102
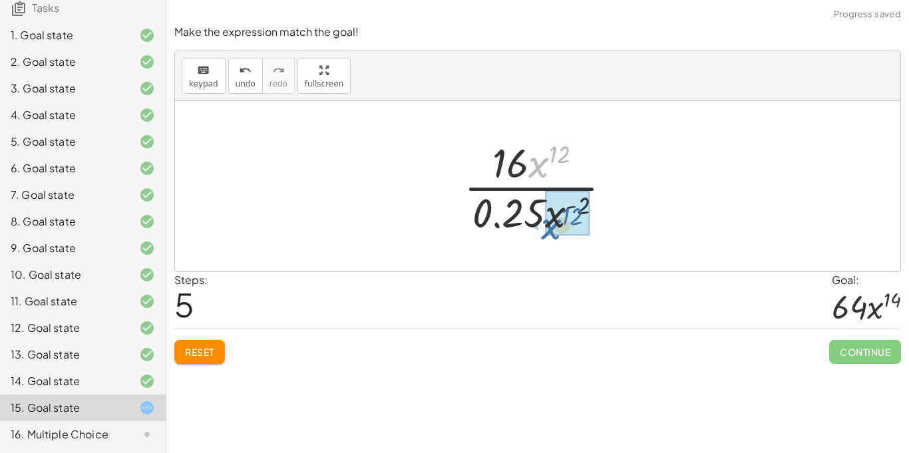
drag, startPoint x: 543, startPoint y: 166, endPoint x: 555, endPoint y: 227, distance: 63.1
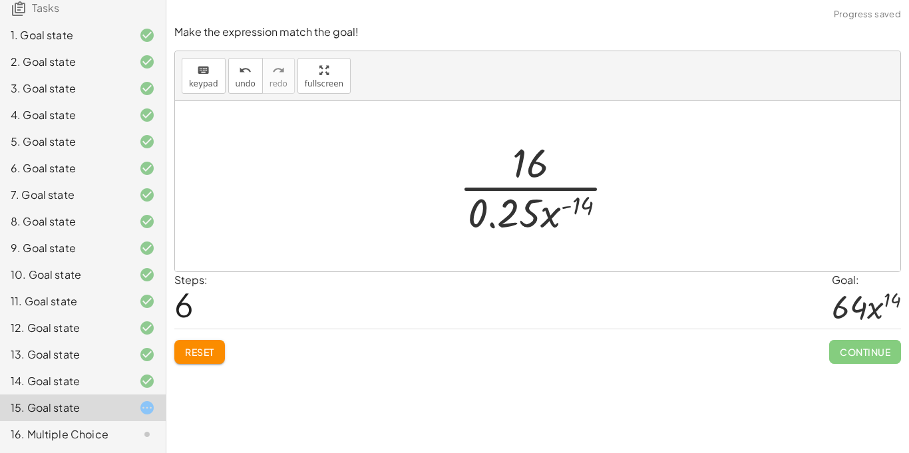
click at [573, 206] on div at bounding box center [542, 186] width 180 height 102
drag, startPoint x: 553, startPoint y: 214, endPoint x: 535, endPoint y: 157, distance: 60.2
click at [535, 157] on div at bounding box center [542, 186] width 180 height 102
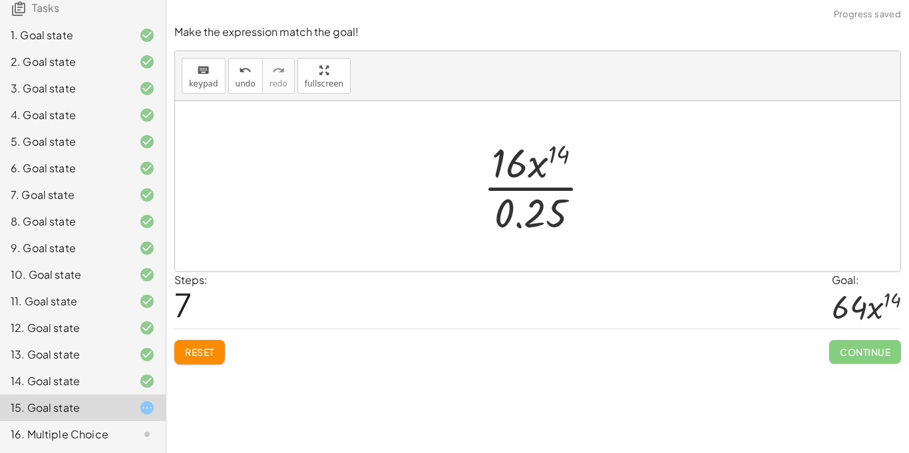
click at [534, 209] on div at bounding box center [542, 186] width 132 height 102
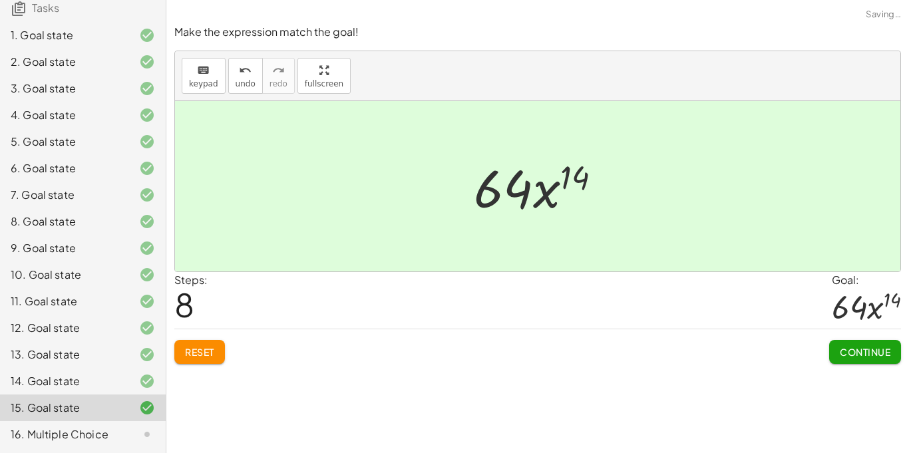
click at [887, 351] on span "Continue" at bounding box center [864, 352] width 51 height 12
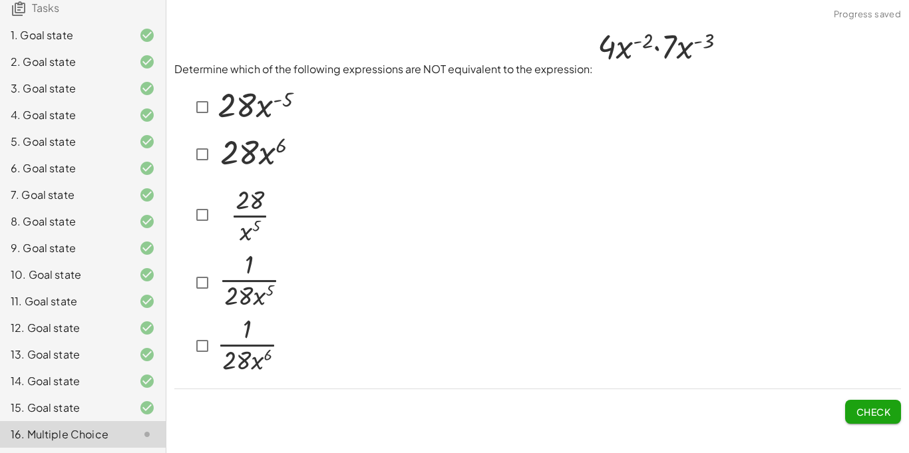
click at [245, 121] on img at bounding box center [255, 104] width 83 height 45
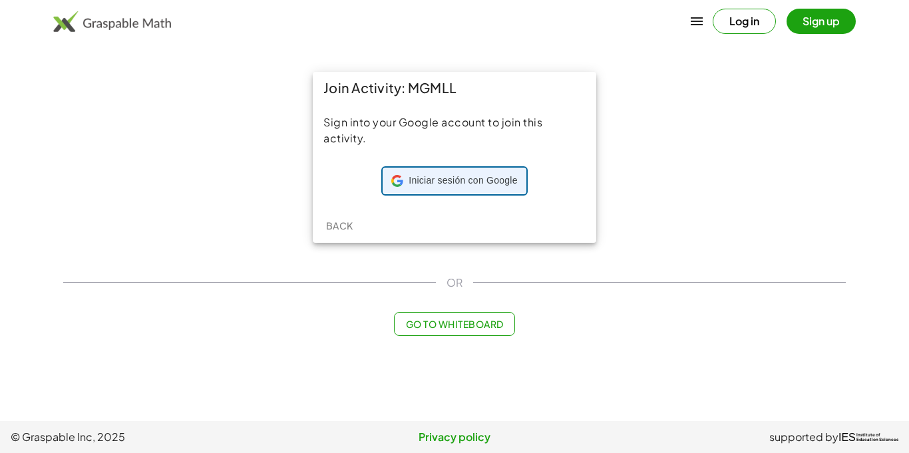
click at [487, 177] on span "Iniciar sesión con Google" at bounding box center [462, 180] width 108 height 13
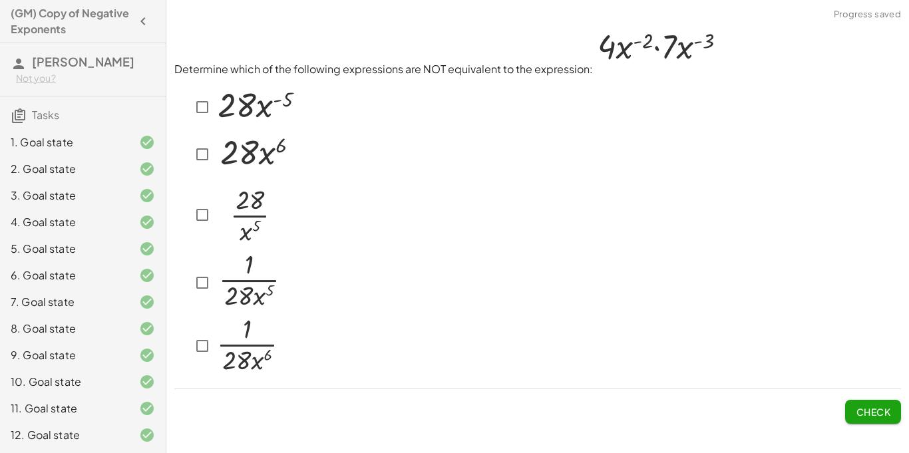
click at [492, 162] on div at bounding box center [537, 227] width 726 height 301
click at [244, 108] on img at bounding box center [255, 104] width 83 height 45
click at [252, 111] on img at bounding box center [255, 104] width 83 height 45
click at [869, 404] on button "Check" at bounding box center [873, 412] width 56 height 24
click at [851, 406] on button "Check" at bounding box center [873, 412] width 56 height 24
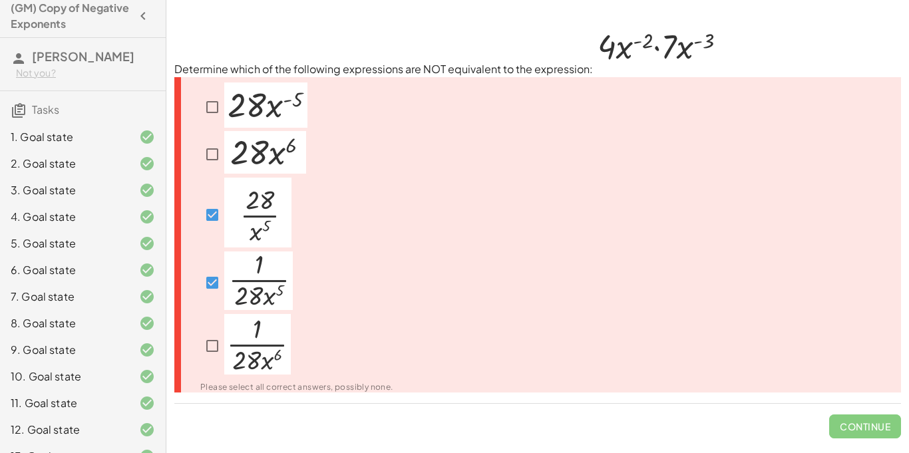
scroll to position [107, 0]
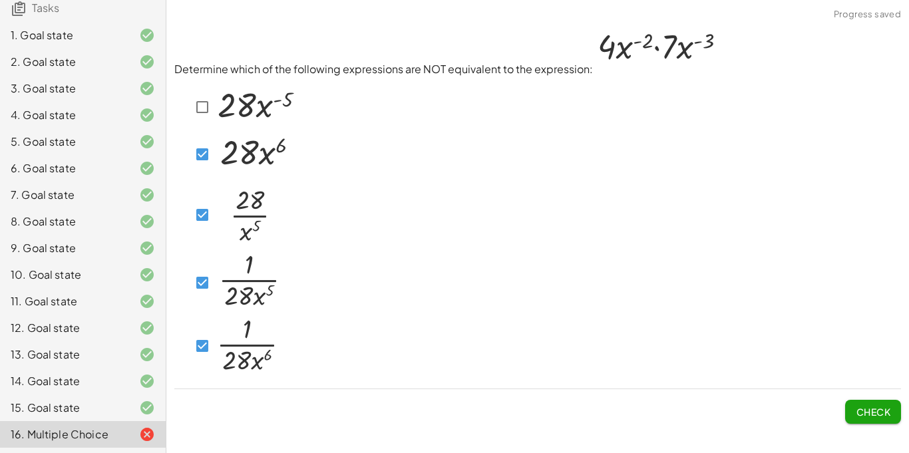
click at [865, 398] on span "Check" at bounding box center [873, 406] width 56 height 35
click at [861, 412] on span "Check" at bounding box center [872, 412] width 35 height 12
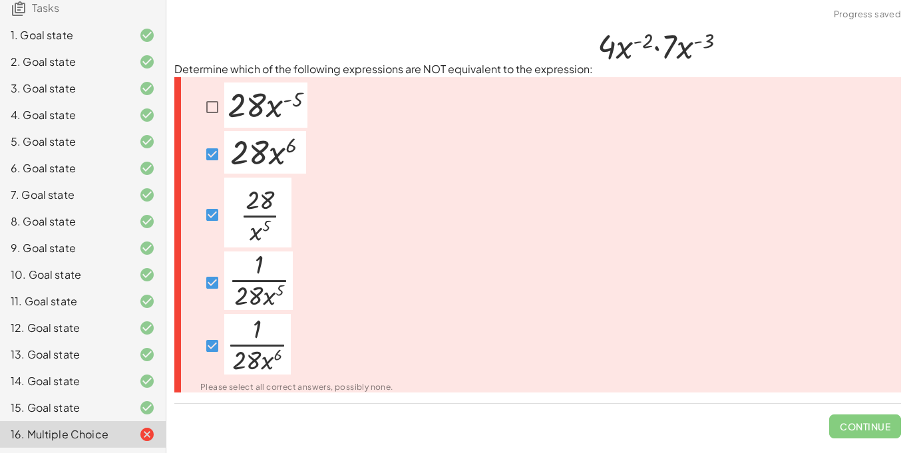
click at [245, 352] on img at bounding box center [257, 344] width 67 height 61
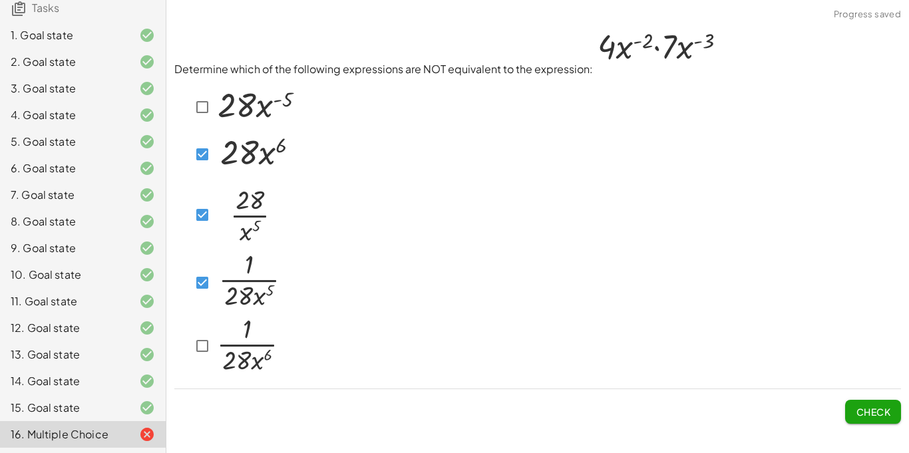
click at [229, 161] on img at bounding box center [255, 152] width 82 height 43
click at [200, 365] on div at bounding box center [235, 346] width 90 height 65
click at [268, 340] on img at bounding box center [247, 344] width 67 height 61
click at [872, 401] on button "Check" at bounding box center [873, 412] width 56 height 24
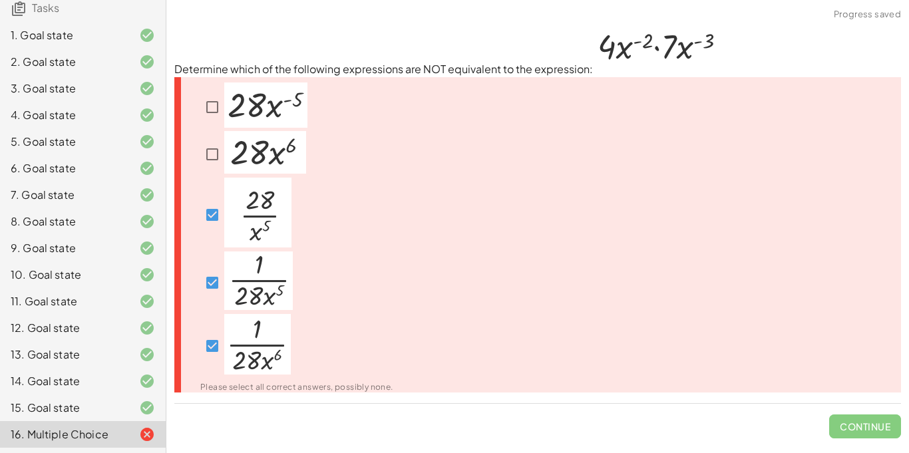
click at [273, 129] on p at bounding box center [265, 106] width 83 height 49
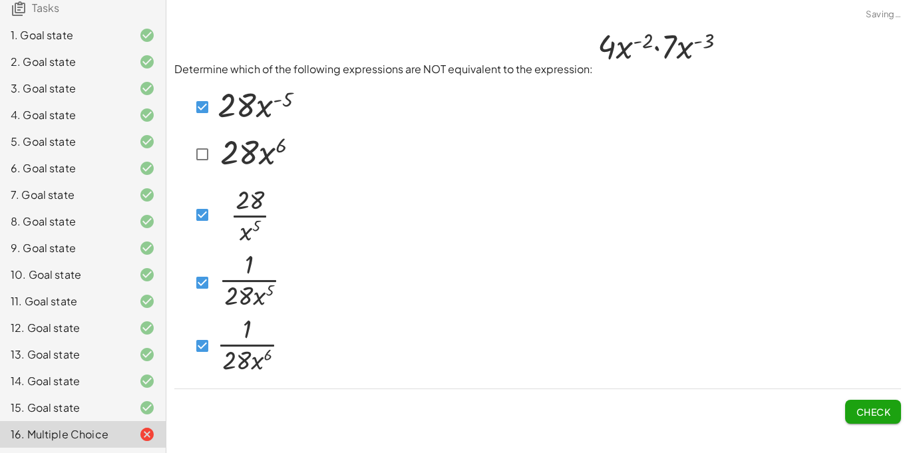
click at [223, 171] on img at bounding box center [255, 152] width 82 height 43
click at [875, 410] on span "Check" at bounding box center [872, 412] width 35 height 12
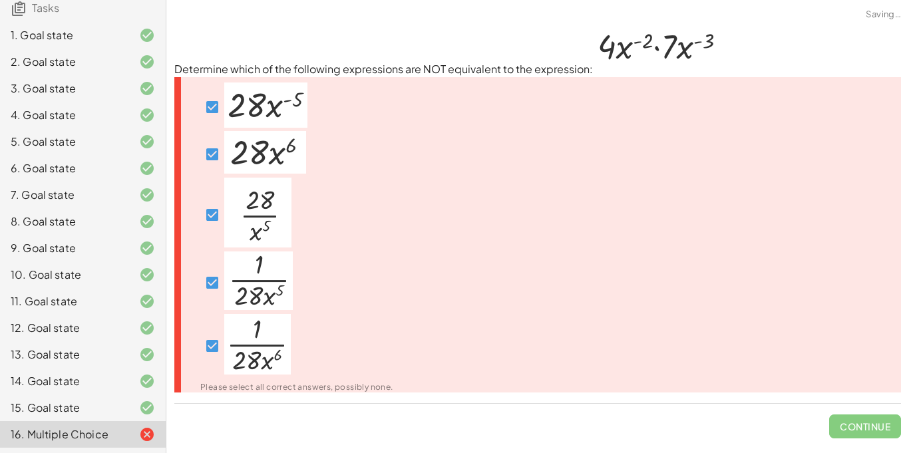
click at [248, 87] on img at bounding box center [265, 104] width 83 height 45
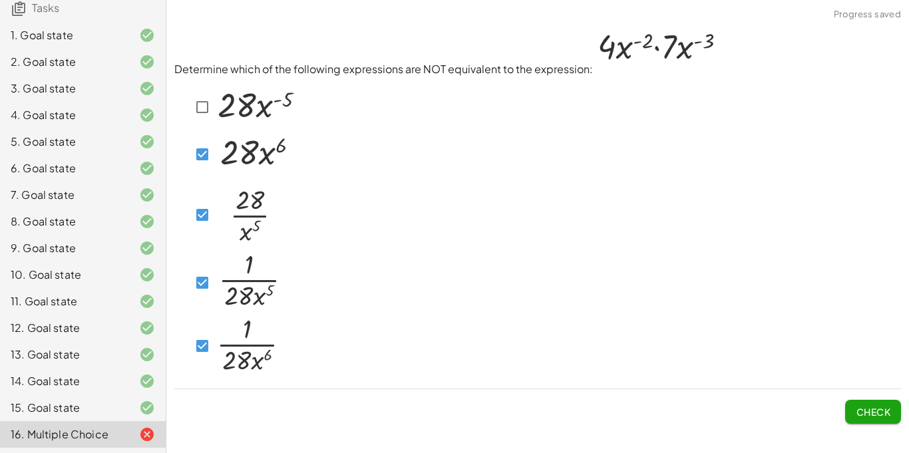
click at [214, 170] on img at bounding box center [255, 152] width 82 height 43
click at [251, 196] on img at bounding box center [247, 213] width 67 height 70
click at [219, 285] on img at bounding box center [248, 280] width 69 height 59
click at [217, 353] on img at bounding box center [247, 344] width 67 height 61
click at [869, 406] on span "Check" at bounding box center [872, 412] width 35 height 12
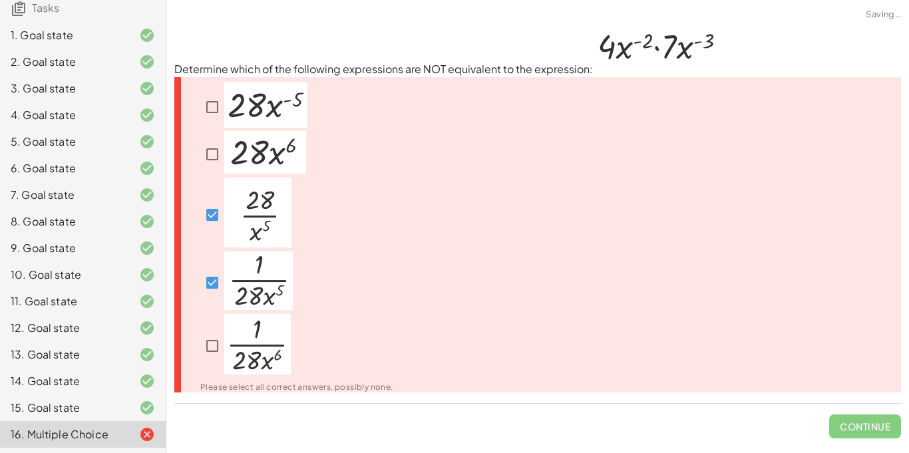
click at [255, 289] on img at bounding box center [258, 280] width 69 height 59
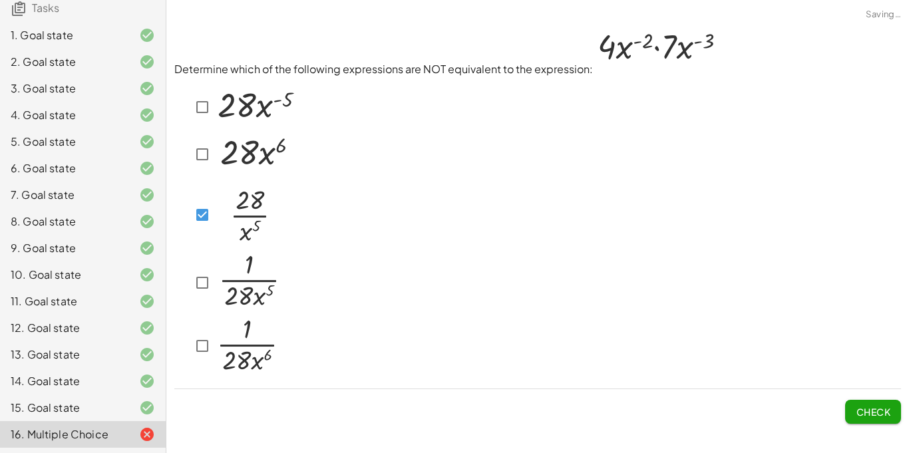
click at [873, 402] on button "Check" at bounding box center [873, 412] width 56 height 24
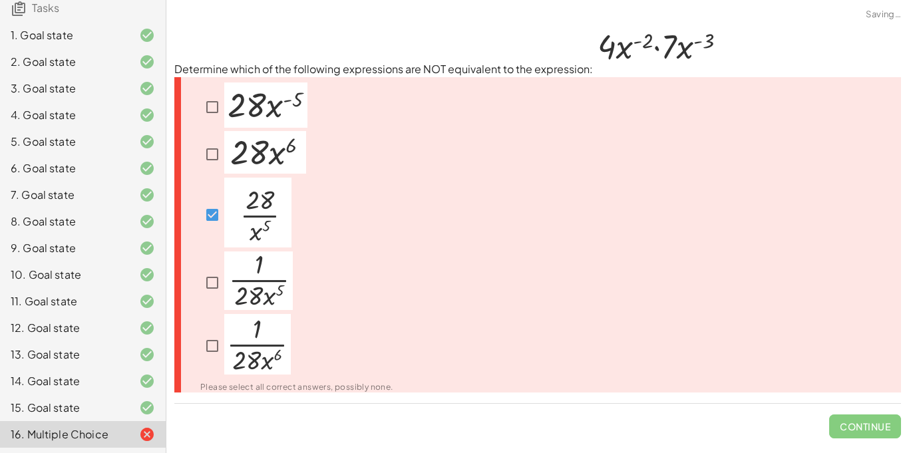
click at [285, 239] on img at bounding box center [257, 213] width 67 height 70
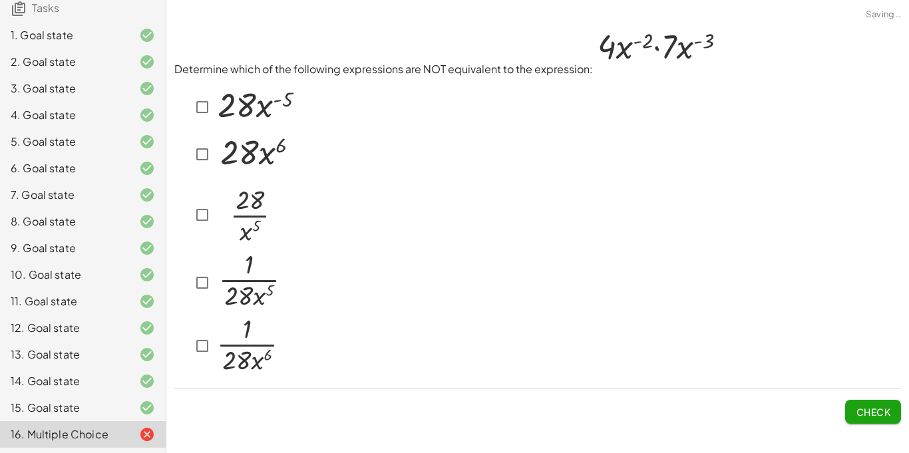
click at [255, 358] on img at bounding box center [247, 344] width 67 height 61
click at [855, 400] on button "Check" at bounding box center [873, 412] width 56 height 24
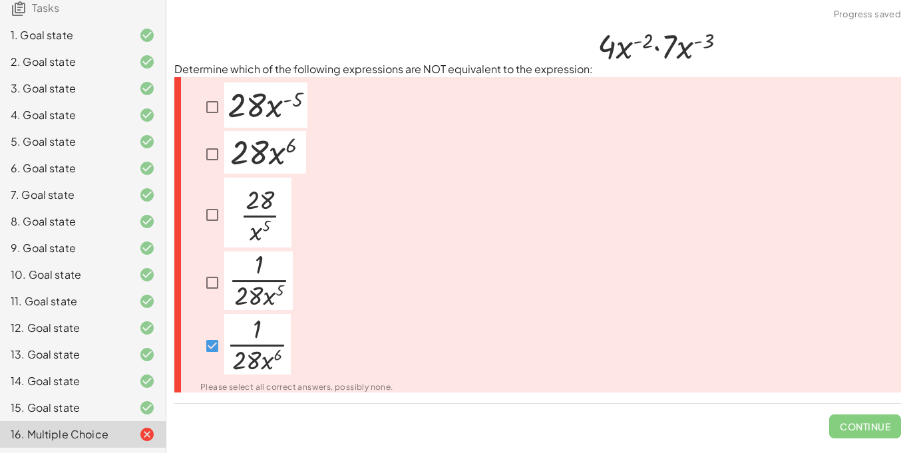
click at [250, 287] on img at bounding box center [258, 280] width 69 height 59
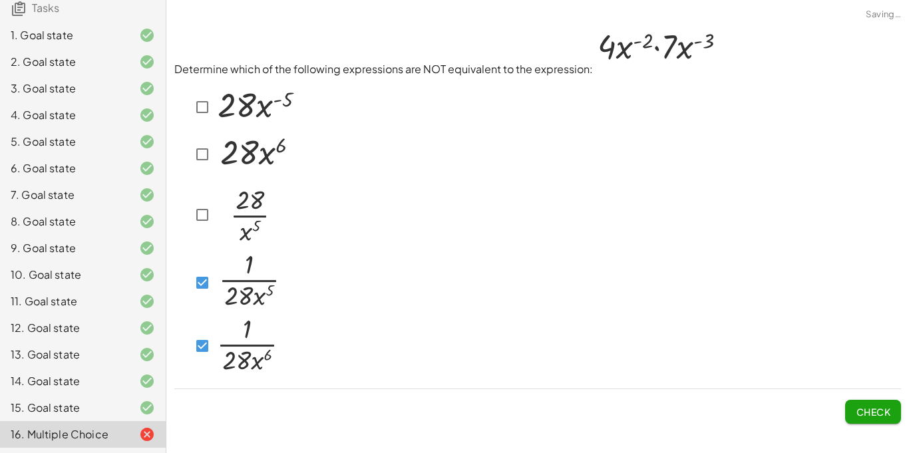
click at [242, 333] on img at bounding box center [247, 344] width 67 height 61
click at [869, 406] on span "Check" at bounding box center [872, 412] width 35 height 12
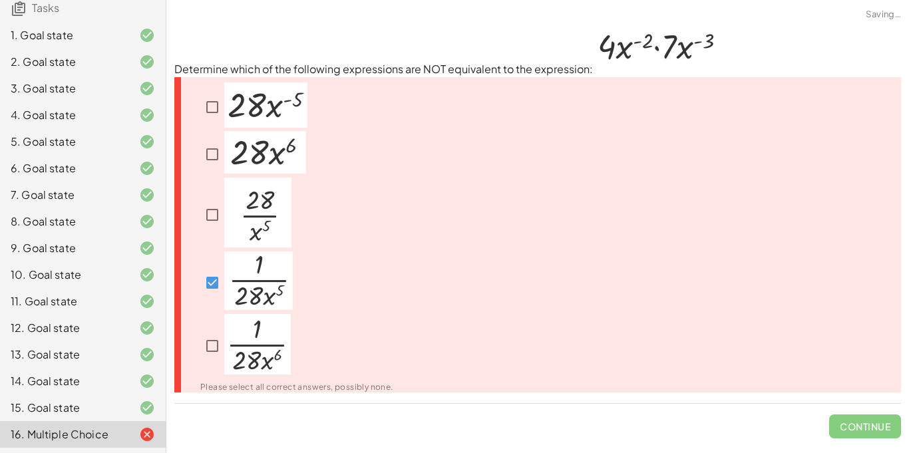
click at [243, 271] on img at bounding box center [258, 280] width 69 height 59
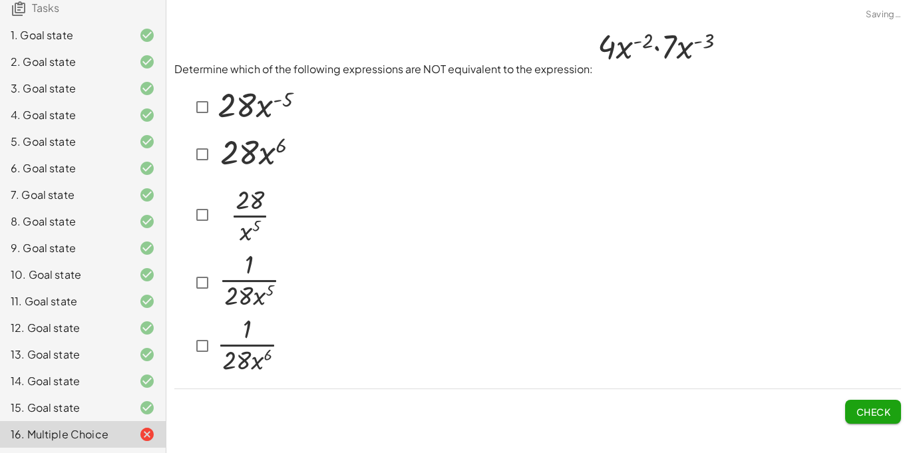
click at [249, 266] on img at bounding box center [248, 280] width 69 height 59
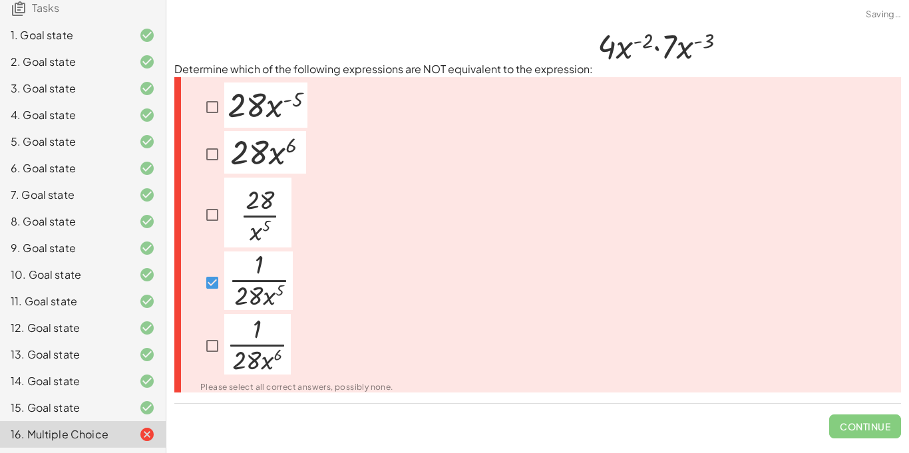
click at [257, 232] on img at bounding box center [257, 213] width 67 height 70
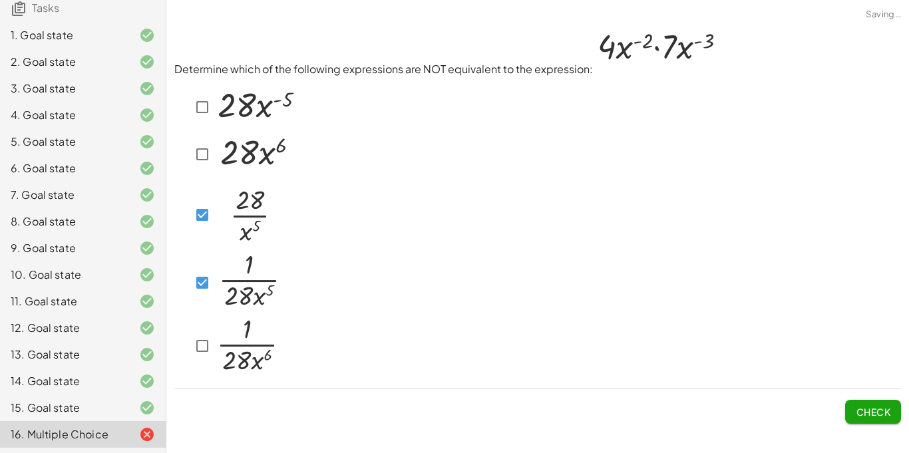
click at [280, 114] on img at bounding box center [255, 104] width 83 height 45
click at [889, 408] on span "Check" at bounding box center [872, 412] width 35 height 12
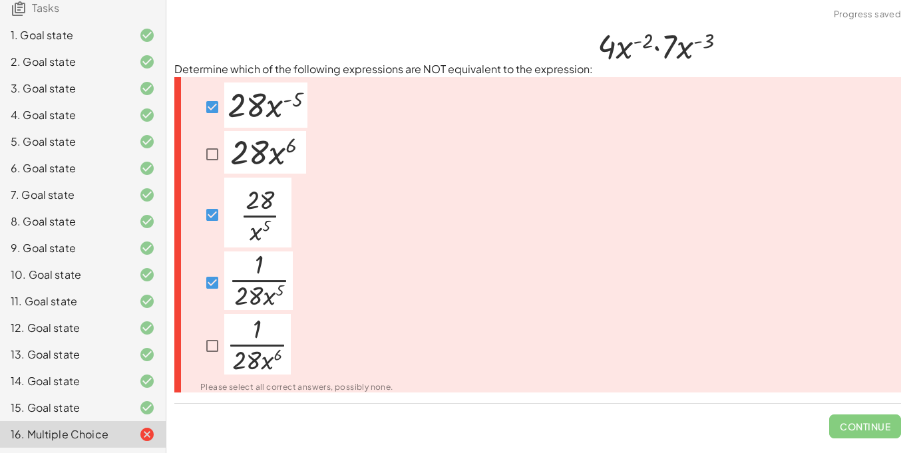
click at [302, 112] on img at bounding box center [265, 104] width 83 height 45
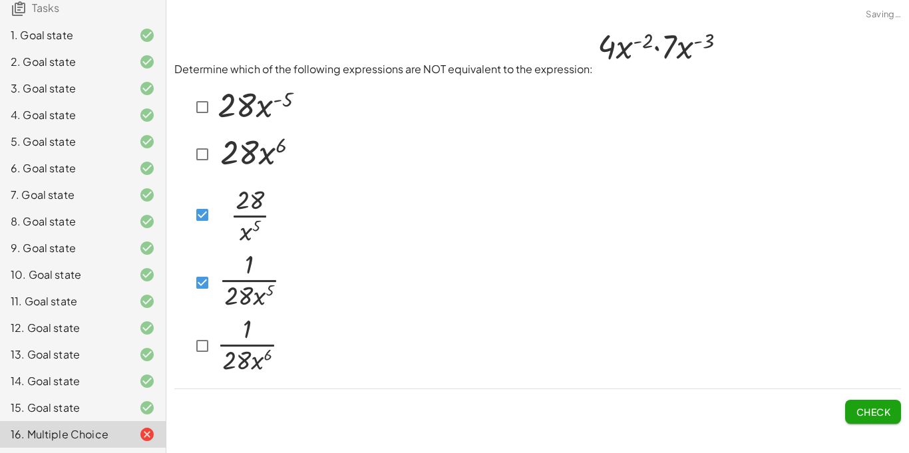
click at [266, 149] on img at bounding box center [255, 152] width 82 height 43
click at [247, 338] on img at bounding box center [247, 344] width 67 height 61
click at [246, 310] on p at bounding box center [248, 282] width 69 height 63
click at [249, 247] on p at bounding box center [247, 215] width 67 height 74
click at [883, 406] on span "Check" at bounding box center [872, 412] width 35 height 12
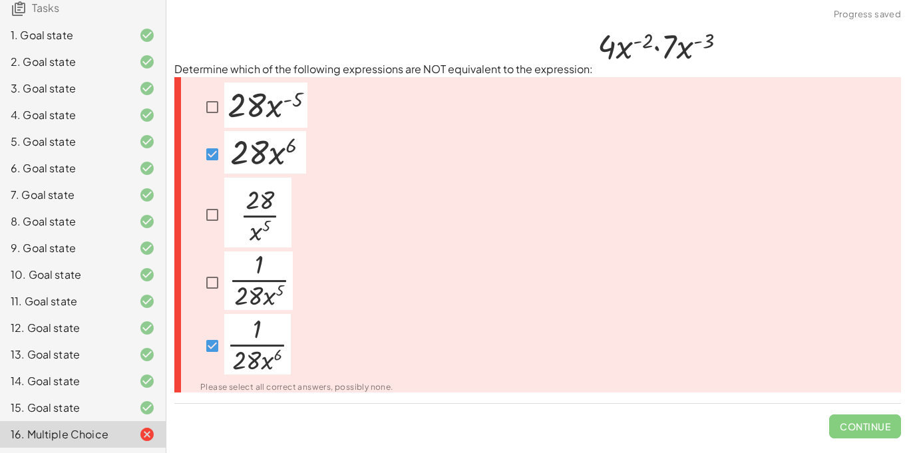
click at [283, 239] on img at bounding box center [257, 213] width 67 height 70
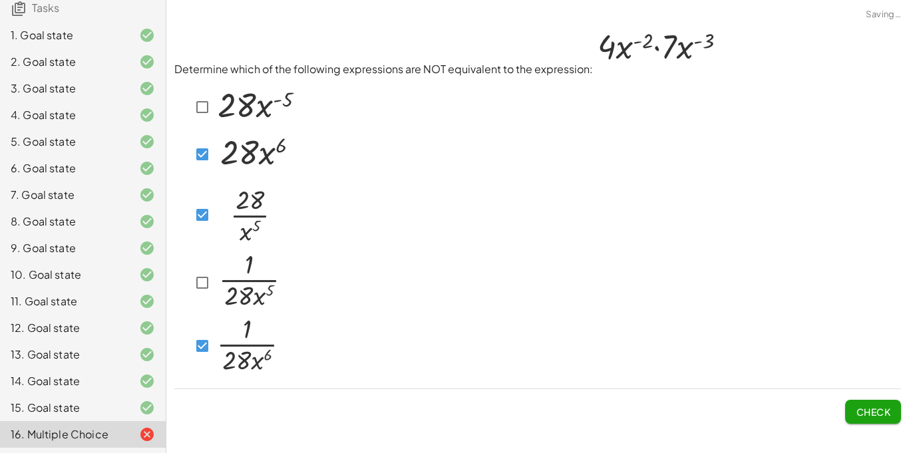
click at [222, 267] on img at bounding box center [248, 280] width 69 height 59
click at [227, 156] on img at bounding box center [255, 152] width 82 height 43
click at [227, 263] on img at bounding box center [248, 280] width 69 height 59
click at [221, 342] on img at bounding box center [247, 344] width 67 height 61
click at [214, 215] on img at bounding box center [247, 213] width 67 height 70
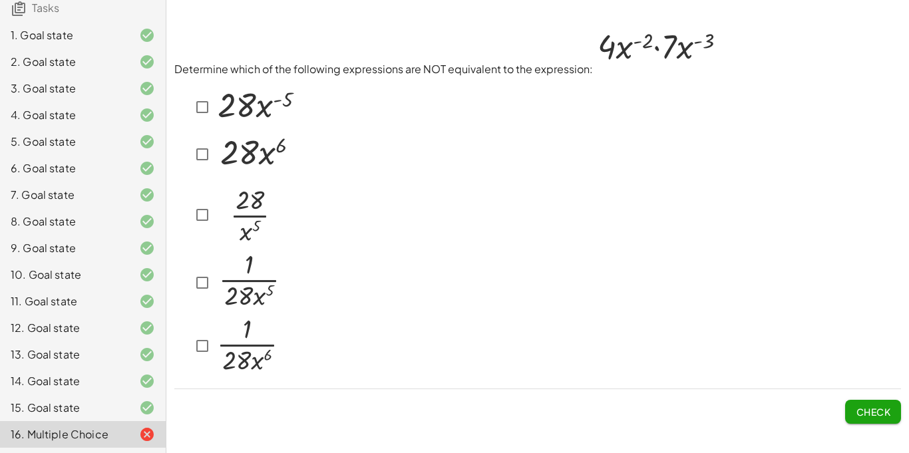
click at [253, 81] on div at bounding box center [235, 227] width 123 height 301
click at [252, 102] on img at bounding box center [255, 104] width 83 height 45
click at [882, 404] on button "Check" at bounding box center [873, 412] width 56 height 24
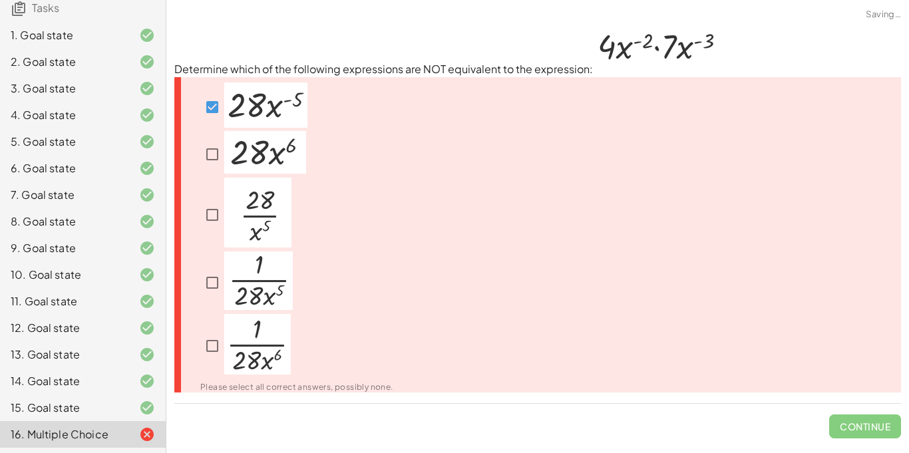
click at [881, 404] on span "Continue" at bounding box center [865, 421] width 72 height 35
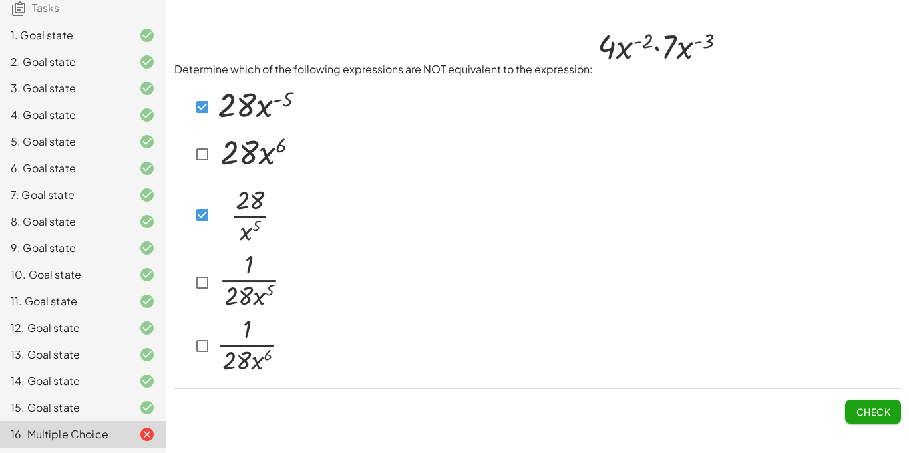
click at [875, 404] on button "Check" at bounding box center [873, 412] width 56 height 24
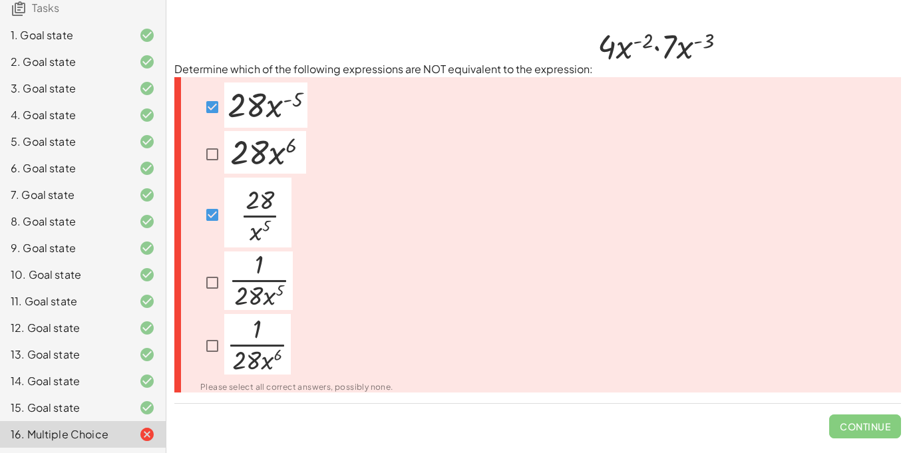
click at [258, 305] on img at bounding box center [258, 280] width 69 height 59
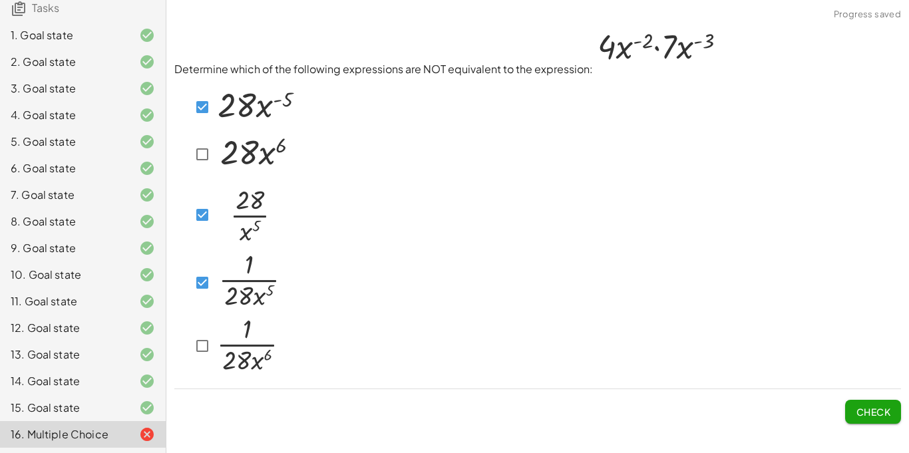
click at [874, 418] on button "Check" at bounding box center [873, 412] width 56 height 24
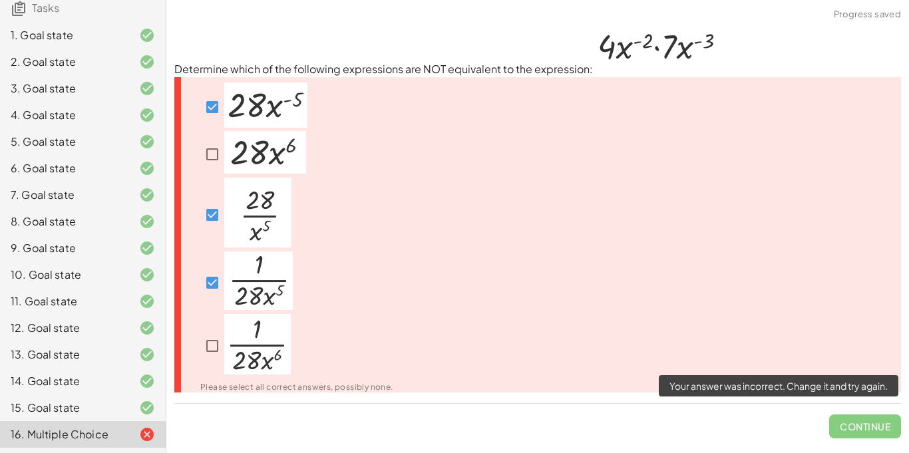
click at [862, 420] on span "Continue" at bounding box center [865, 421] width 72 height 35
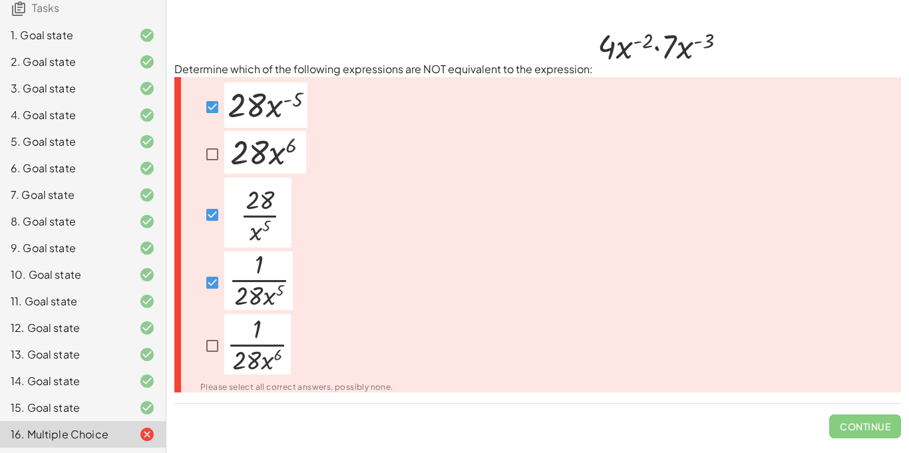
drag, startPoint x: 609, startPoint y: 74, endPoint x: 397, endPoint y: 66, distance: 212.3
click at [397, 66] on p "Determine which of the following expressions are NOT equivalent to the expressi…" at bounding box center [537, 51] width 726 height 53
click at [241, 118] on img at bounding box center [265, 104] width 83 height 45
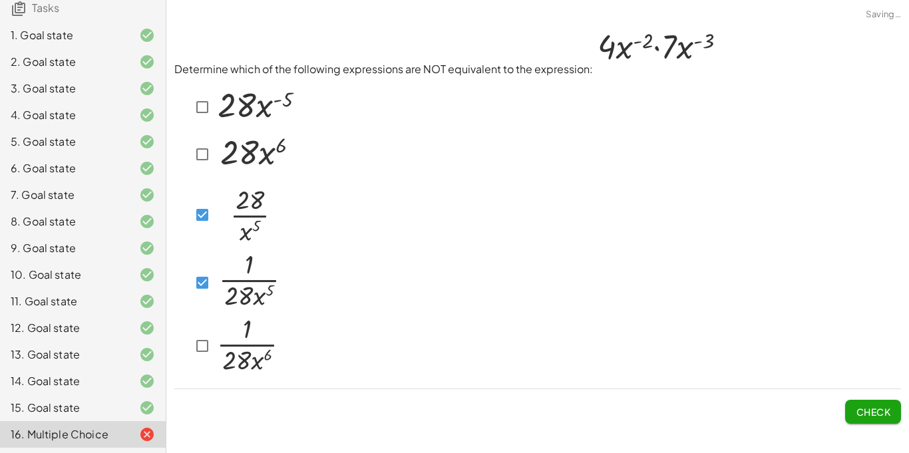
click at [234, 292] on img at bounding box center [248, 280] width 69 height 59
click at [240, 210] on img at bounding box center [247, 213] width 67 height 70
click at [255, 303] on img at bounding box center [248, 280] width 69 height 59
click at [885, 405] on button "Check" at bounding box center [873, 412] width 56 height 24
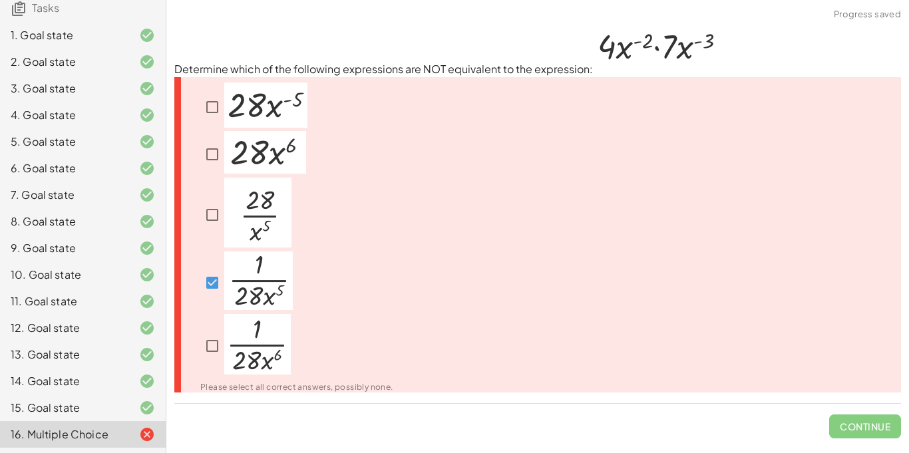
click at [266, 268] on img at bounding box center [258, 280] width 69 height 59
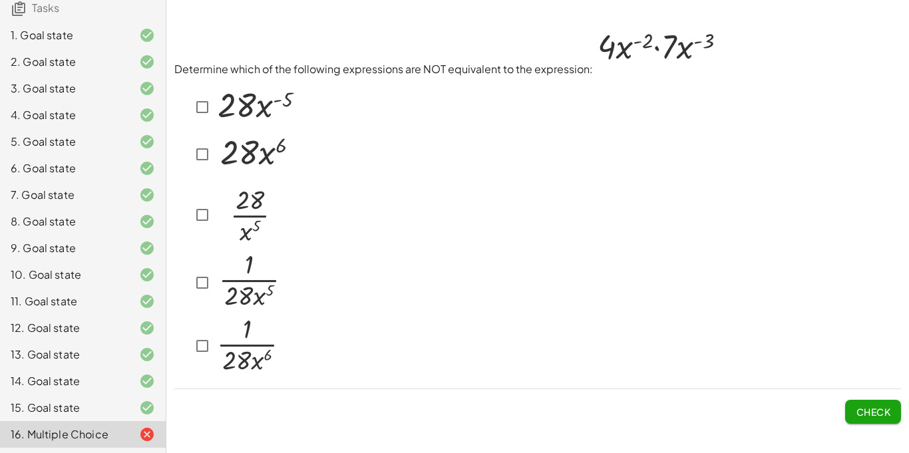
click at [233, 209] on img at bounding box center [247, 213] width 67 height 70
click at [243, 102] on img at bounding box center [255, 104] width 83 height 45
click at [892, 410] on button "Check" at bounding box center [873, 412] width 56 height 24
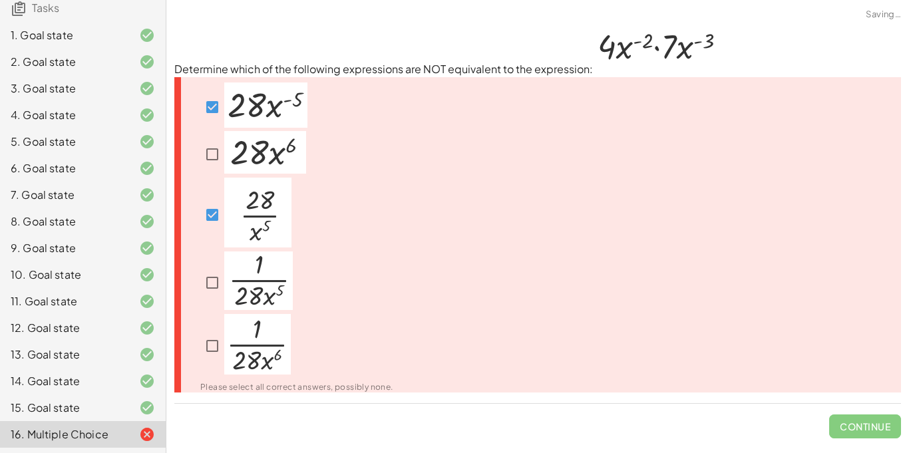
click at [877, 415] on span "Continue" at bounding box center [865, 421] width 72 height 35
click at [874, 426] on span "Continue" at bounding box center [865, 421] width 72 height 35
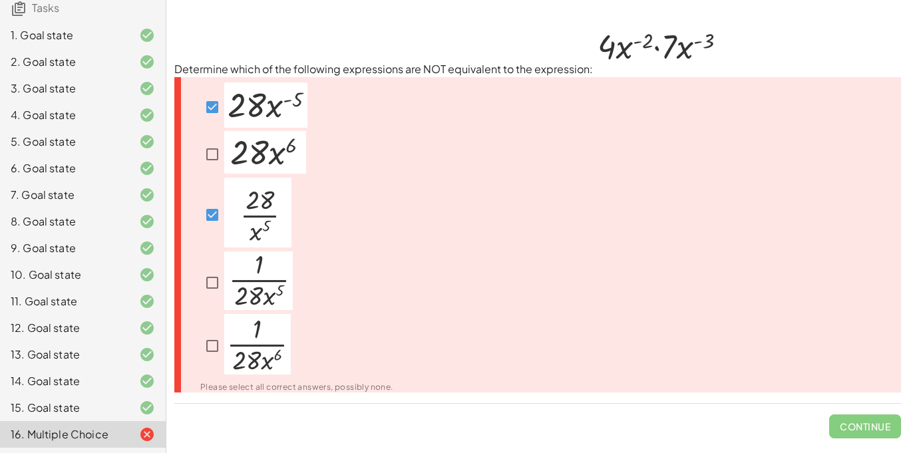
click at [259, 169] on img at bounding box center [265, 152] width 82 height 43
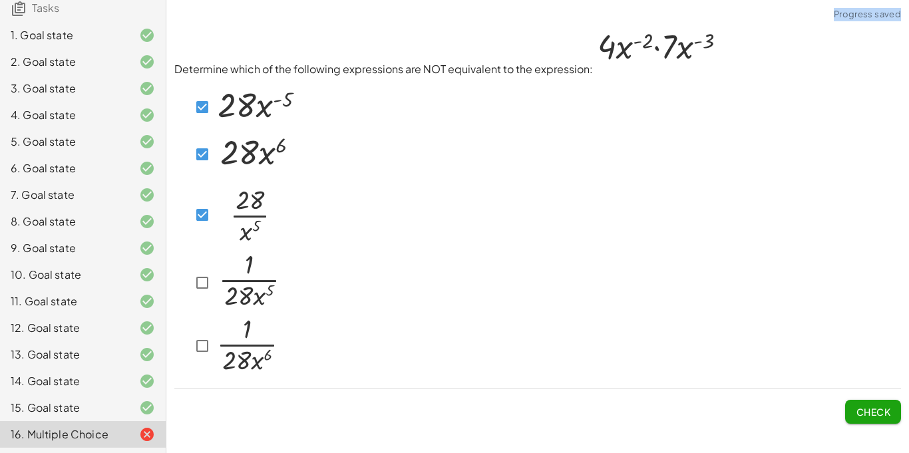
click at [260, 282] on img at bounding box center [248, 280] width 69 height 59
click at [249, 345] on img at bounding box center [247, 344] width 67 height 61
click at [234, 121] on img at bounding box center [255, 104] width 83 height 45
click at [867, 416] on span "Check" at bounding box center [872, 412] width 35 height 12
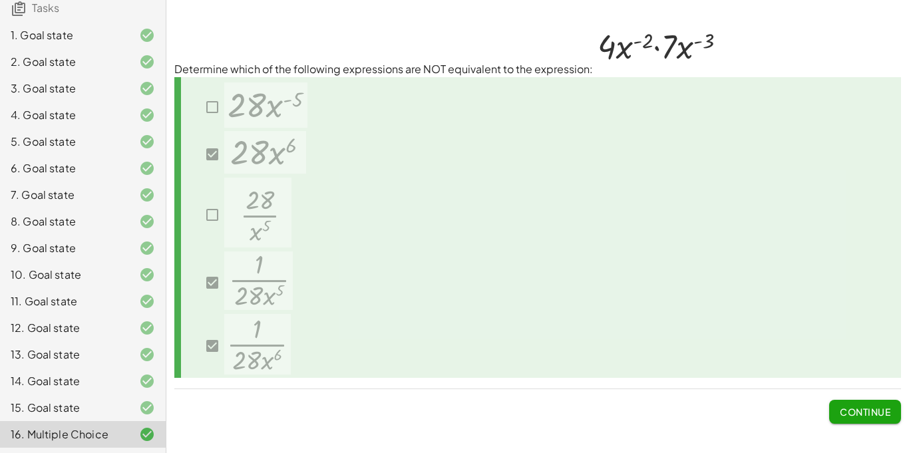
click at [871, 411] on span "Continue" at bounding box center [864, 412] width 51 height 12
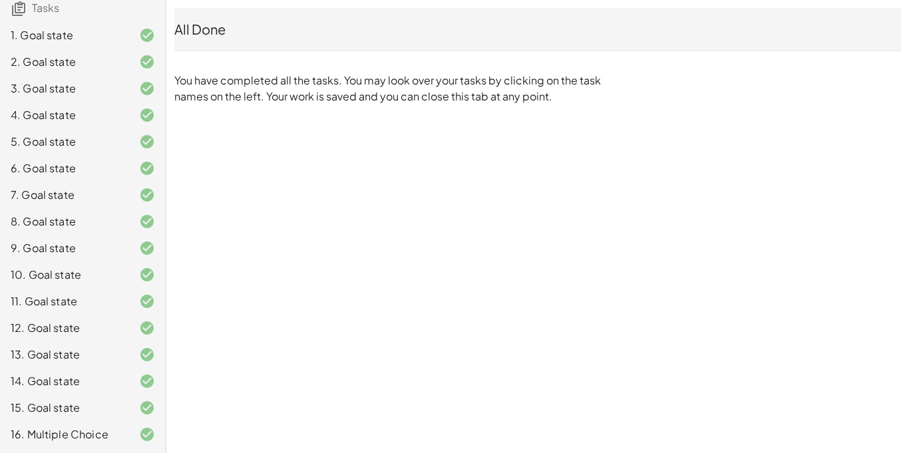
scroll to position [0, 0]
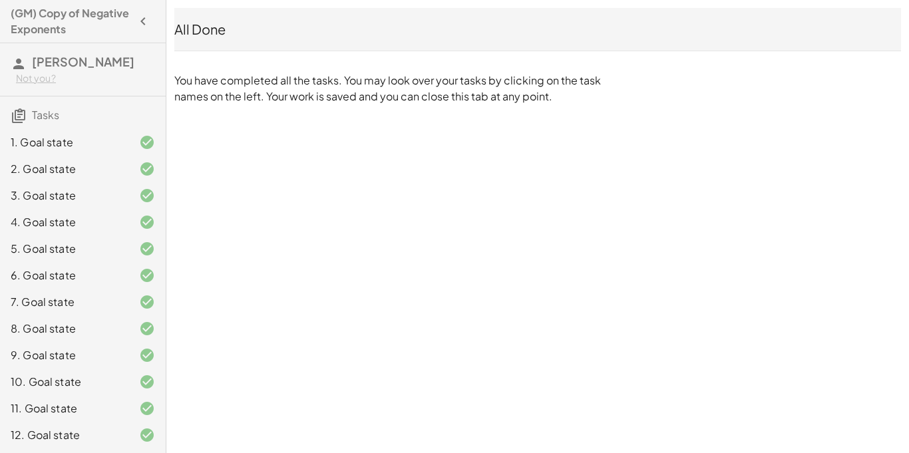
click at [133, 19] on button "button" at bounding box center [143, 21] width 24 height 24
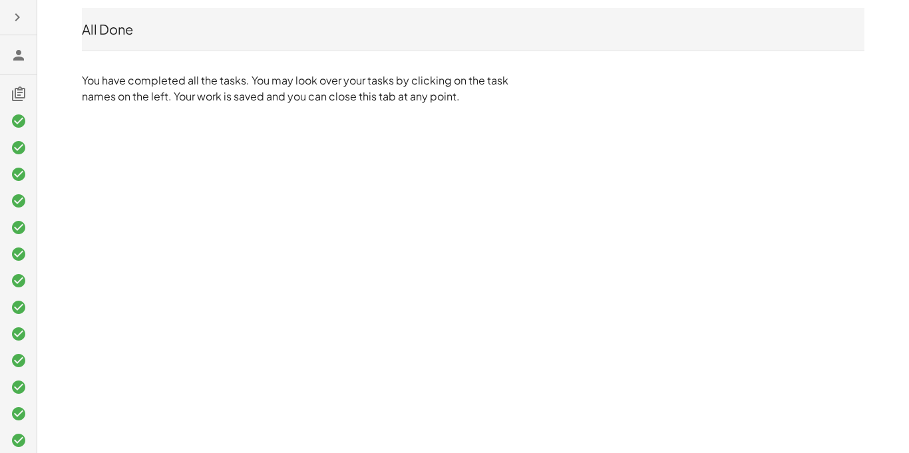
click at [22, 7] on button "button" at bounding box center [17, 17] width 24 height 24
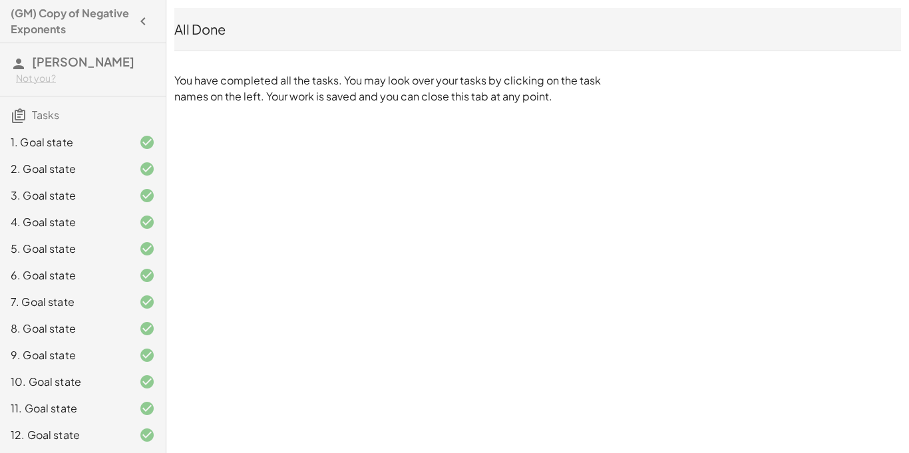
click at [76, 74] on div "Not you?" at bounding box center [85, 78] width 139 height 13
click at [142, 72] on div "Not you?" at bounding box center [85, 78] width 139 height 13
